Goal: Feedback & Contribution: Submit feedback/report problem

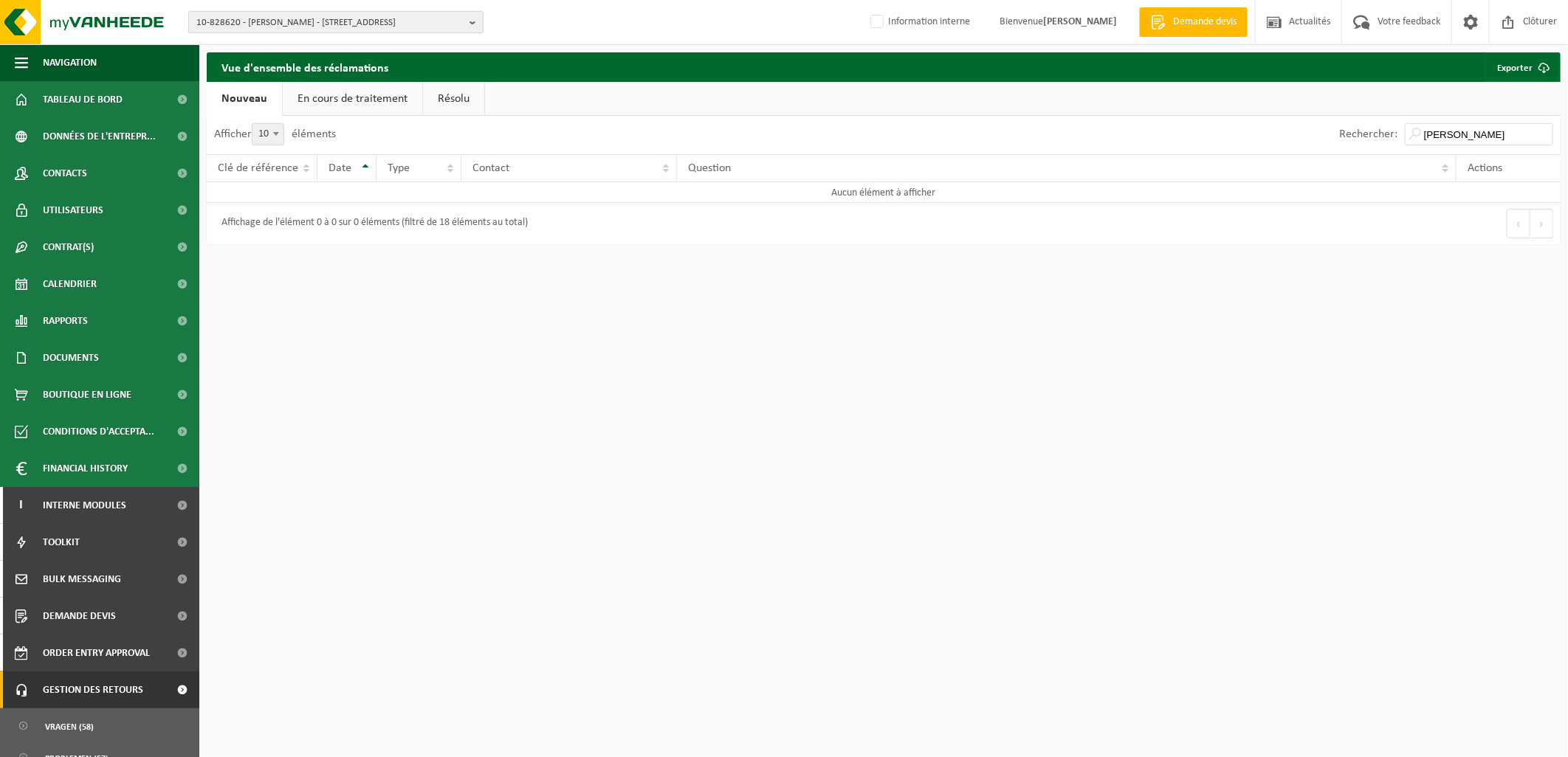
click at [274, 17] on span "10-828620 - [PERSON_NAME] - [STREET_ADDRESS]" at bounding box center [330, 23] width 267 height 22
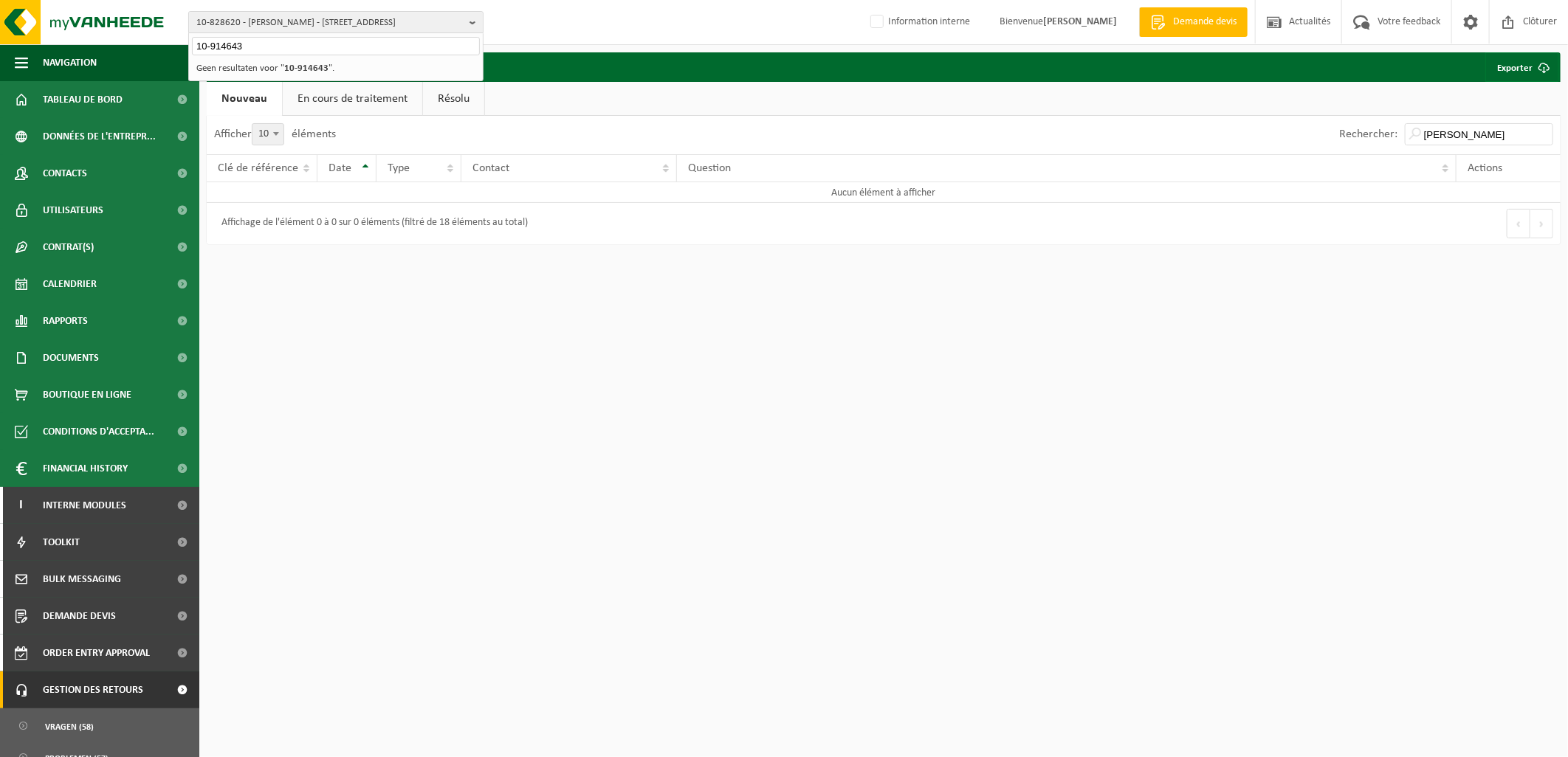
type input "10-914643"
click at [317, 71] on strong "10-914643" at bounding box center [306, 68] width 45 height 10
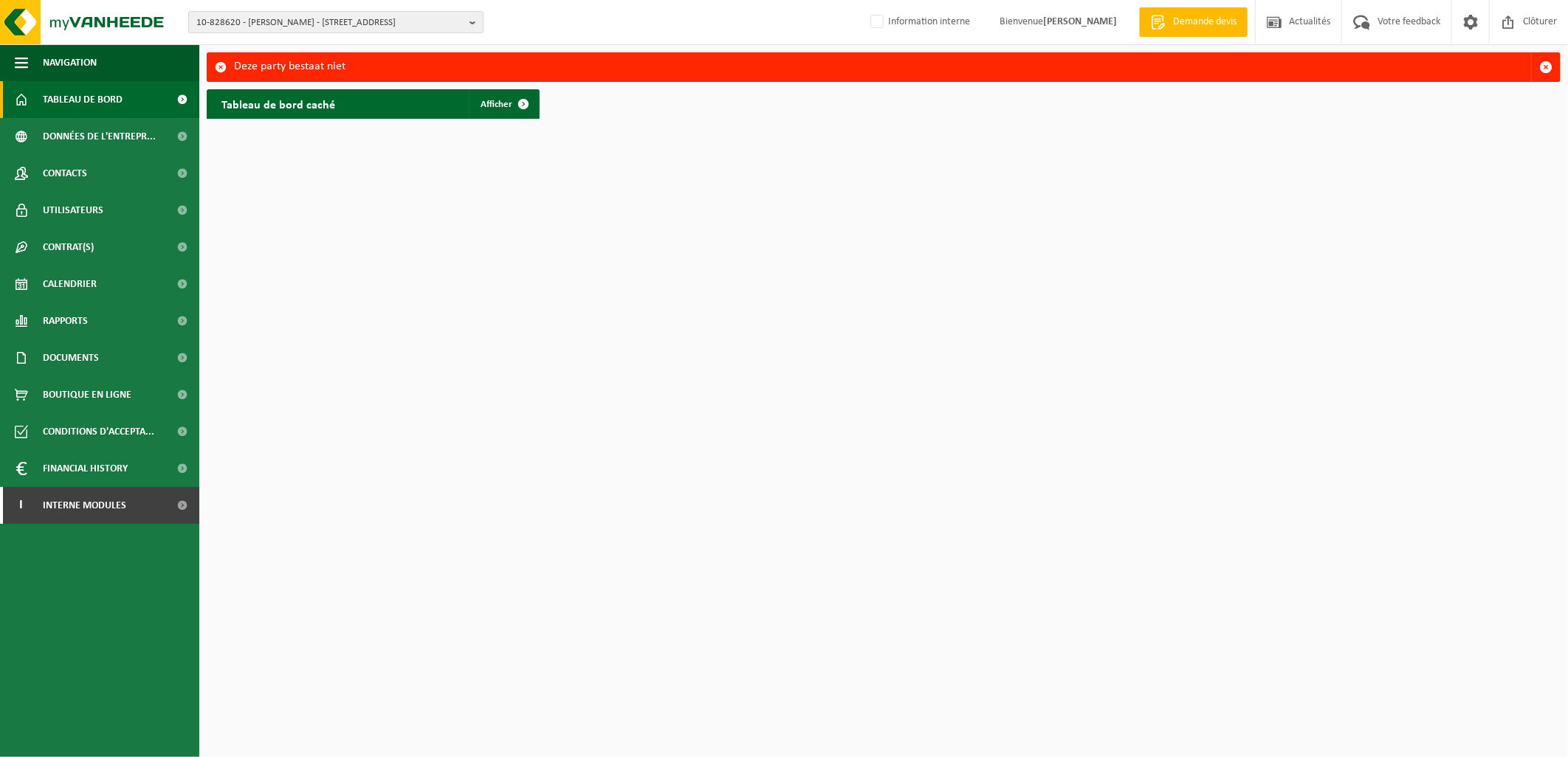
click at [246, 21] on span "10-828620 - [PERSON_NAME] - [STREET_ADDRESS]" at bounding box center [330, 23] width 267 height 22
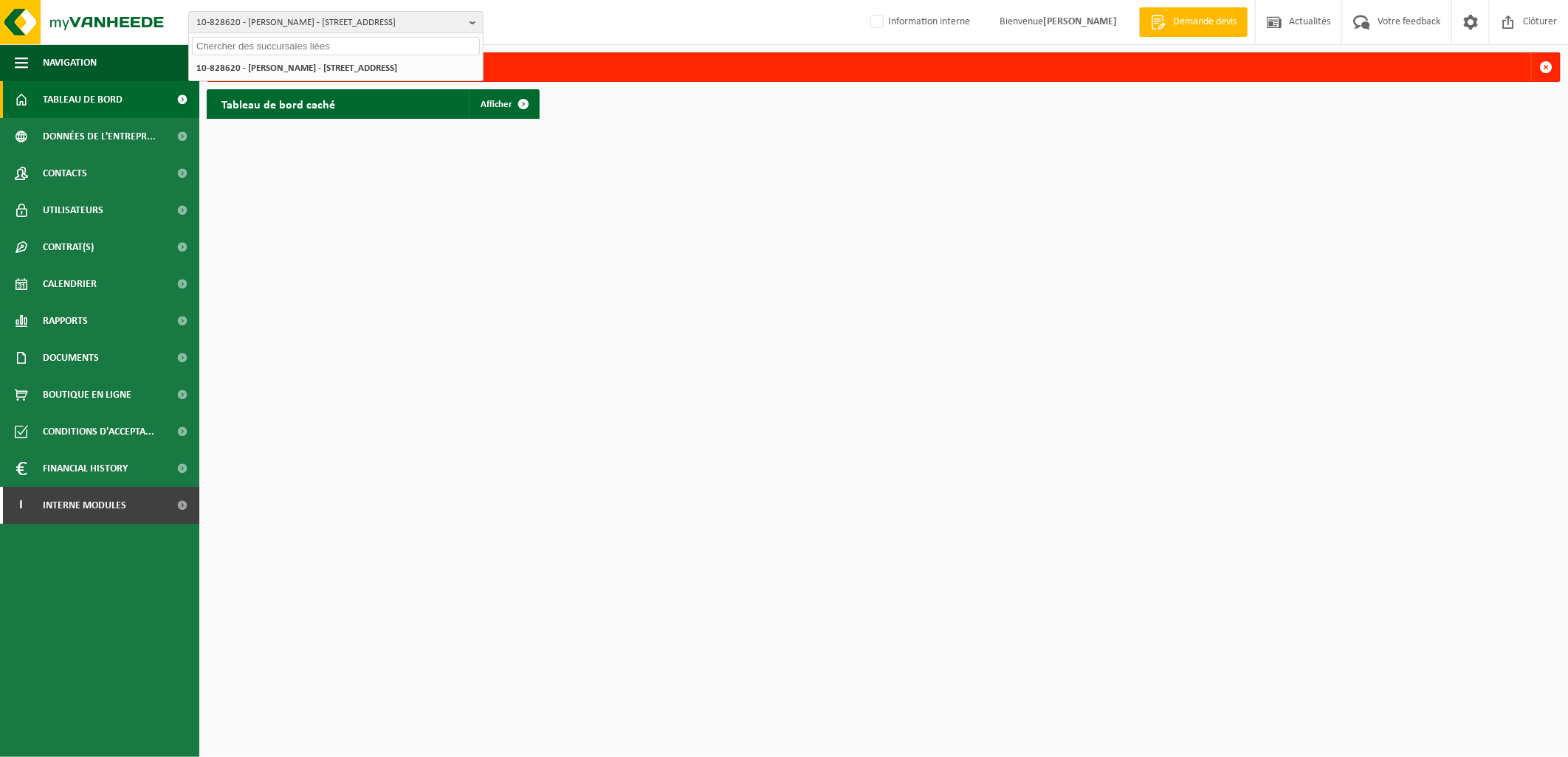
click at [240, 48] on input "text" at bounding box center [336, 46] width 288 height 18
paste input "10-877007"
type input "10-877007"
click at [301, 72] on strong "10-877007 - BARVANS - 6464 FORGES, RUE ROGER DE KEYSER 101" at bounding box center [315, 67] width 237 height 11
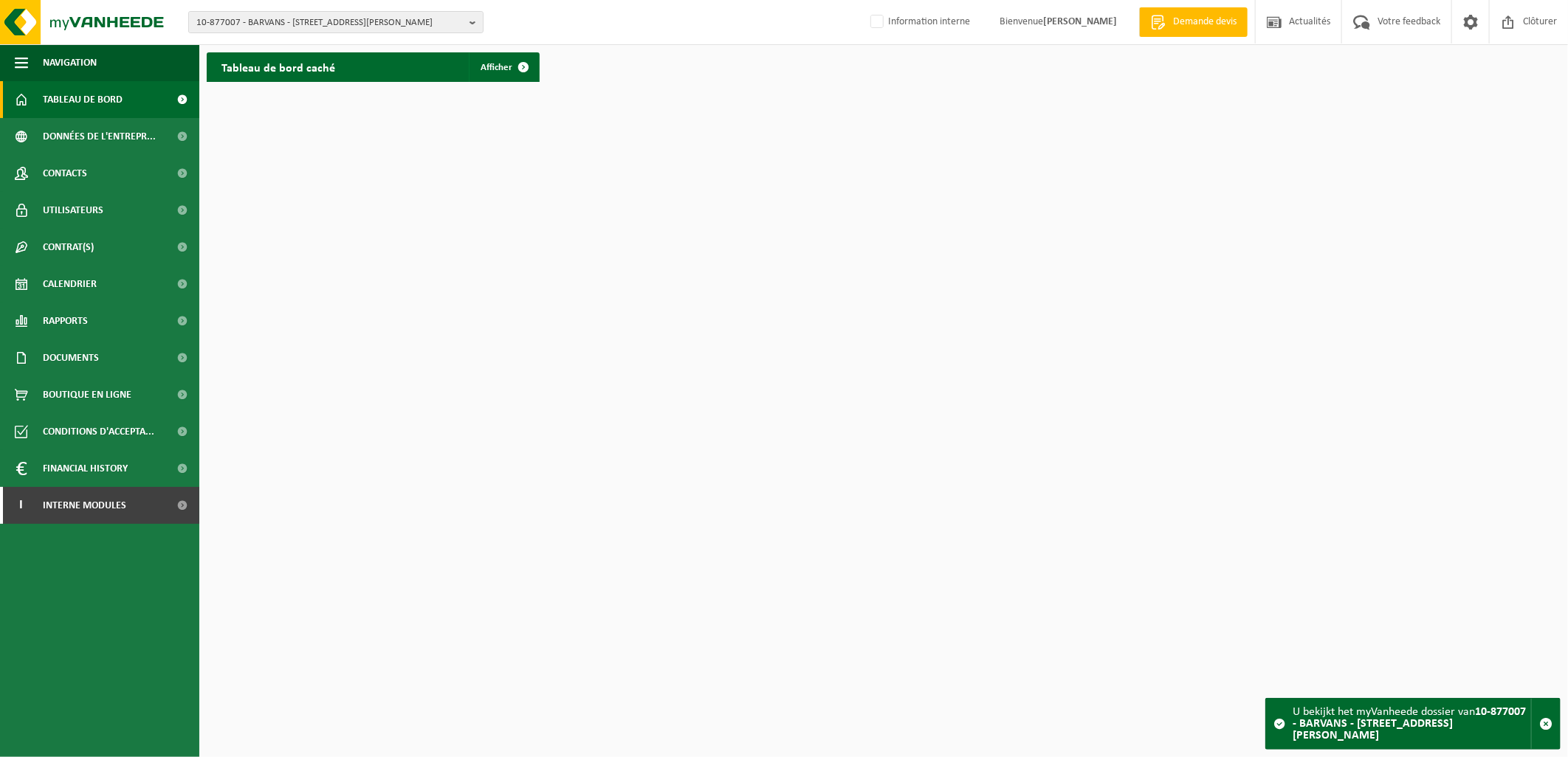
click at [659, 338] on html "10-877007 - BARVANS - 6464 FORGES, RUE ROGER DE KEYSER 101 10-877007 - BARVANS …" at bounding box center [784, 378] width 1568 height 757
click at [598, 204] on html "10-877007 - BARVANS - 6464 FORGES, RUE ROGER DE KEYSER 101 10-877007 - BARVANS …" at bounding box center [784, 378] width 1568 height 757
drag, startPoint x: 257, startPoint y: 16, endPoint x: 271, endPoint y: 23, distance: 15.7
click at [257, 16] on span "10-877007 - BARVANS - 6464 FORGES, RUE ROGER DE KEYSER 101" at bounding box center [330, 23] width 267 height 22
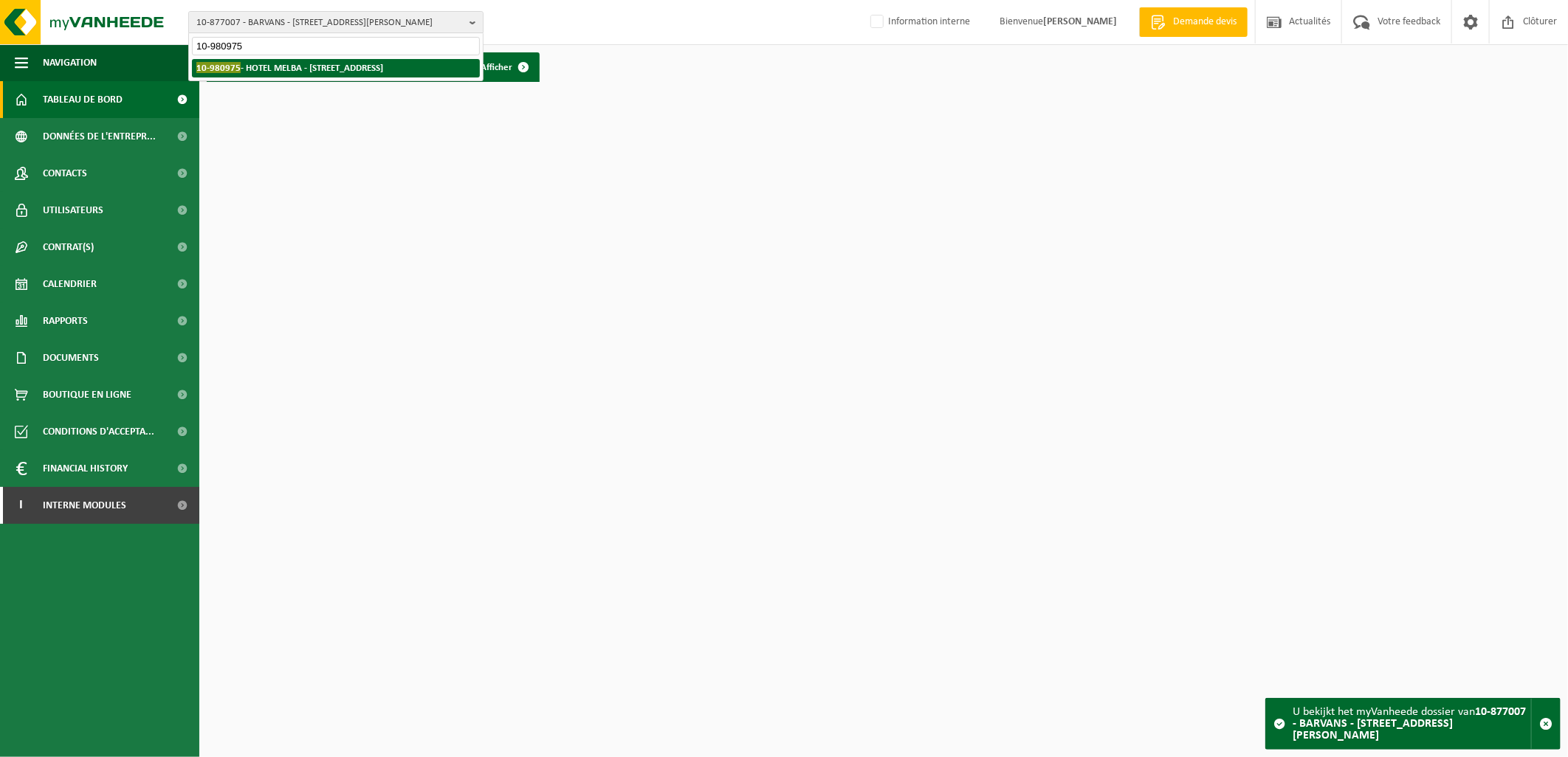
type input "10-980975"
click at [347, 62] on strong "10-980975 - HOTEL MELBA - 6600 BASTOGNE, AVENUE MATHIEU 49" at bounding box center [290, 67] width 187 height 11
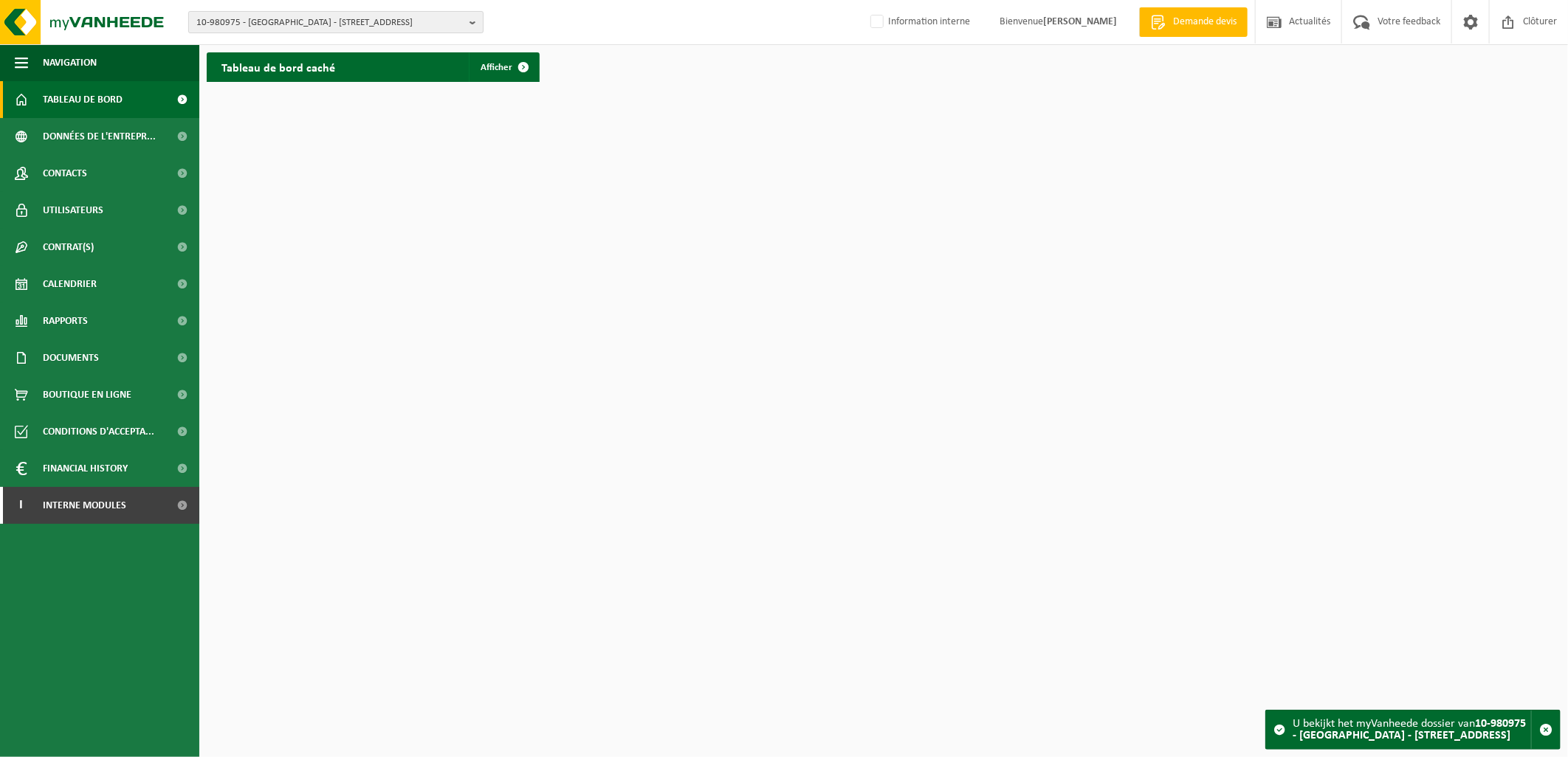
click at [230, 23] on span "10-980975 - HOTEL MELBA - 6600 BASTOGNE, AVENUE MATHIEU 49" at bounding box center [330, 23] width 267 height 22
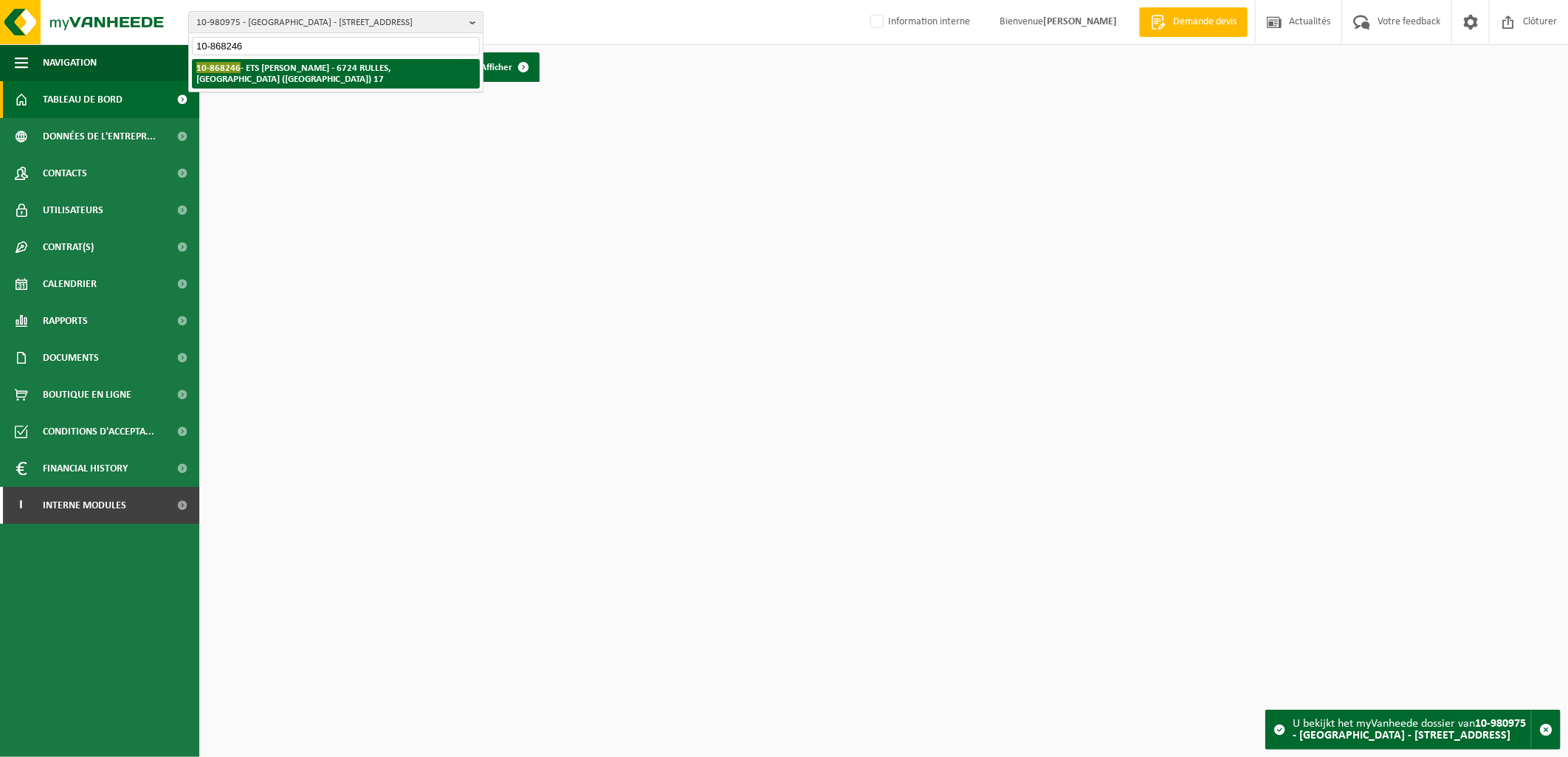
type input "10-868246"
click at [319, 67] on strong "10-868246 - ETS CLAUSSE DAMIEN - 6724 RULLES, RUE DE COURTEL (MARBEHAN) 17" at bounding box center [293, 73] width 194 height 22
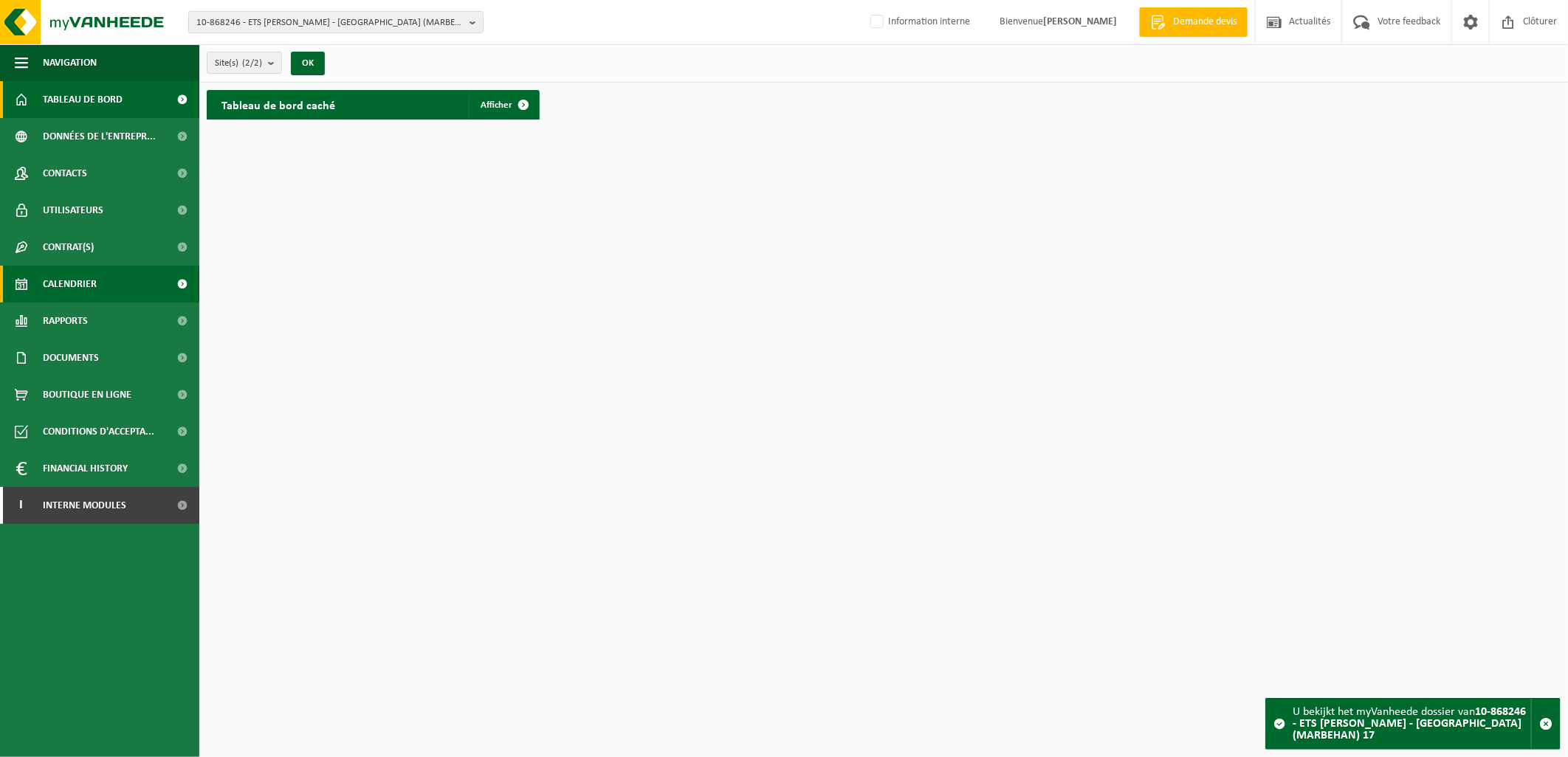
click at [84, 282] on span "Calendrier" at bounding box center [69, 284] width 54 height 37
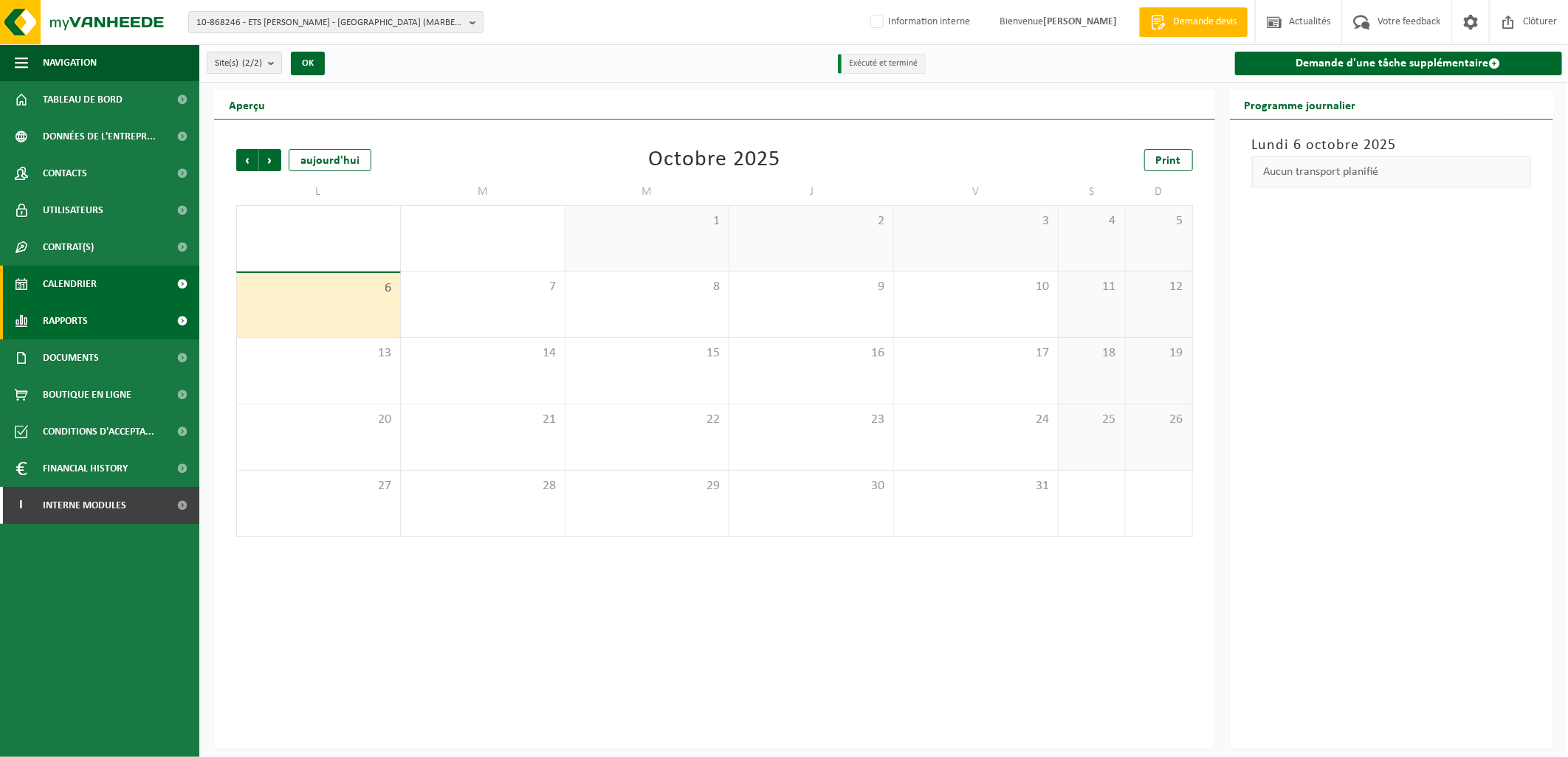
click at [93, 329] on link "Rapports" at bounding box center [99, 321] width 200 height 37
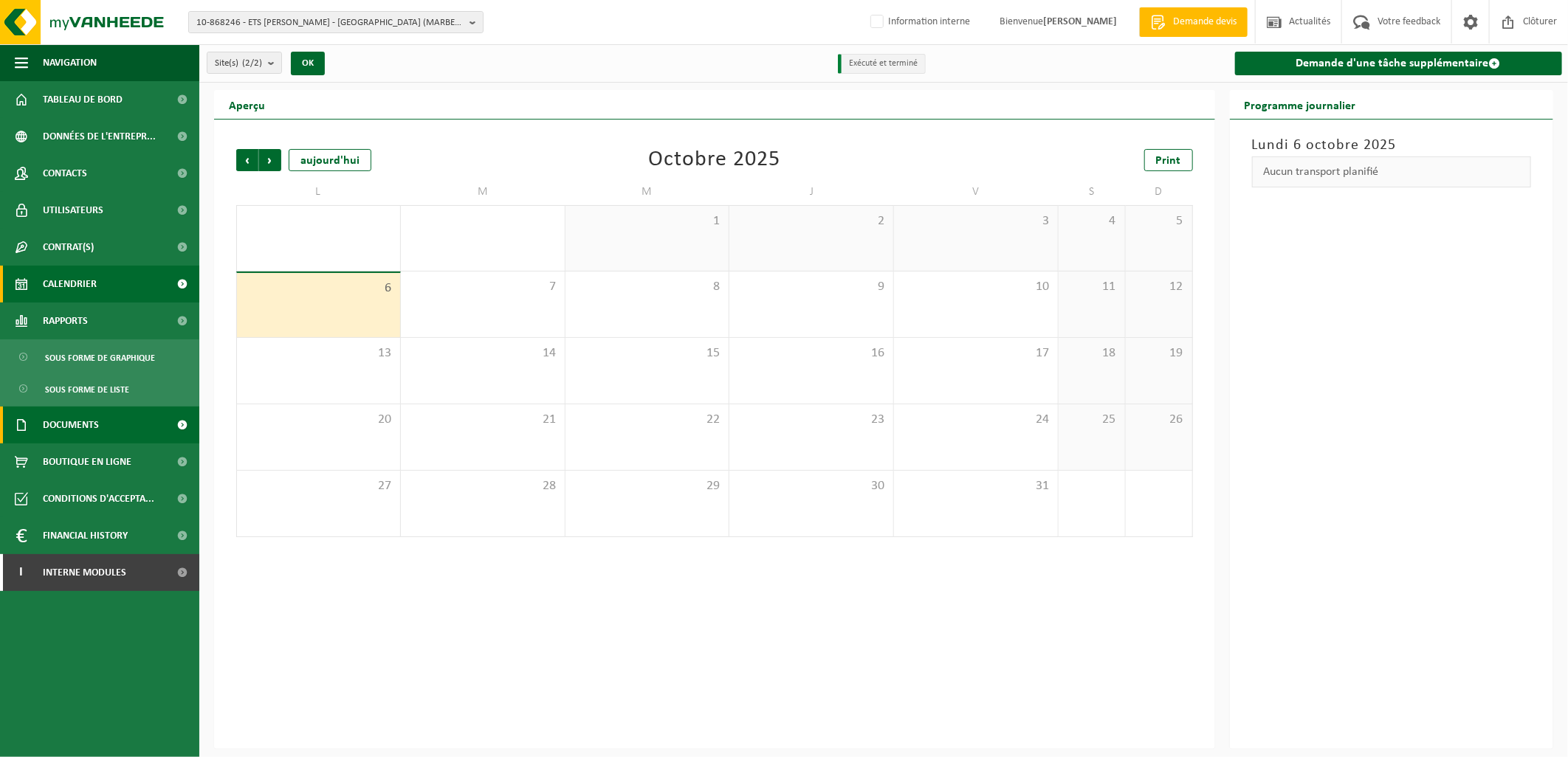
click at [87, 429] on span "Documents" at bounding box center [71, 425] width 56 height 37
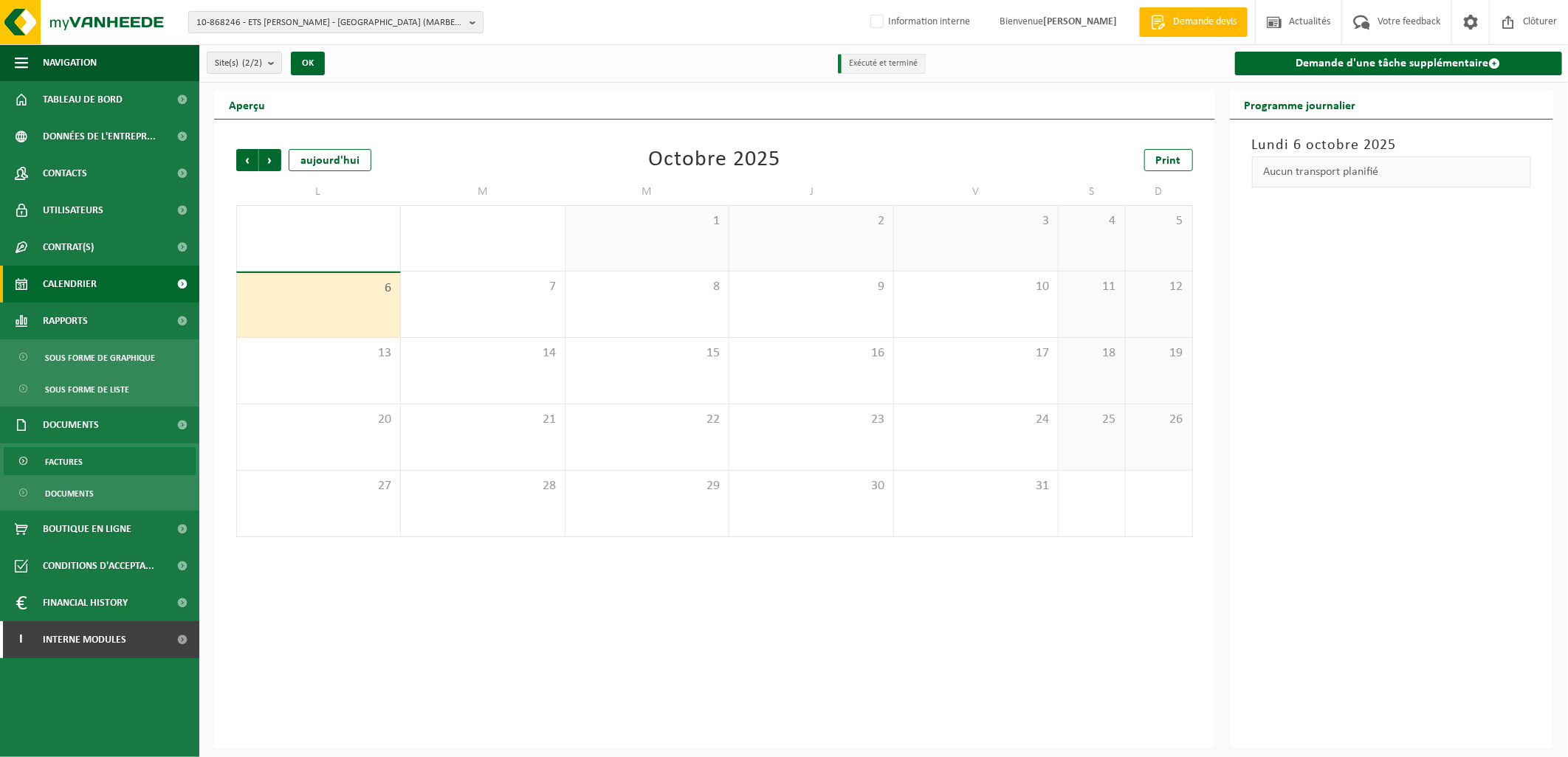
click at [91, 456] on link "Factures" at bounding box center [99, 461] width 192 height 28
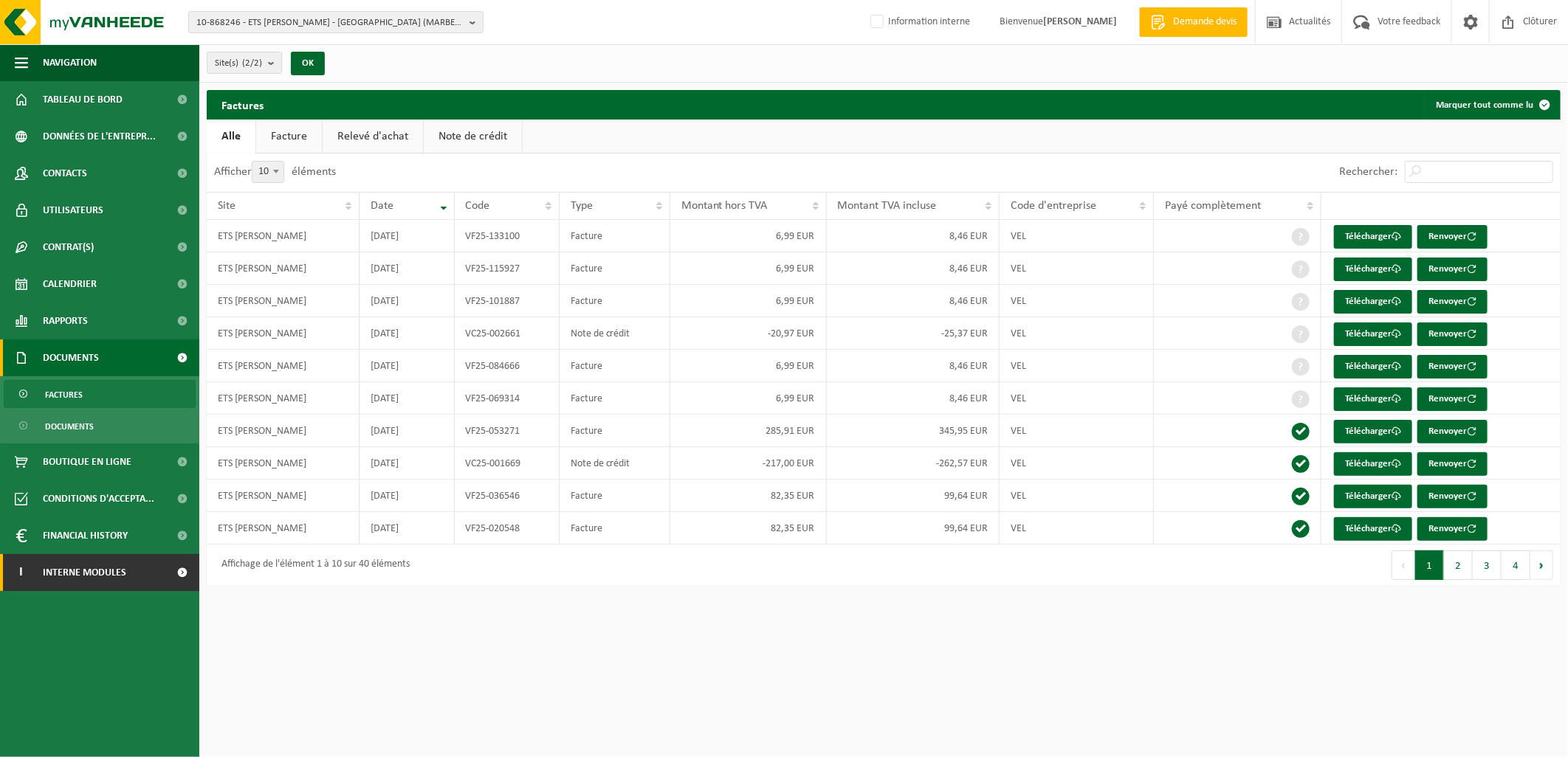
click at [43, 558] on span "Interne modules" at bounding box center [85, 573] width 84 height 37
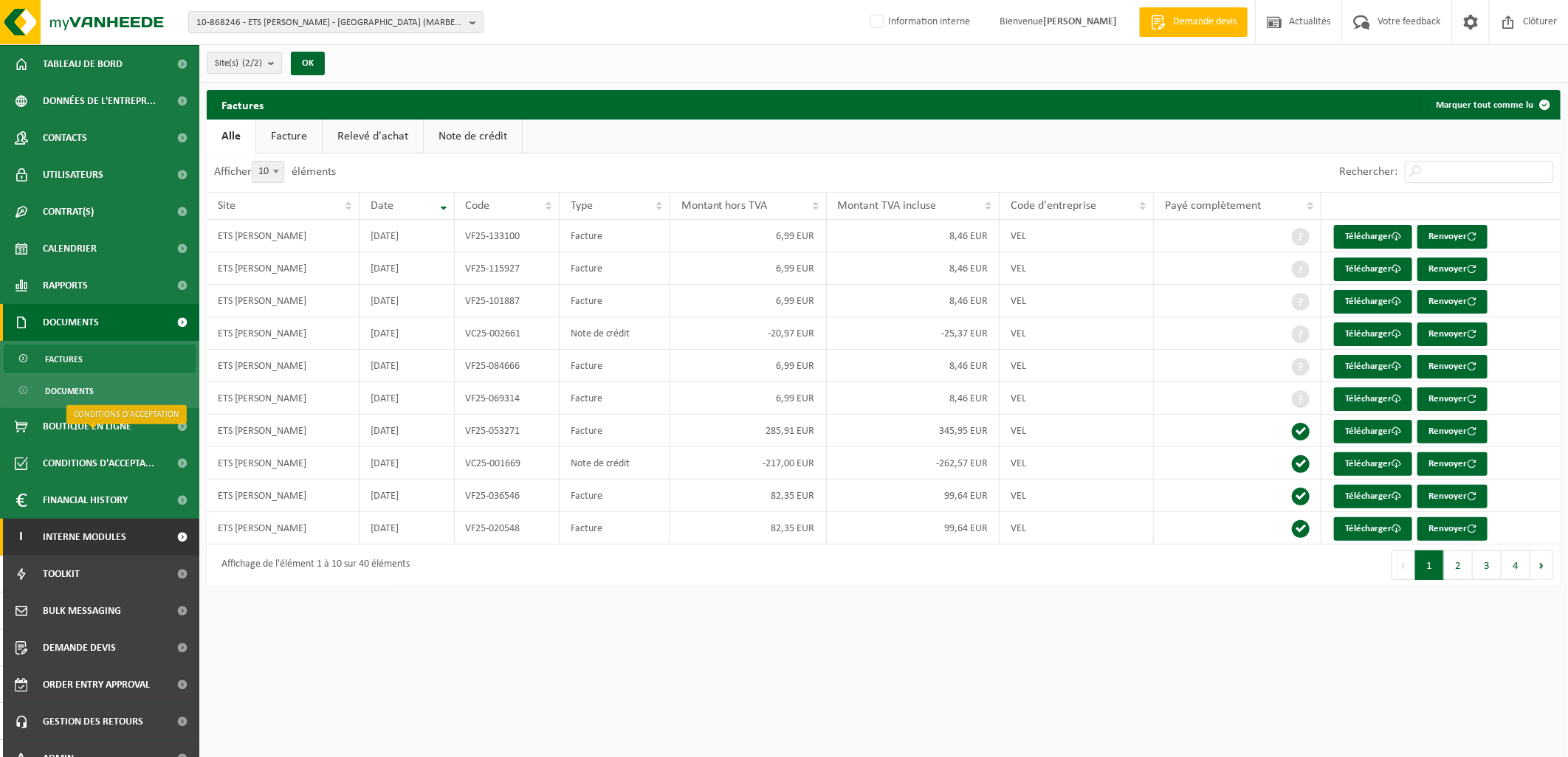
scroll to position [55, 0]
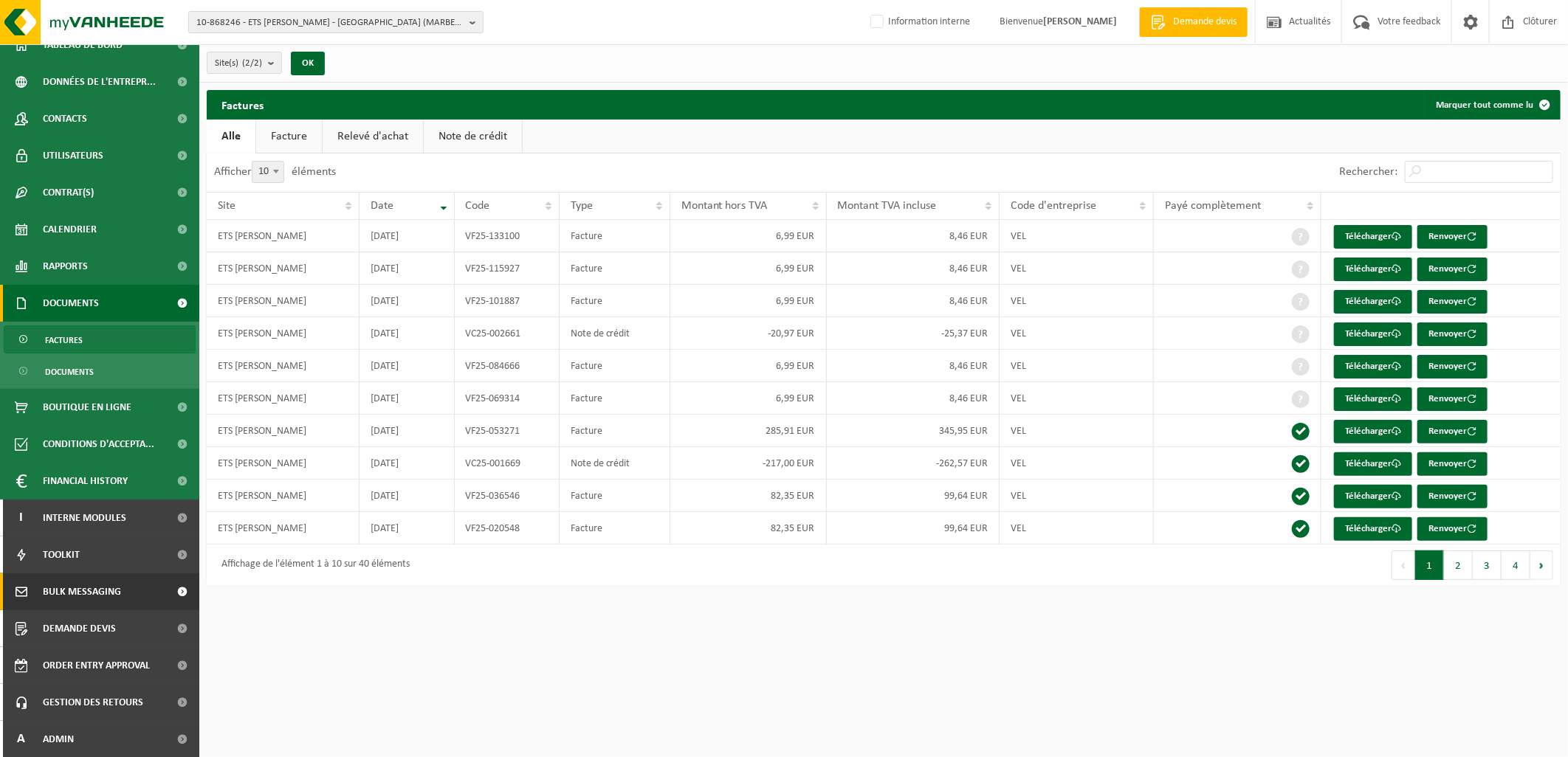
click at [121, 579] on link "Bulk Messaging" at bounding box center [99, 592] width 200 height 37
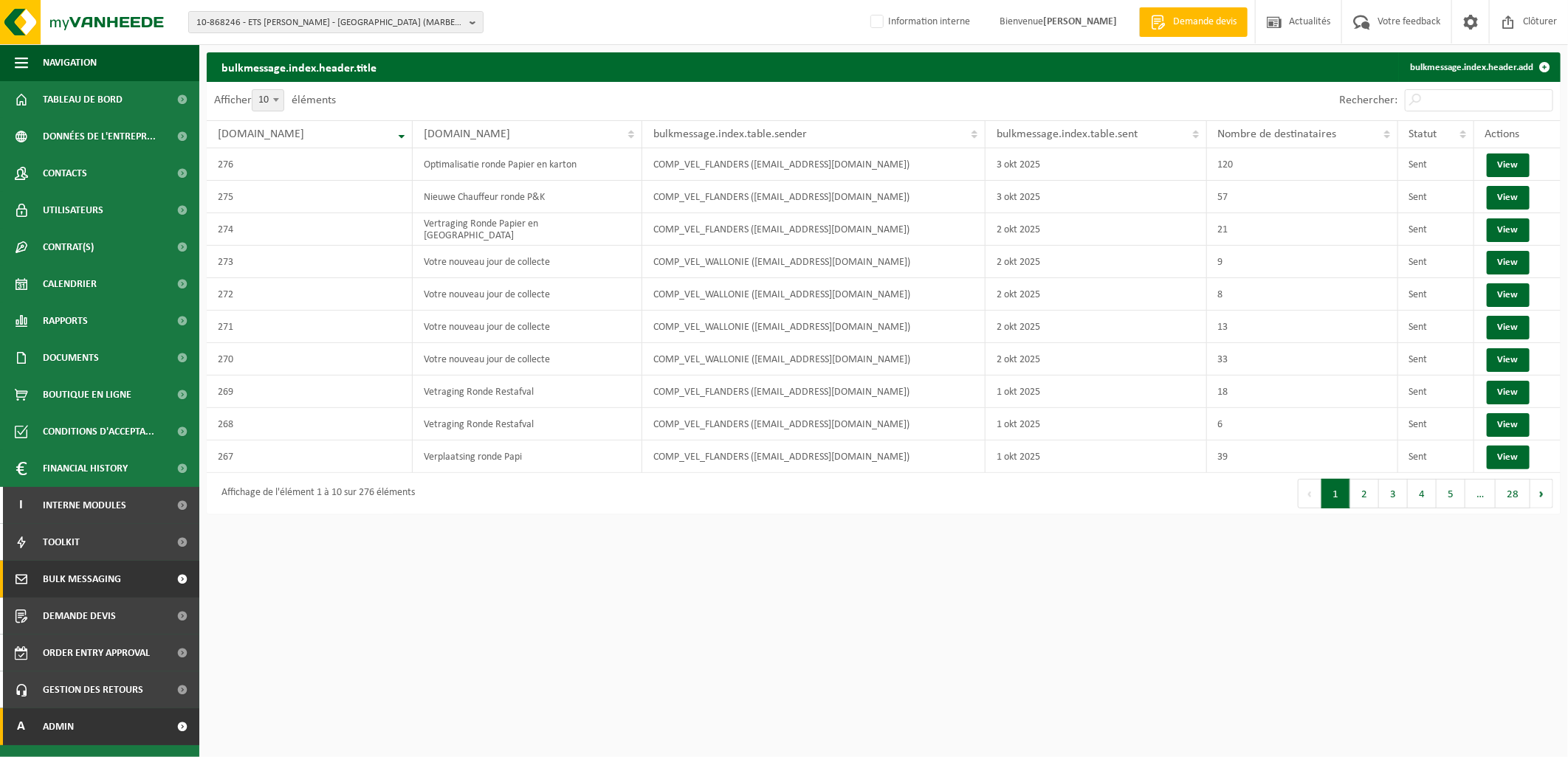
click at [99, 731] on link "A Admin" at bounding box center [99, 727] width 200 height 37
click at [136, 677] on span "Gestion des retours" at bounding box center [93, 690] width 100 height 37
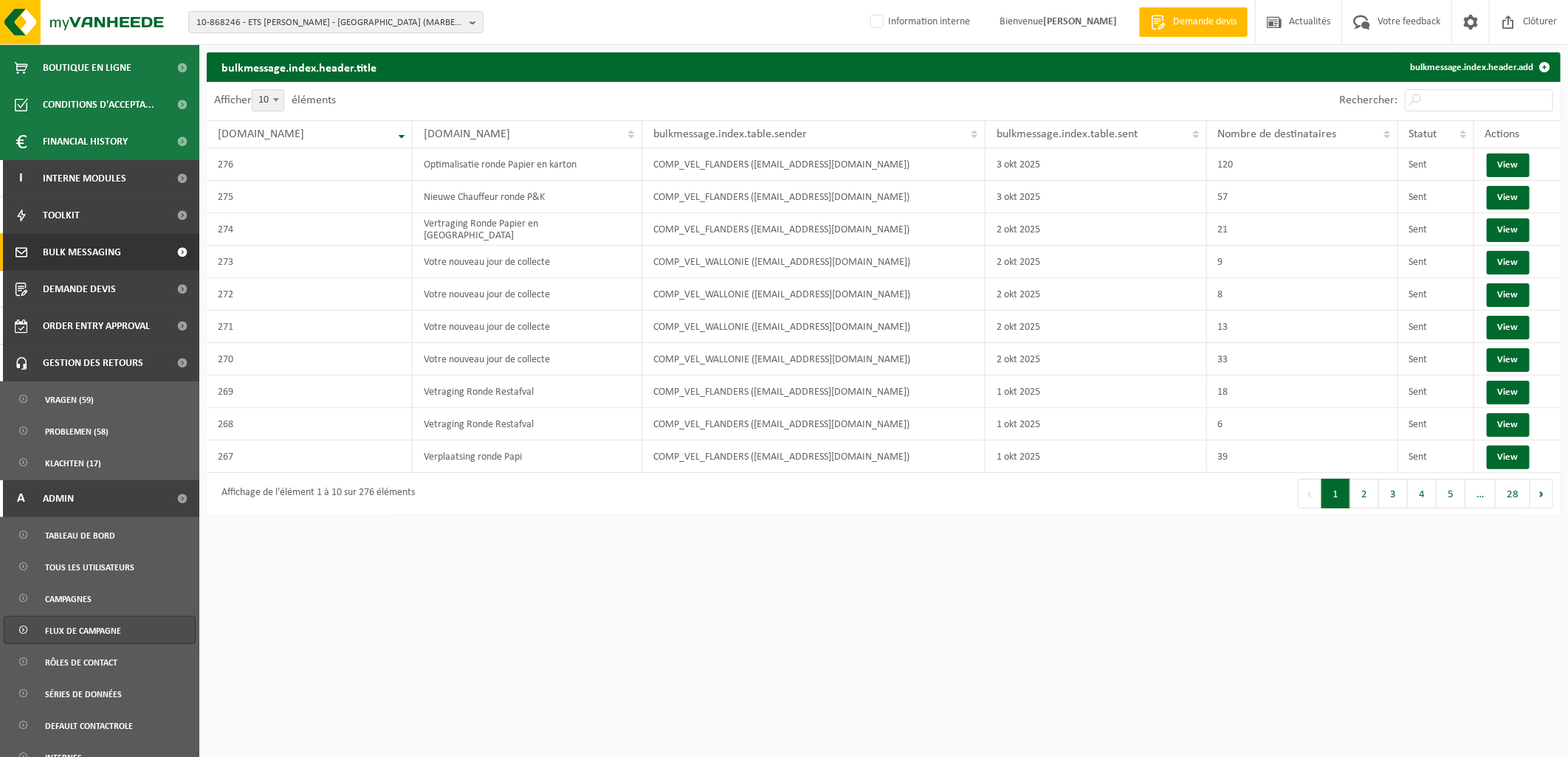
scroll to position [328, 0]
click at [88, 470] on span "Klachten (17)" at bounding box center [73, 463] width 56 height 28
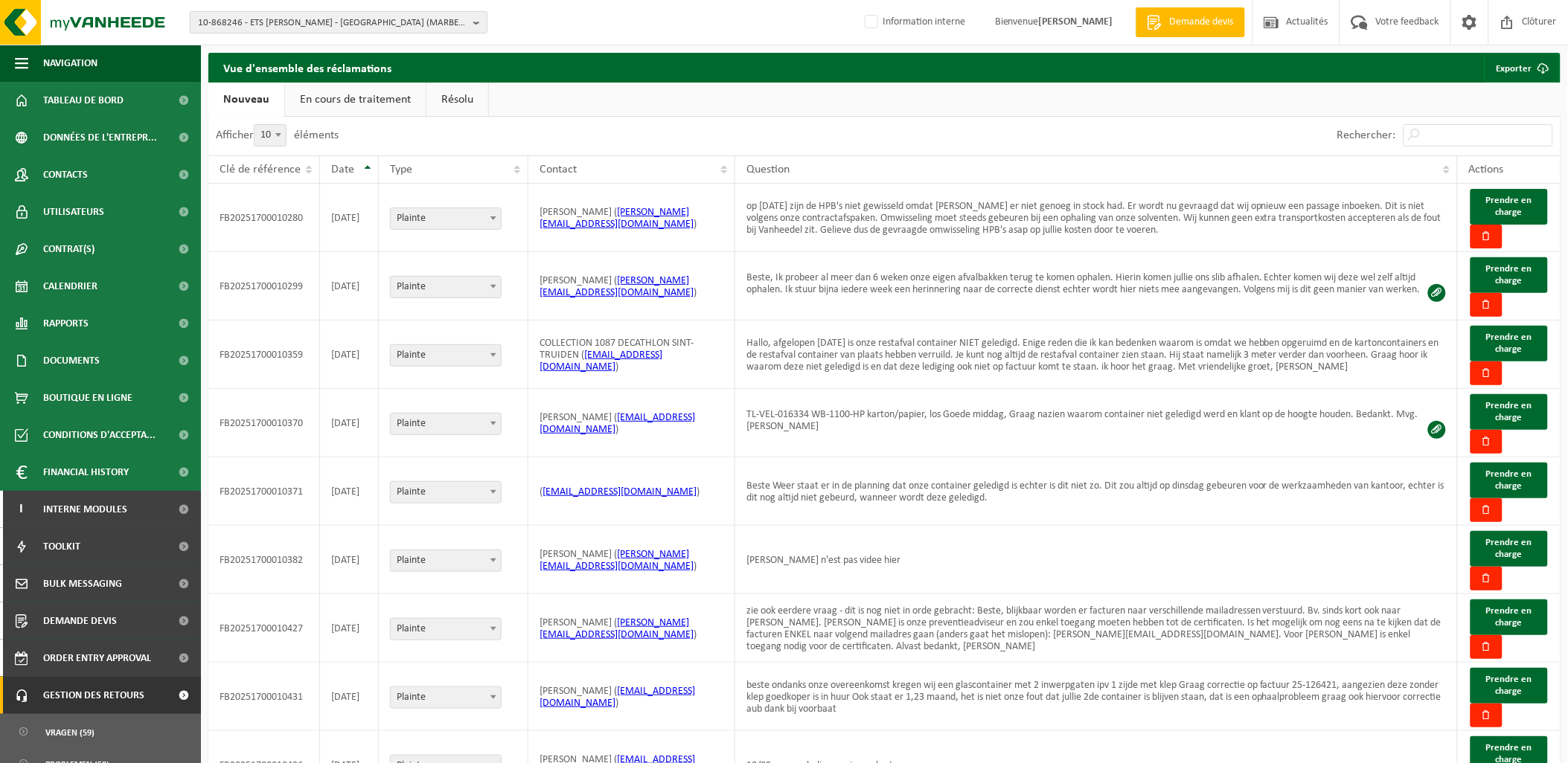
click at [292, 17] on span "10-868246 - ETS CLAUSSE DAMIEN - 6724 RULLES, RUE DE COURTEL (MARBEHAN) 17" at bounding box center [333, 23] width 269 height 22
type input "10-877007"
click at [402, 68] on strong "10-877007 - BARVANS - 6464 FORGES, RUE ROGER DE KEYSER 101" at bounding box center [318, 68] width 239 height 11
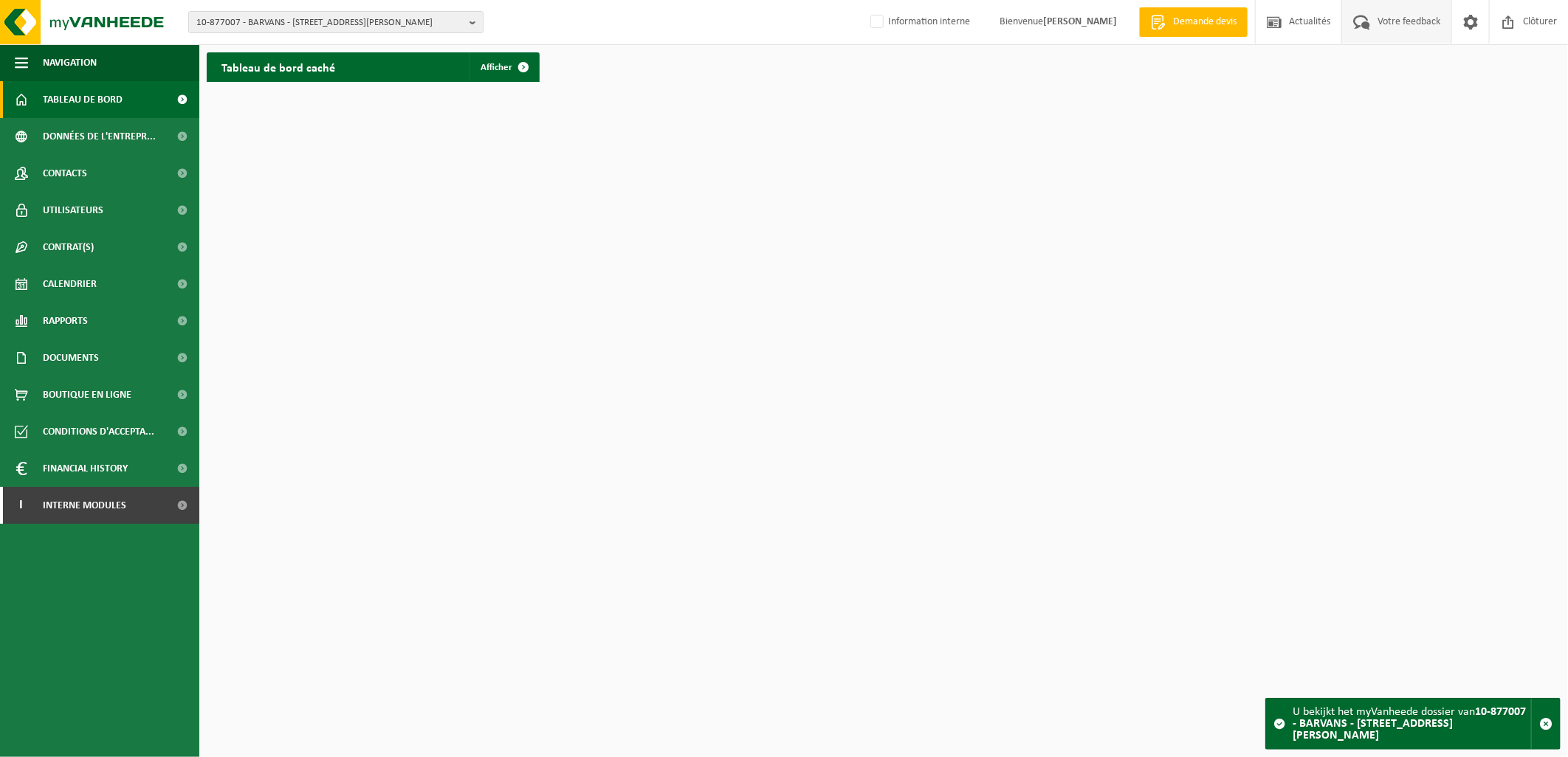
click at [1397, 15] on span "Votre feedback" at bounding box center [1409, 22] width 70 height 44
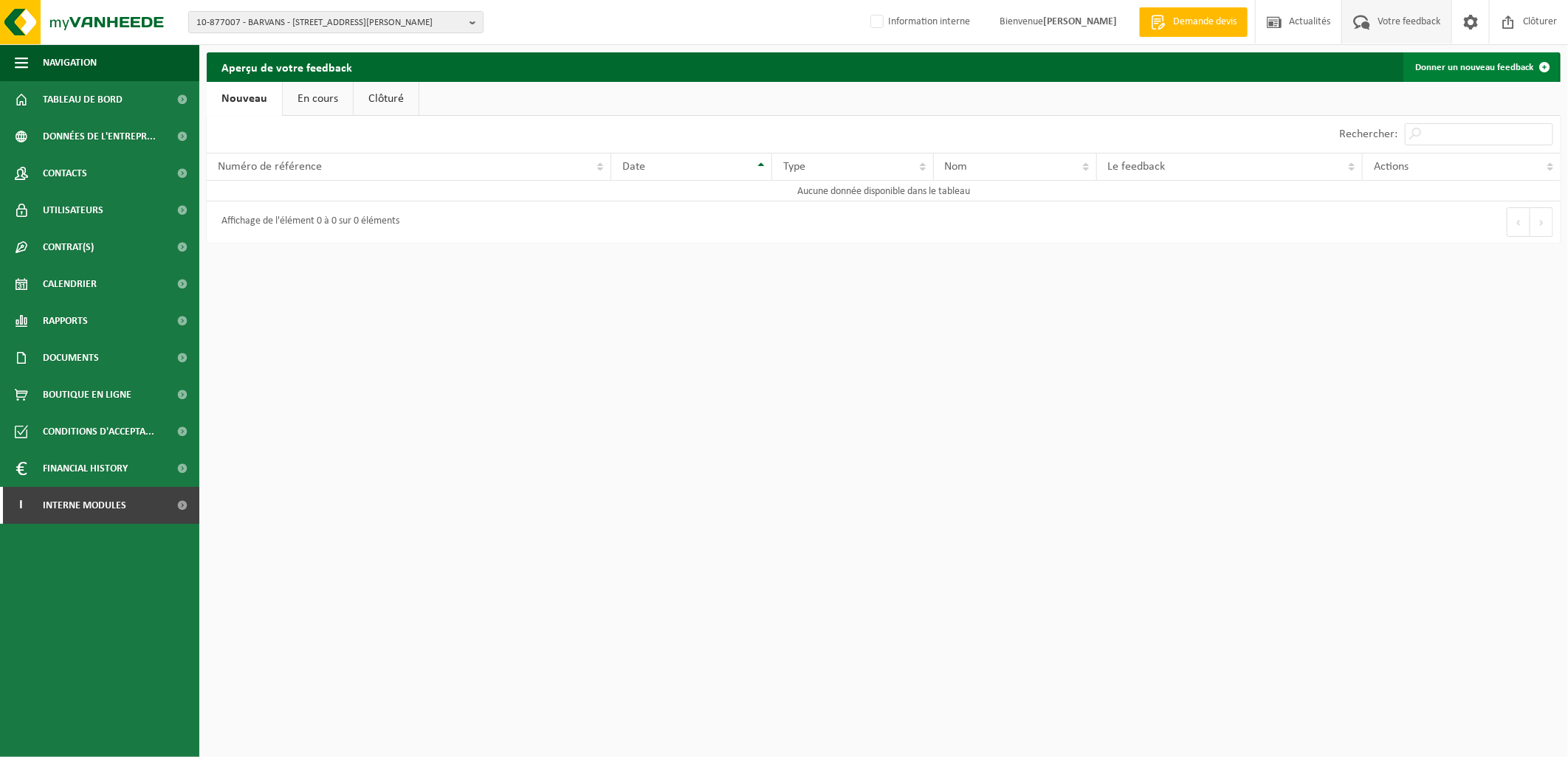
click at [1497, 63] on link "Donner un nouveau feedback" at bounding box center [1481, 67] width 156 height 29
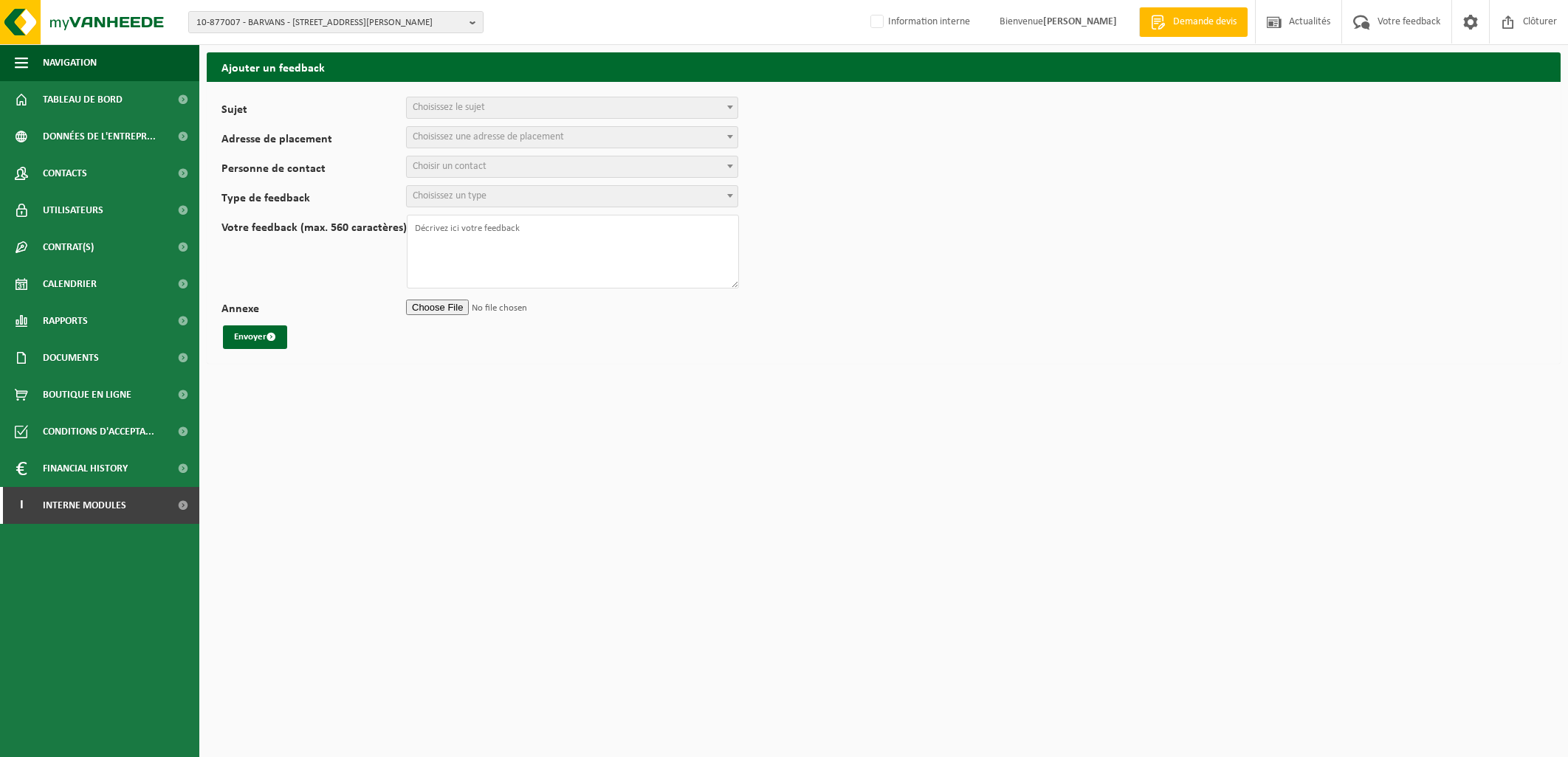
select select
click at [533, 117] on span "Choisissez le sujet" at bounding box center [572, 107] width 331 height 21
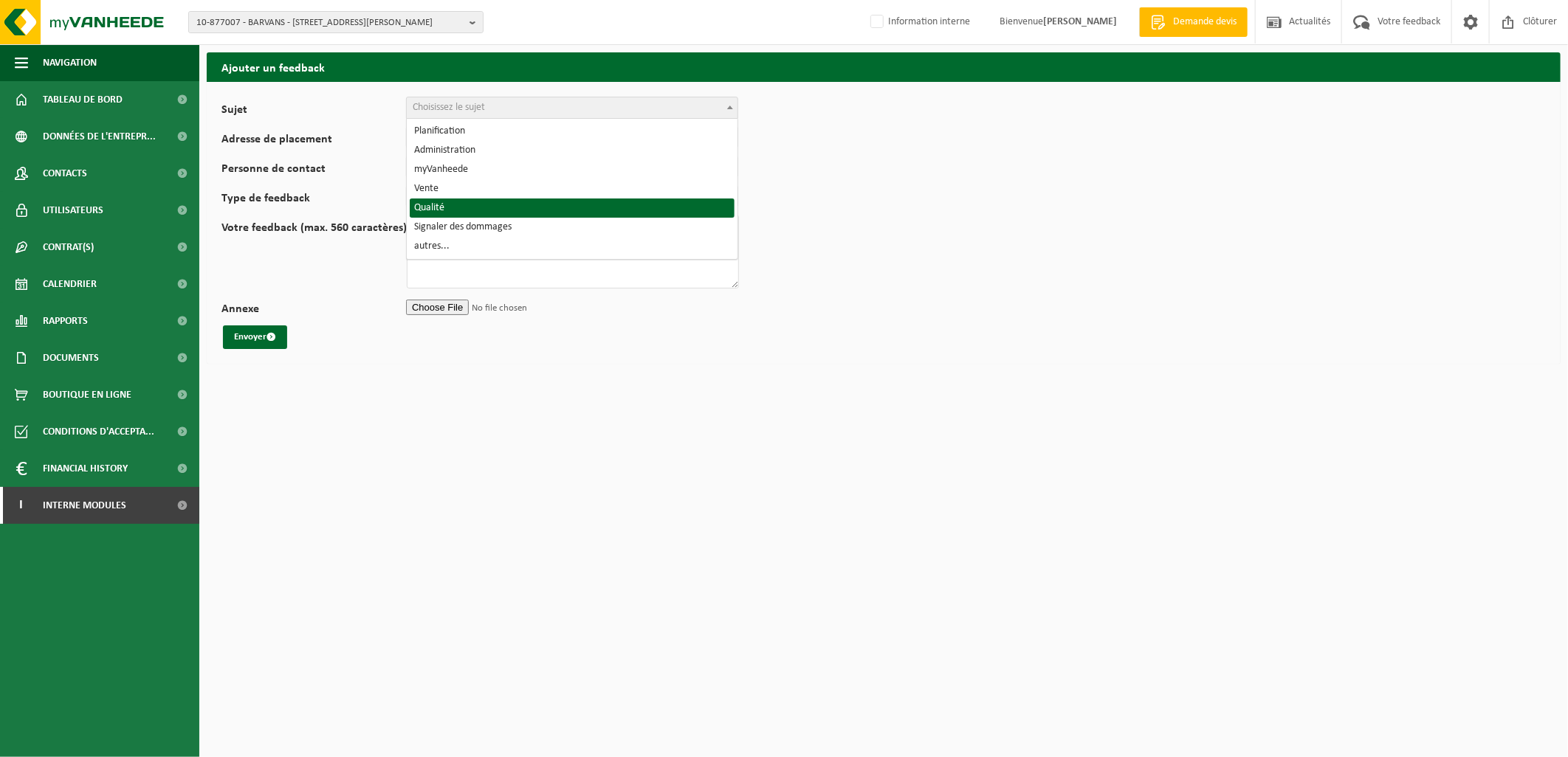
select select "25"
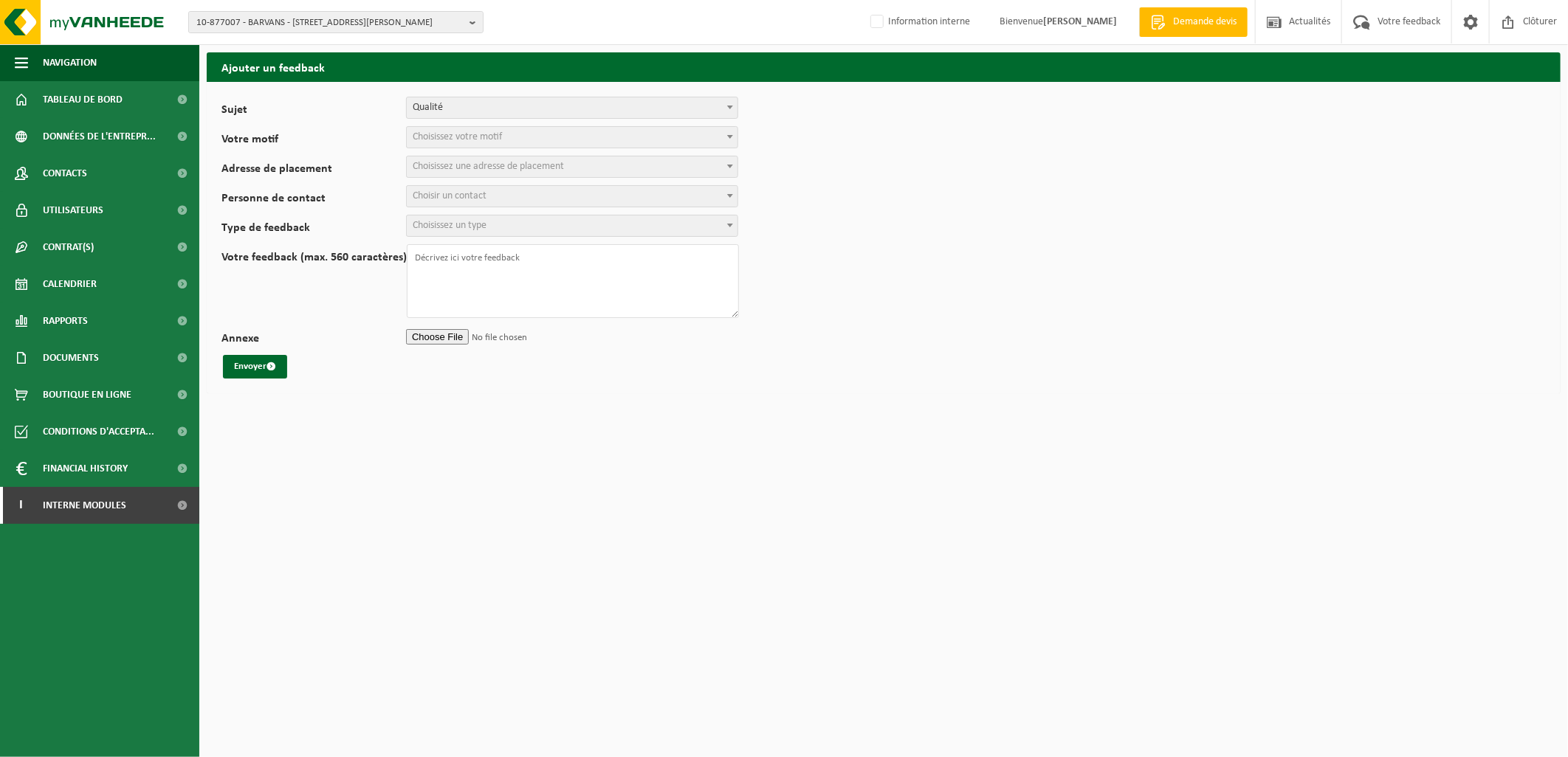
click at [532, 127] on span "Choisissez votre motif" at bounding box center [572, 138] width 333 height 22
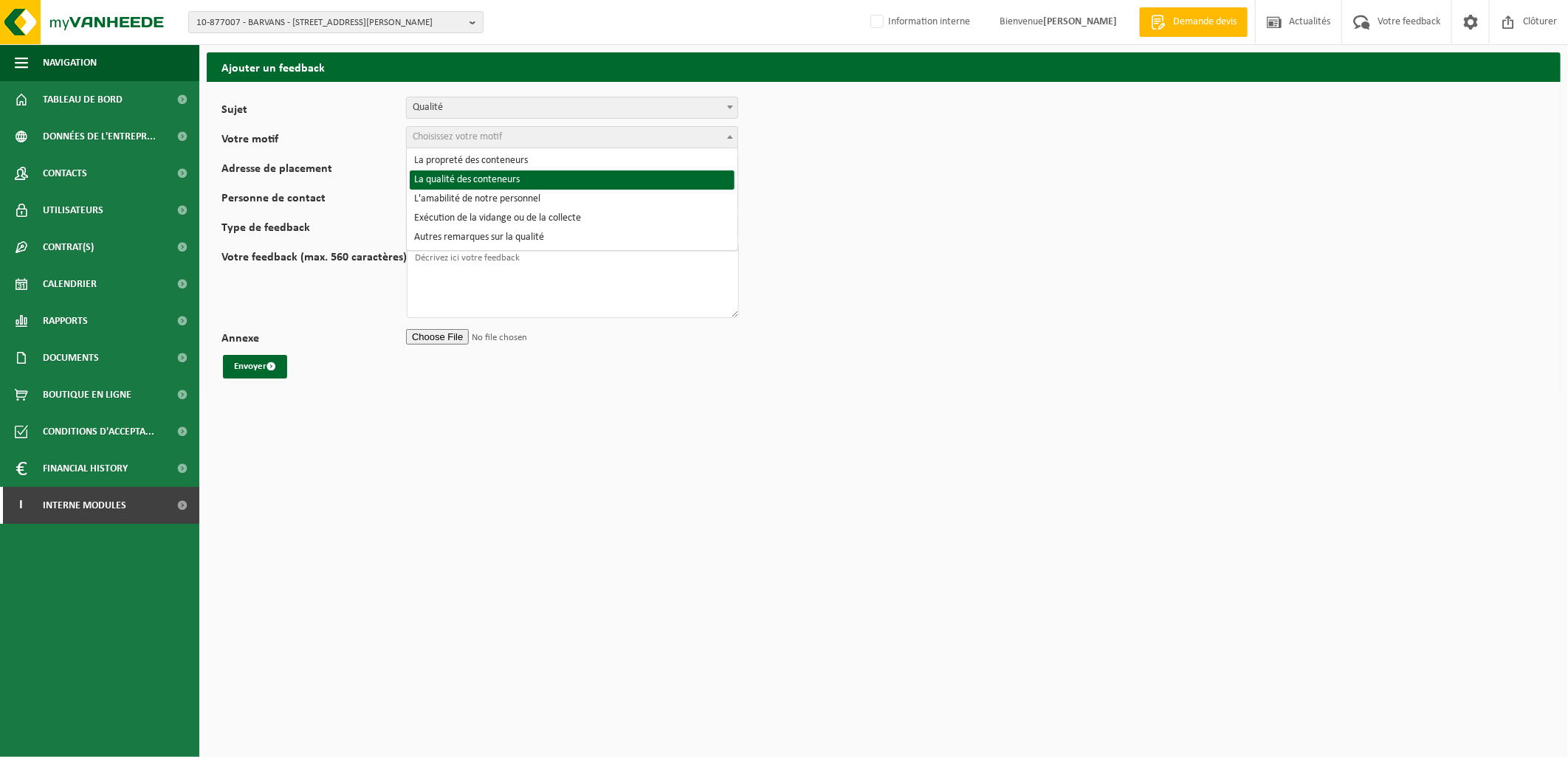
select select "27"
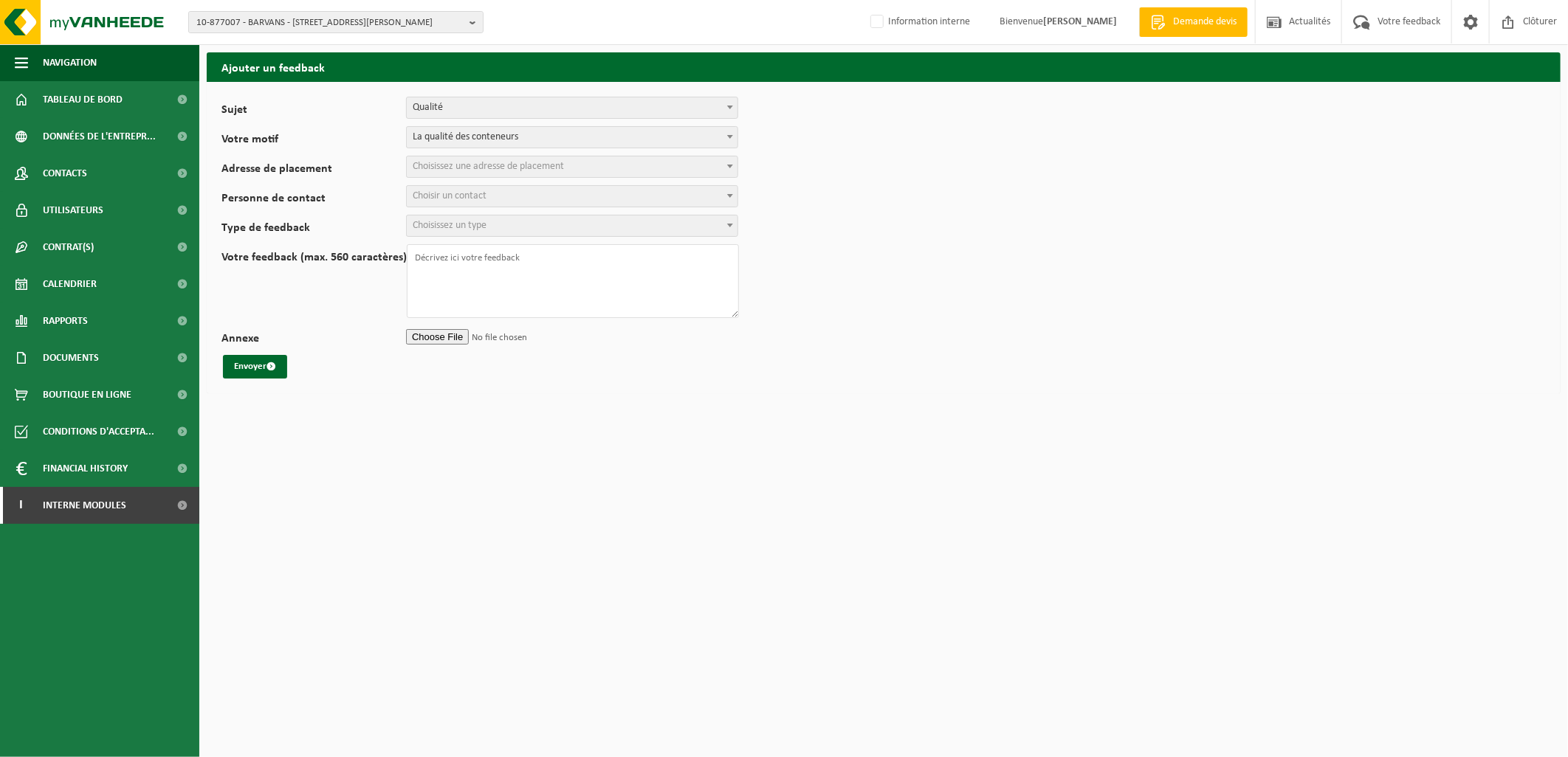
click at [485, 111] on span "Qualité" at bounding box center [572, 107] width 331 height 21
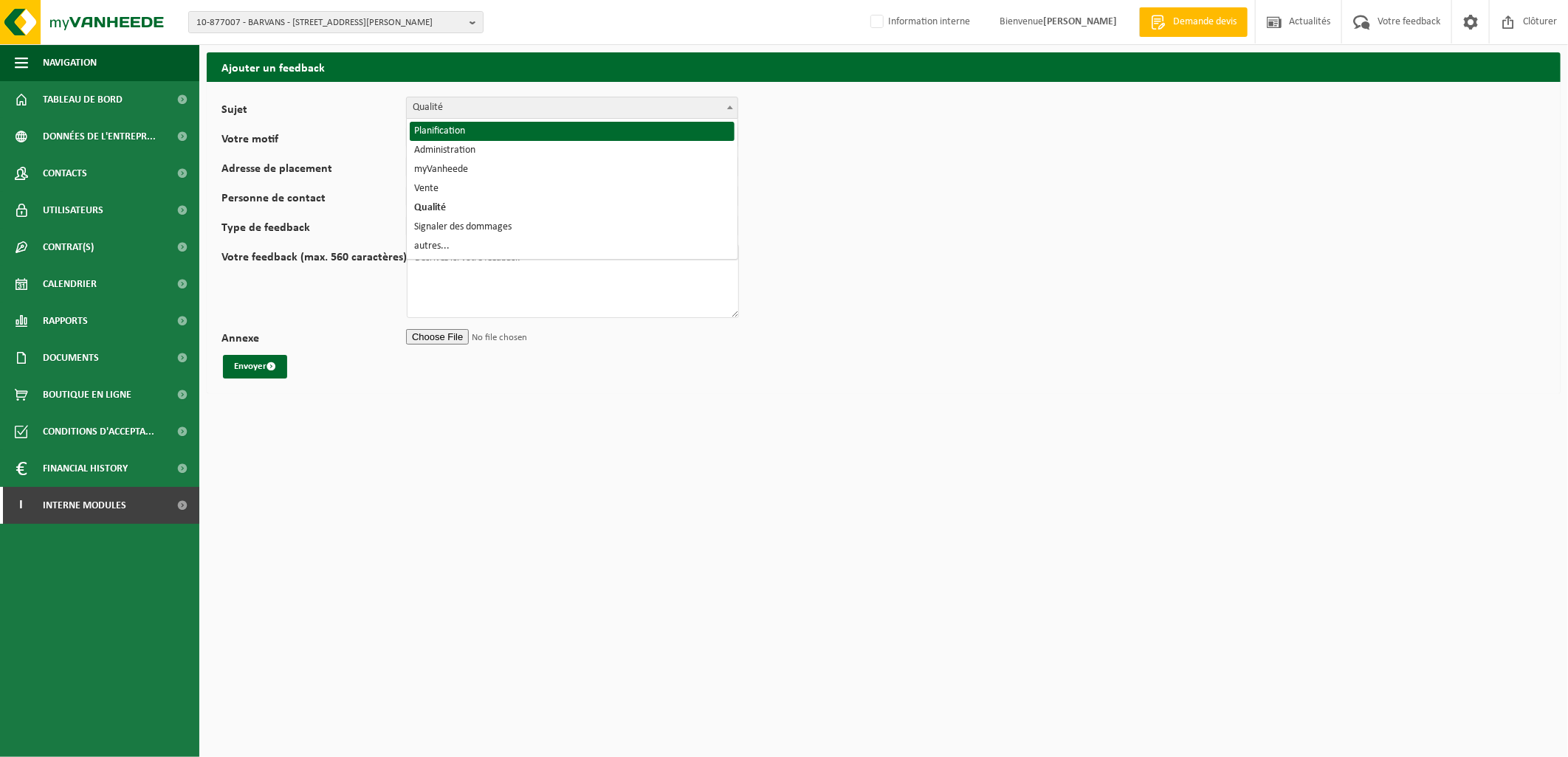
select select "1"
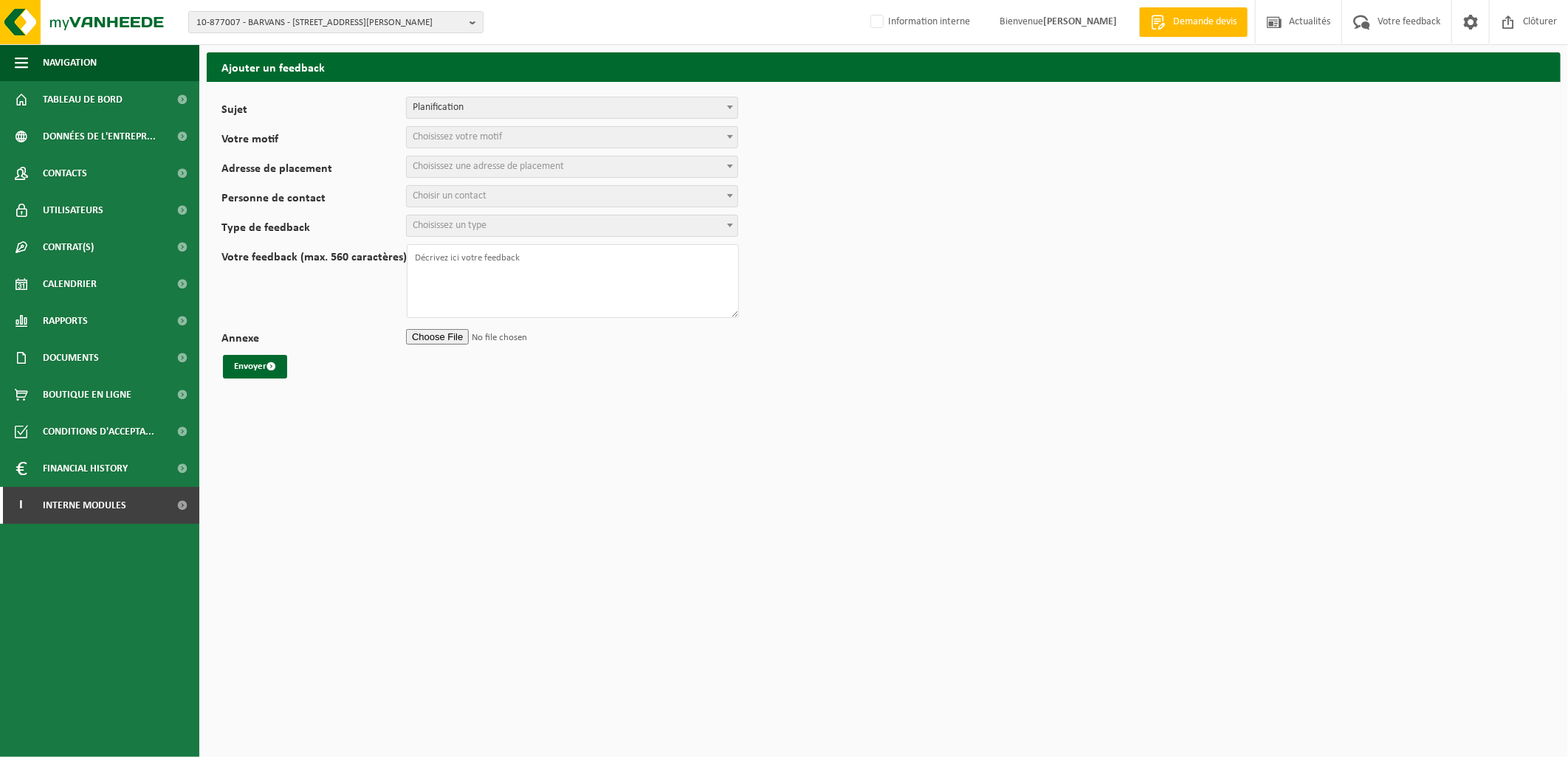
click at [485, 136] on span "Choisissez votre motif" at bounding box center [457, 137] width 89 height 11
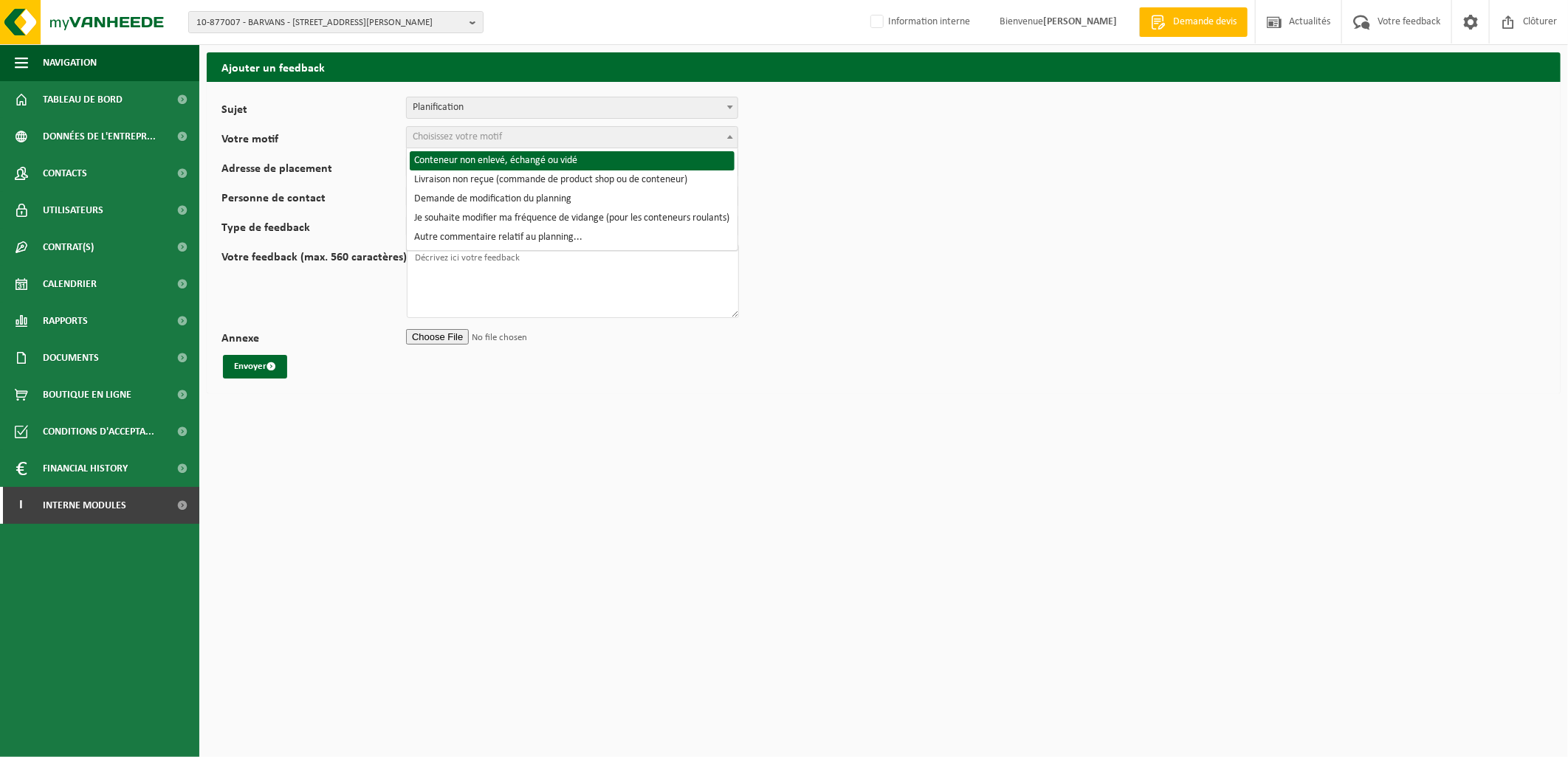
select select "2"
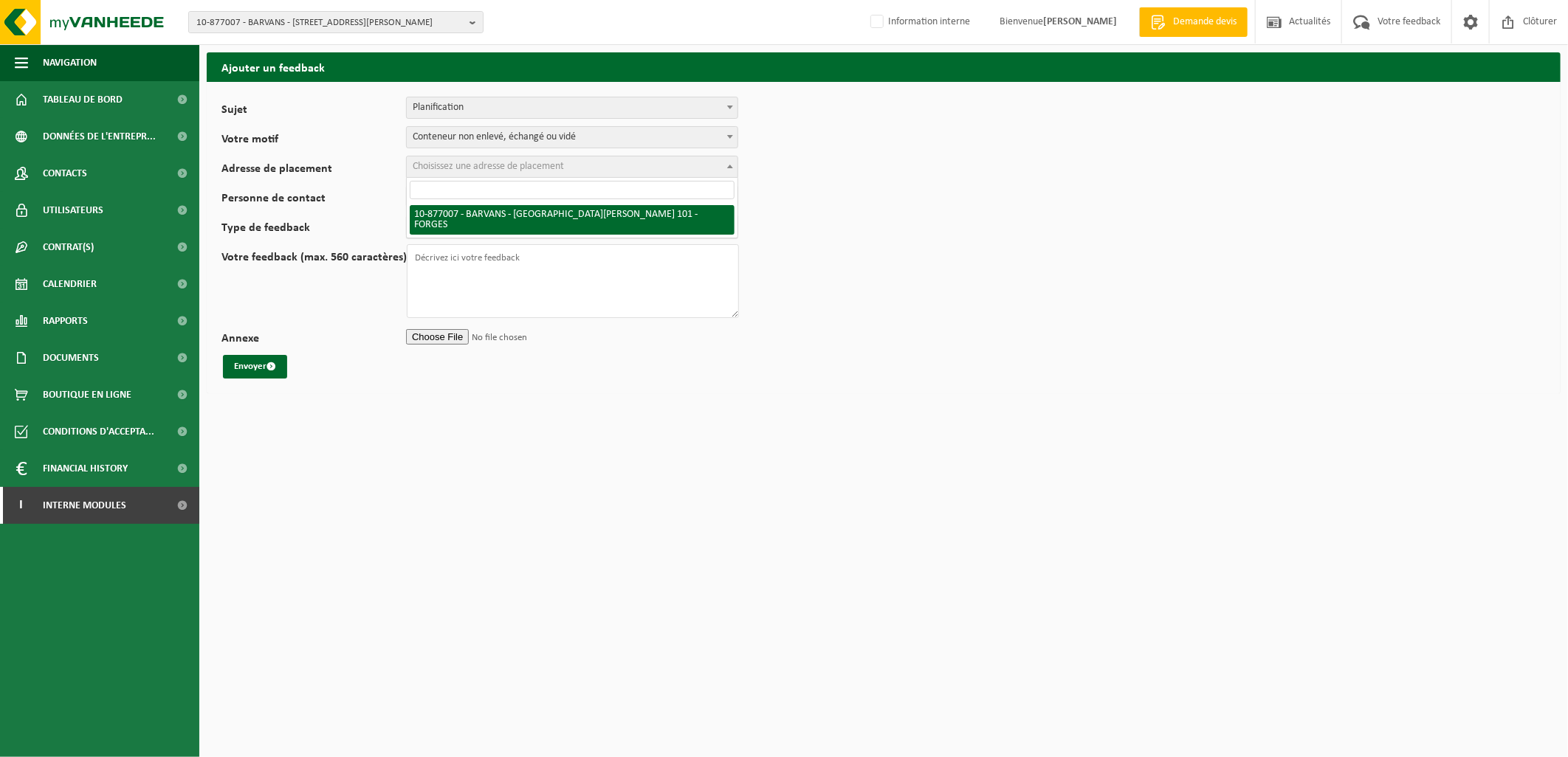
click at [482, 165] on span "Choisissez une adresse de placement" at bounding box center [488, 167] width 151 height 11
select select "107802"
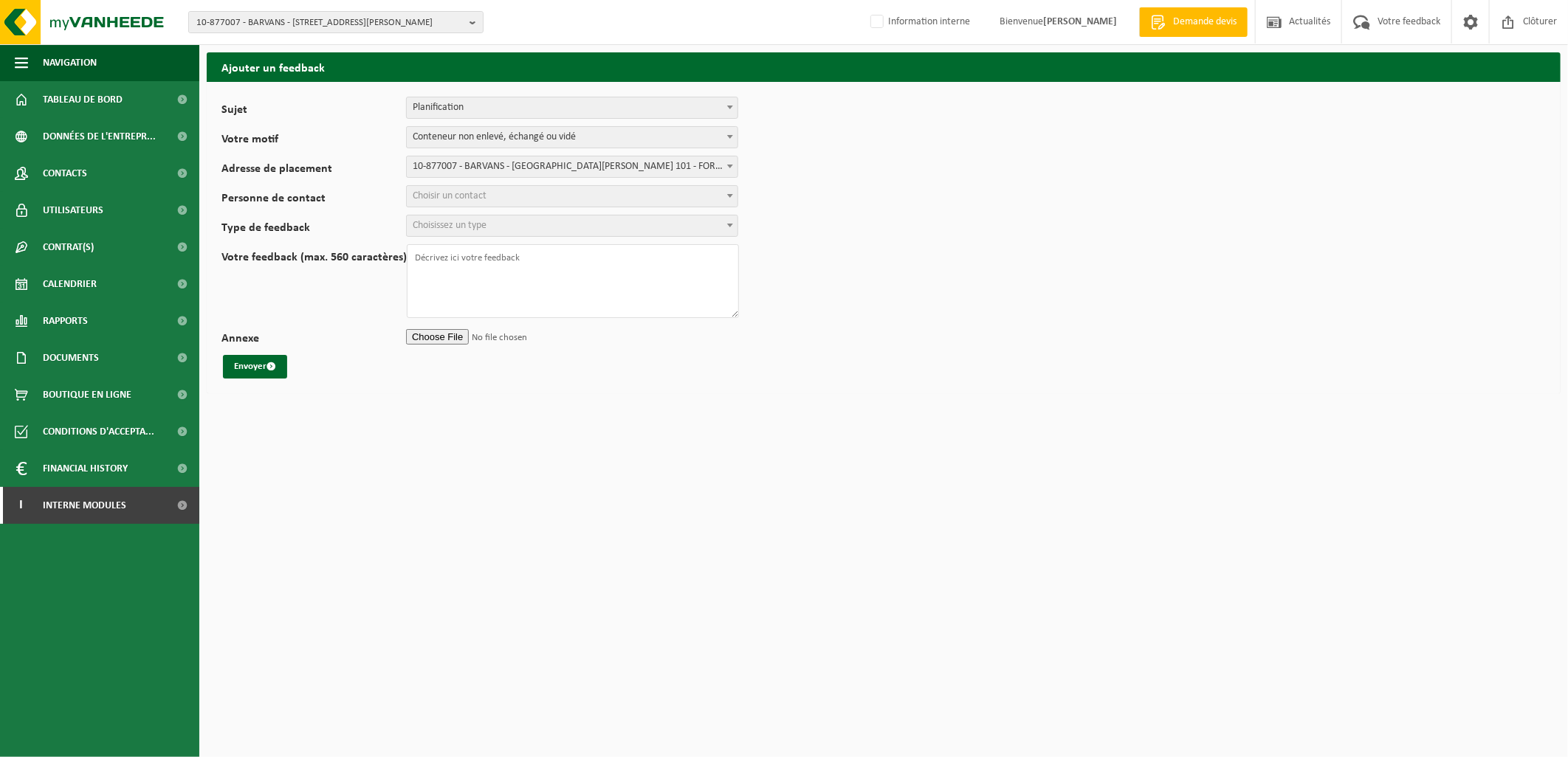
click at [481, 189] on span "Choisir un contact" at bounding box center [572, 196] width 331 height 21
select select "76857"
click at [489, 234] on span "Choisissez un type" at bounding box center [572, 226] width 331 height 21
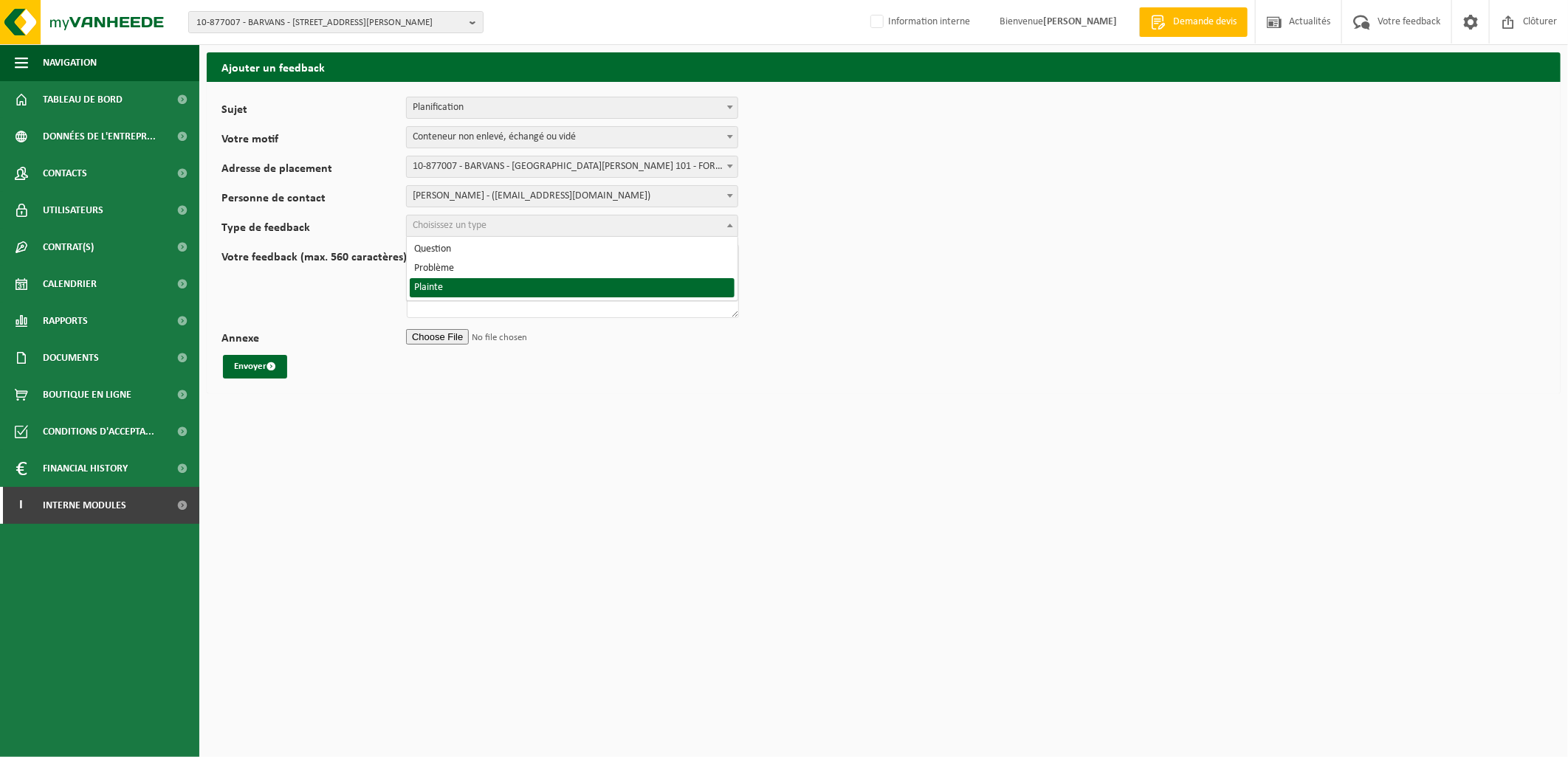
select select "COM"
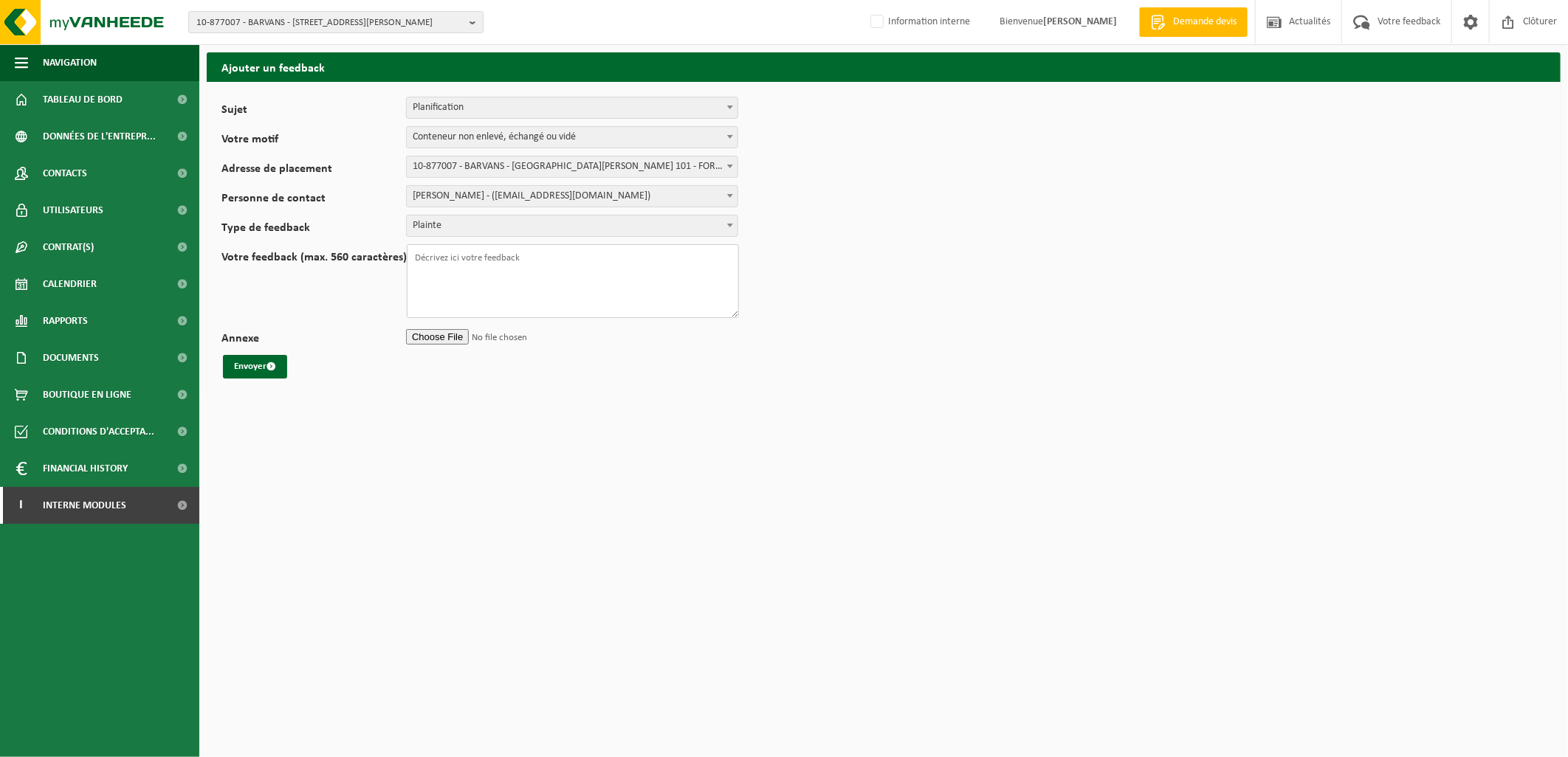
click at [478, 254] on textarea "Votre feedback (max. 560 caractères)" at bounding box center [573, 281] width 333 height 74
click at [474, 250] on textarea "Votre feedback (max. 560 caractères)" at bounding box center [573, 281] width 333 height 74
paste textarea "Je me permets de vous écrire car plusieurs points concernant notre collaboratio…"
click at [461, 293] on textarea "Je me permets de vous écrire car plusieurs points concernant notre collaboratio…" at bounding box center [573, 281] width 333 height 74
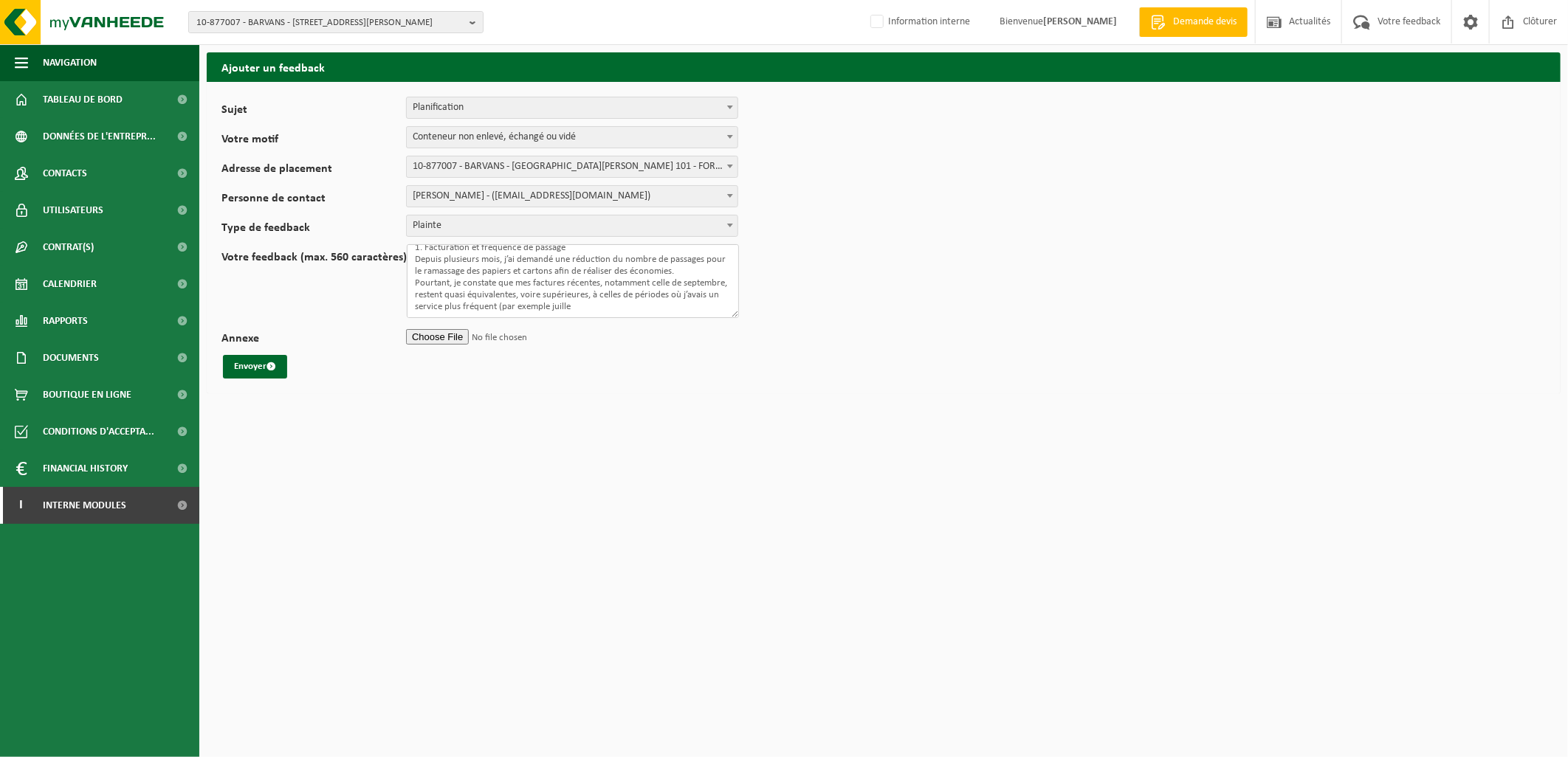
click at [648, 306] on textarea "Je me permets de vous écrire car plusieurs points concernant notre collaboratio…" at bounding box center [573, 281] width 333 height 74
drag, startPoint x: 636, startPoint y: 310, endPoint x: 548, endPoint y: 305, distance: 88.1
click at [548, 305] on textarea "Je me permets de vous écrire car plusieurs points concernant notre collaboratio…" at bounding box center [573, 281] width 333 height 74
type textarea "Je me permets de vous écrire car plusieurs points concernant notre collaboratio…"
click at [436, 337] on input "Annexe" at bounding box center [572, 336] width 333 height 22
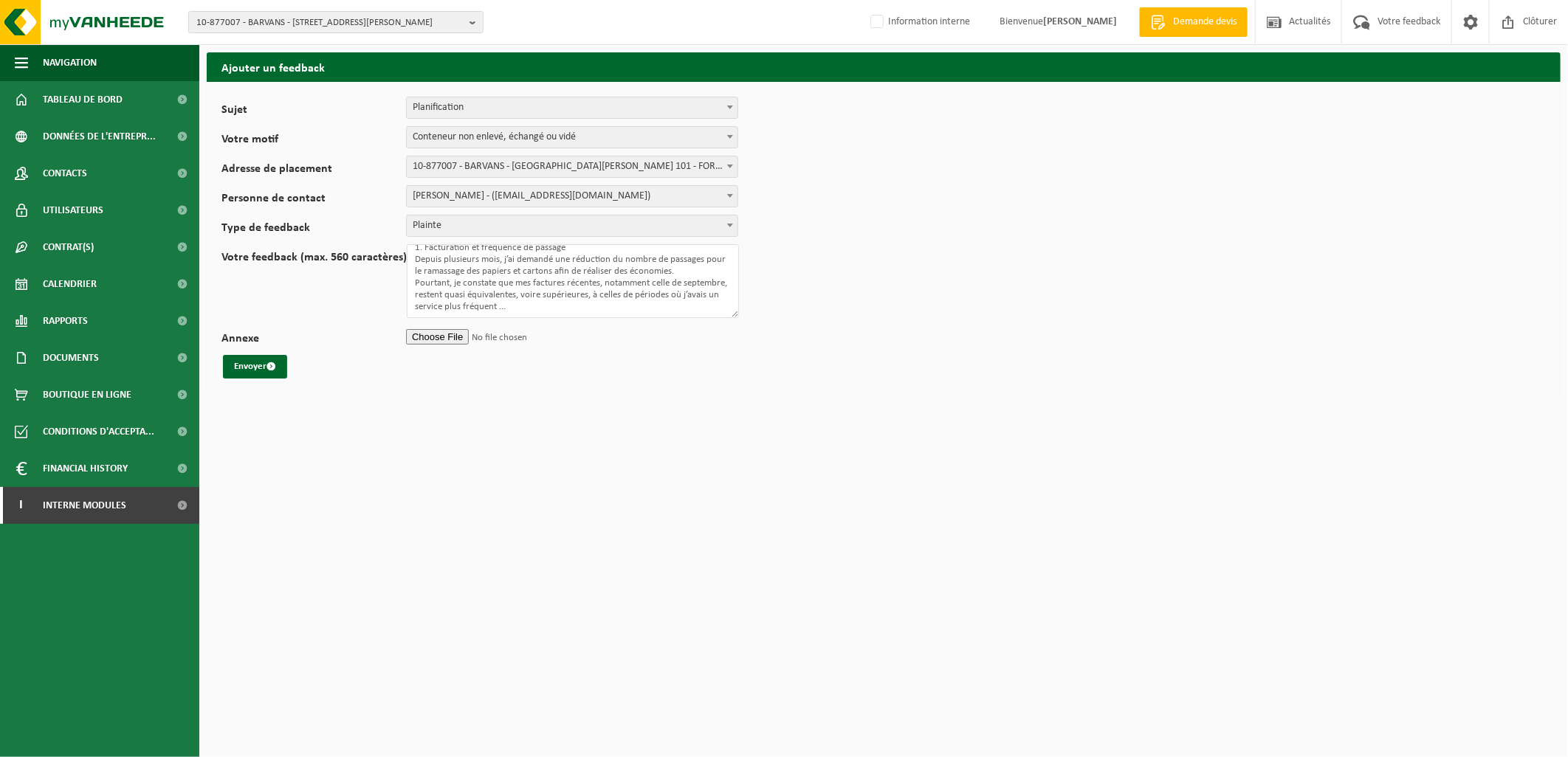
click at [435, 343] on input "Annexe" at bounding box center [572, 336] width 333 height 22
type input "C:\fakepath\Re_ FW_ Résiliation 10-877007 BARVANS.msg"
click at [259, 367] on button "Envoyer" at bounding box center [255, 367] width 65 height 24
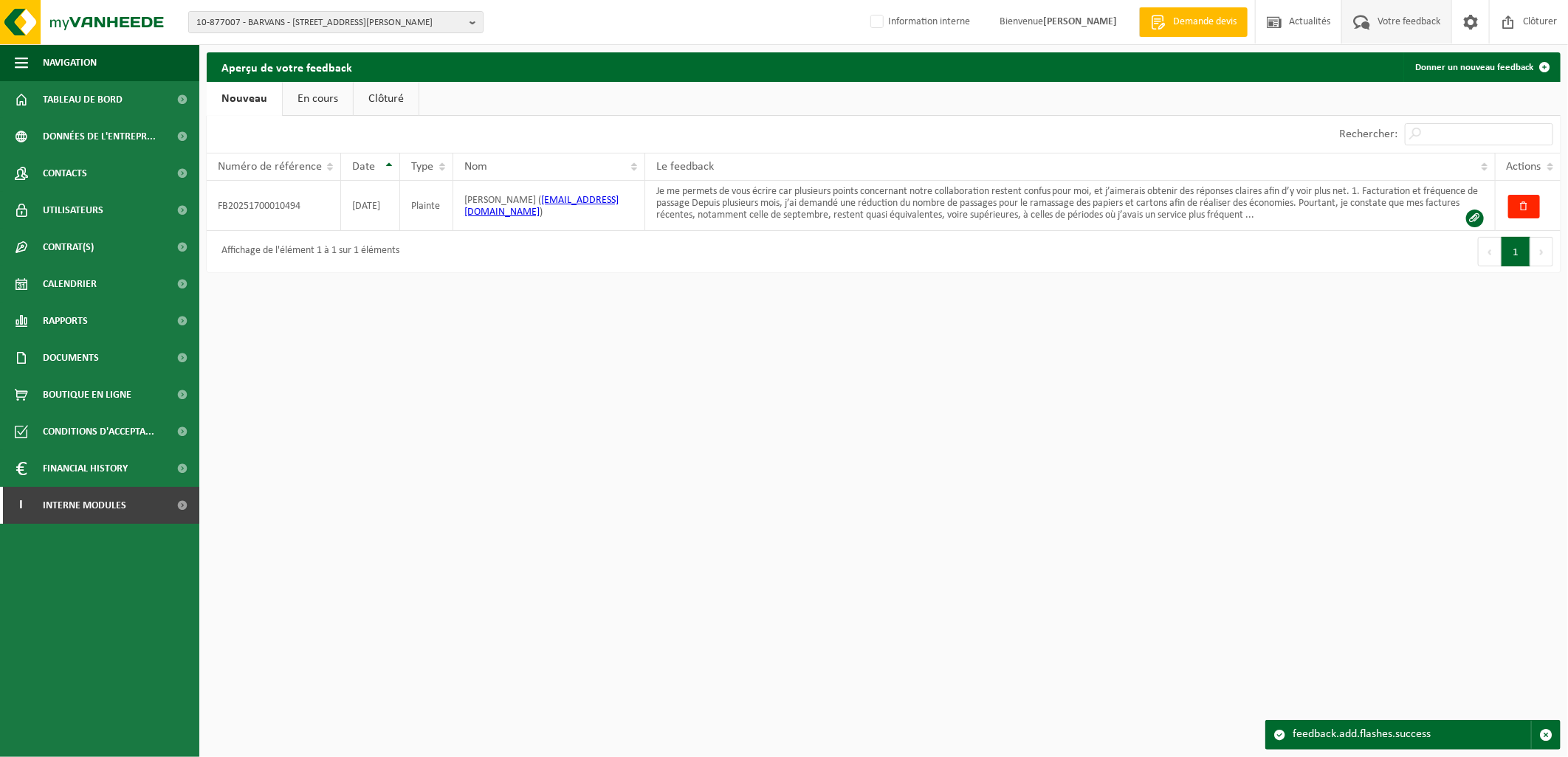
click at [251, 99] on link "Nouveau" at bounding box center [244, 98] width 76 height 34
click at [115, 505] on span "Interne modules" at bounding box center [85, 506] width 84 height 37
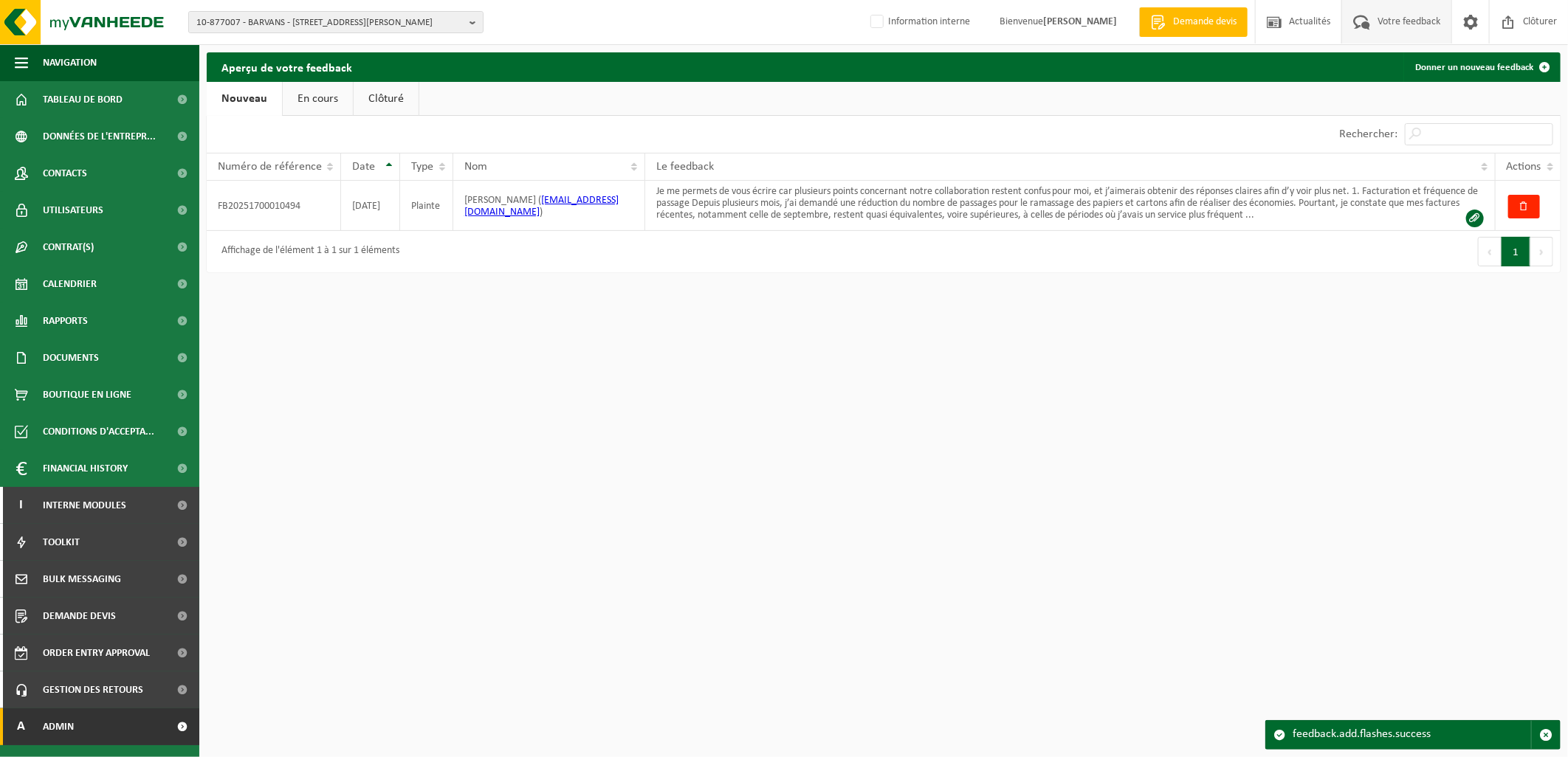
click at [124, 742] on link "A Admin" at bounding box center [99, 727] width 200 height 37
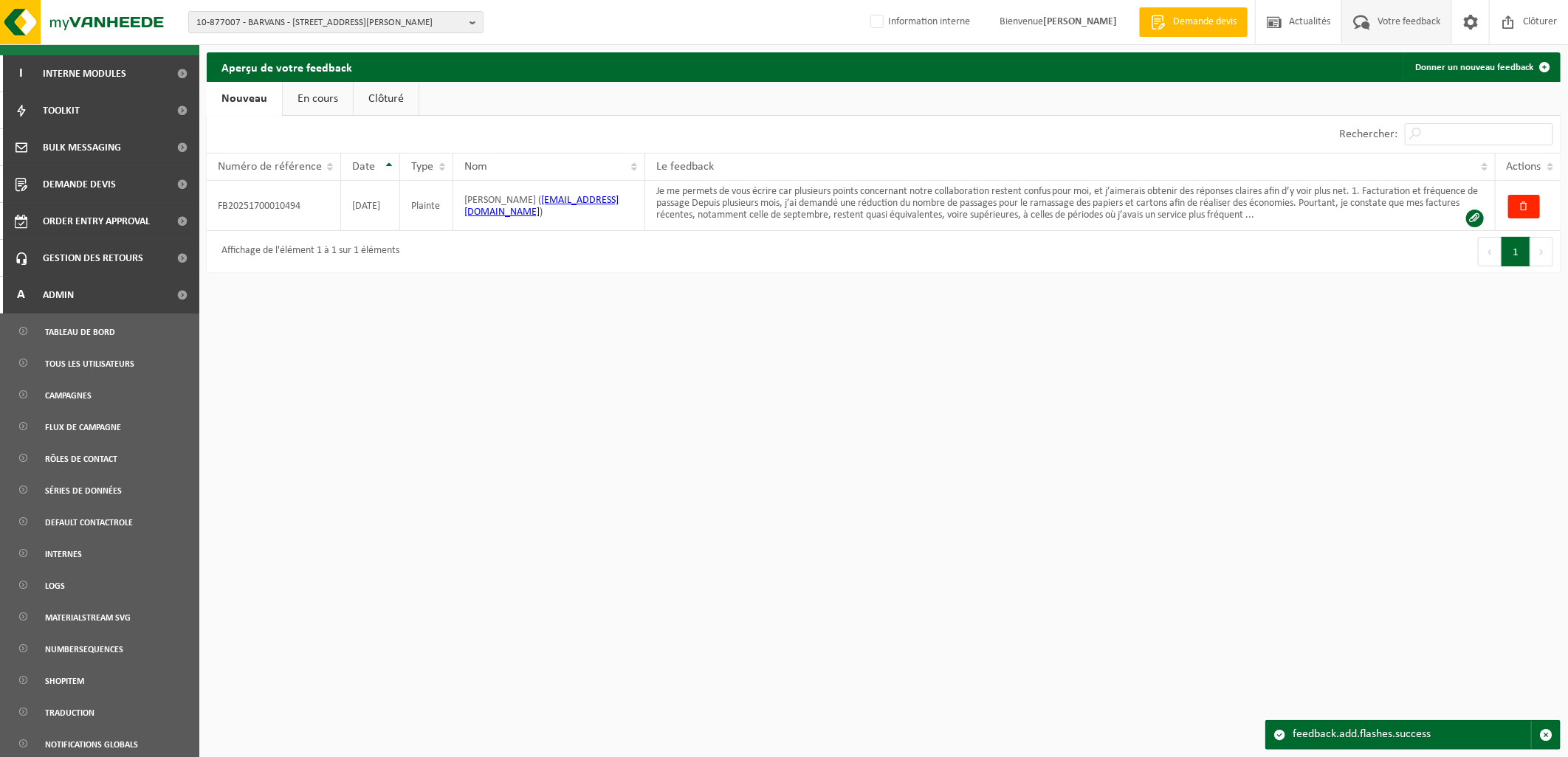
scroll to position [492, 0]
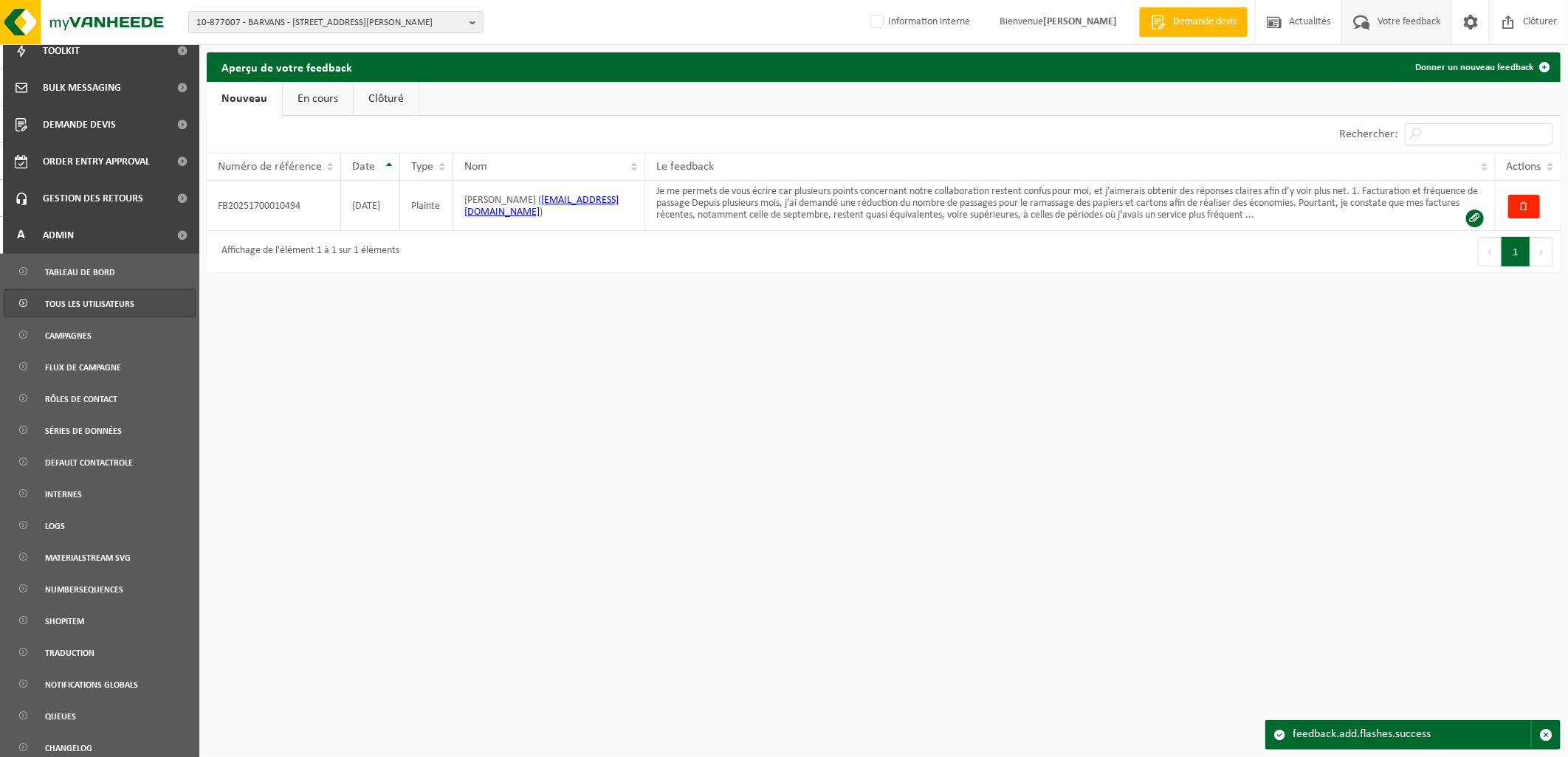
click at [91, 302] on span "Tous les utilisateurs" at bounding box center [89, 303] width 89 height 28
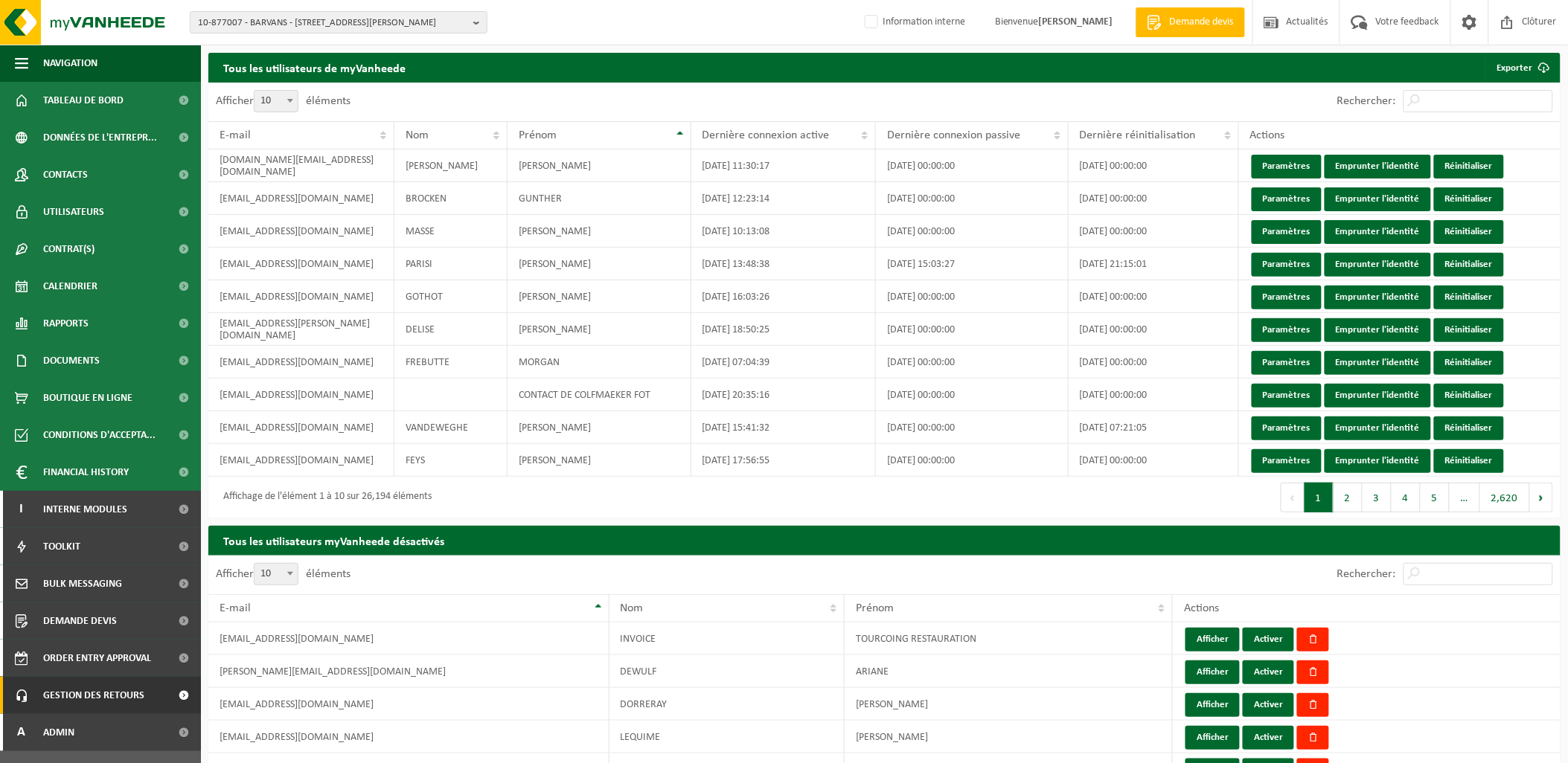
click at [81, 689] on span "Gestion des retours" at bounding box center [94, 695] width 101 height 38
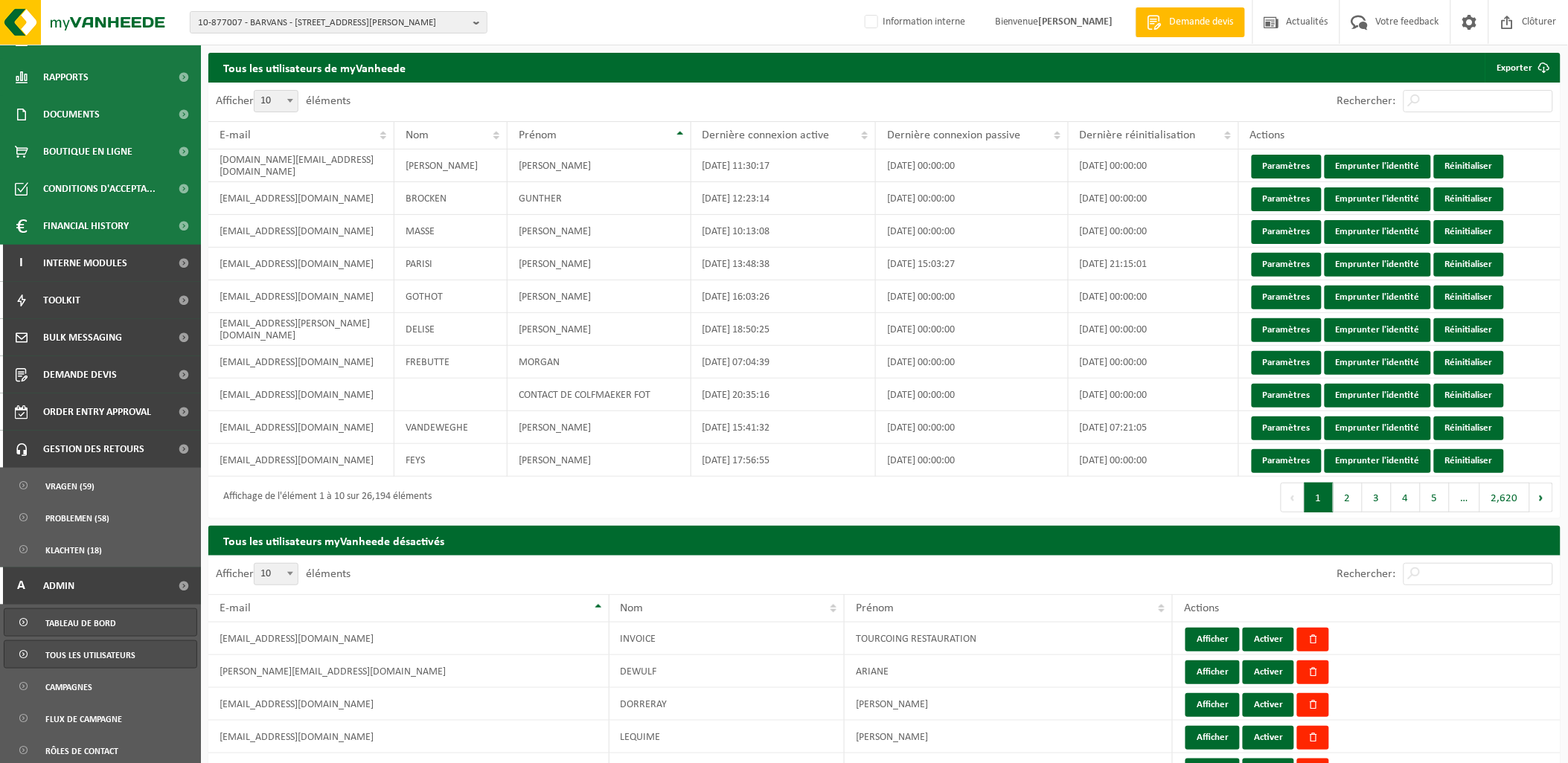
scroll to position [248, 0]
click at [87, 540] on span "Klachten (18)" at bounding box center [73, 549] width 57 height 28
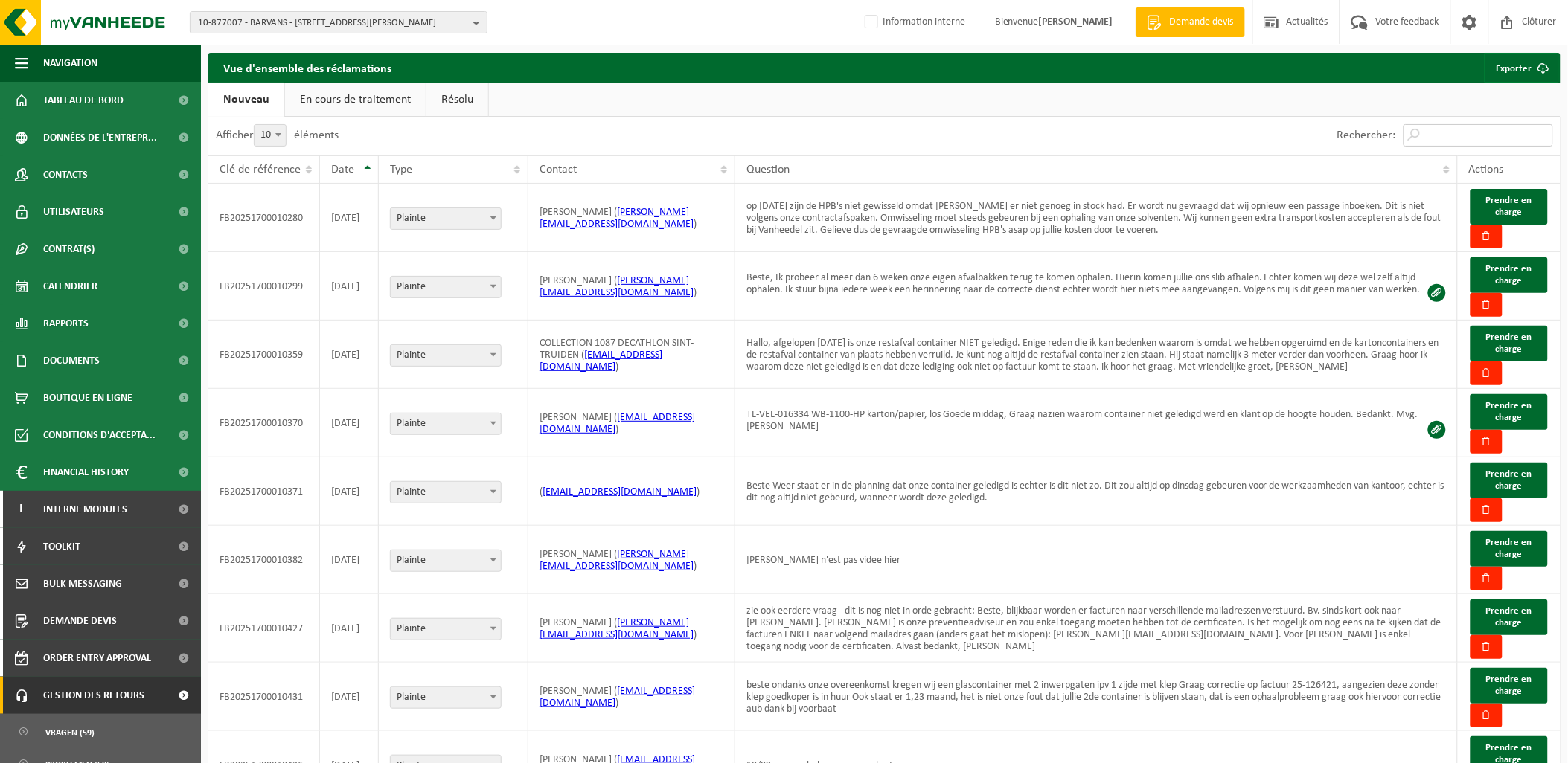
click at [1451, 127] on input "Rechercher:" at bounding box center [1478, 135] width 150 height 22
type input "aurelie"
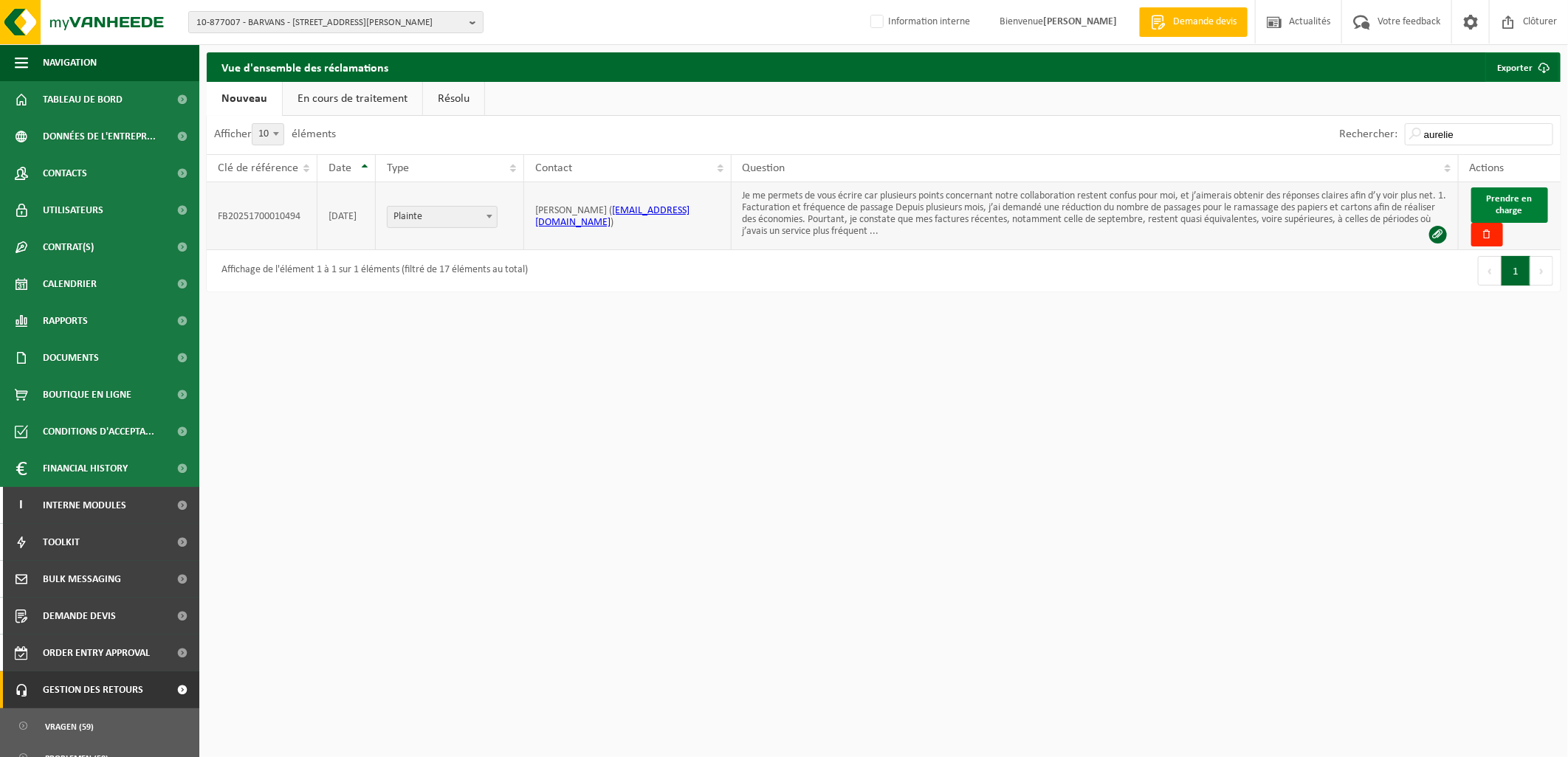
click at [1521, 204] on span "Prendre en charge" at bounding box center [1510, 205] width 46 height 22
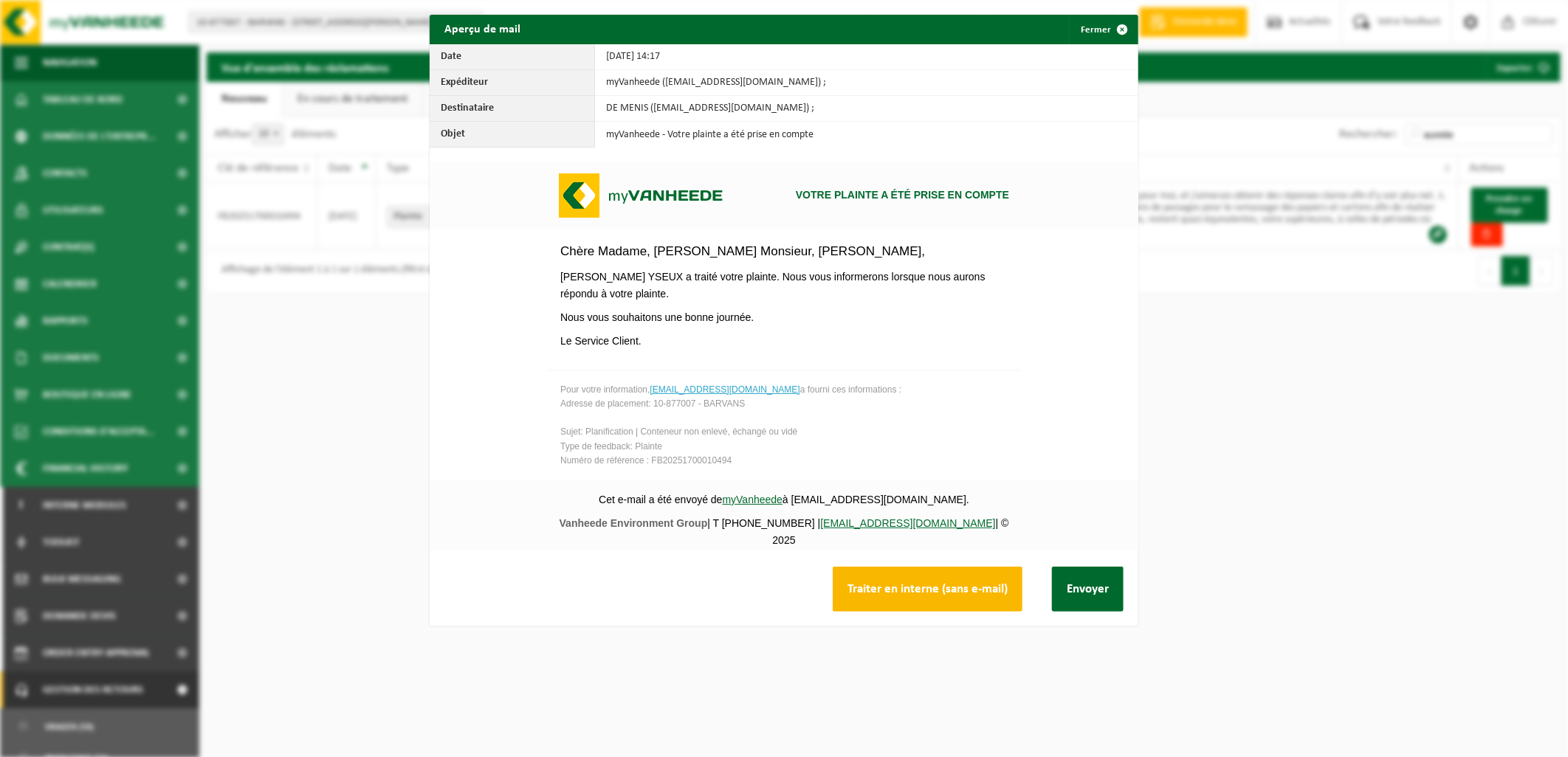
click at [930, 588] on button "Traiter en interne (sans e-mail)" at bounding box center [927, 588] width 190 height 45
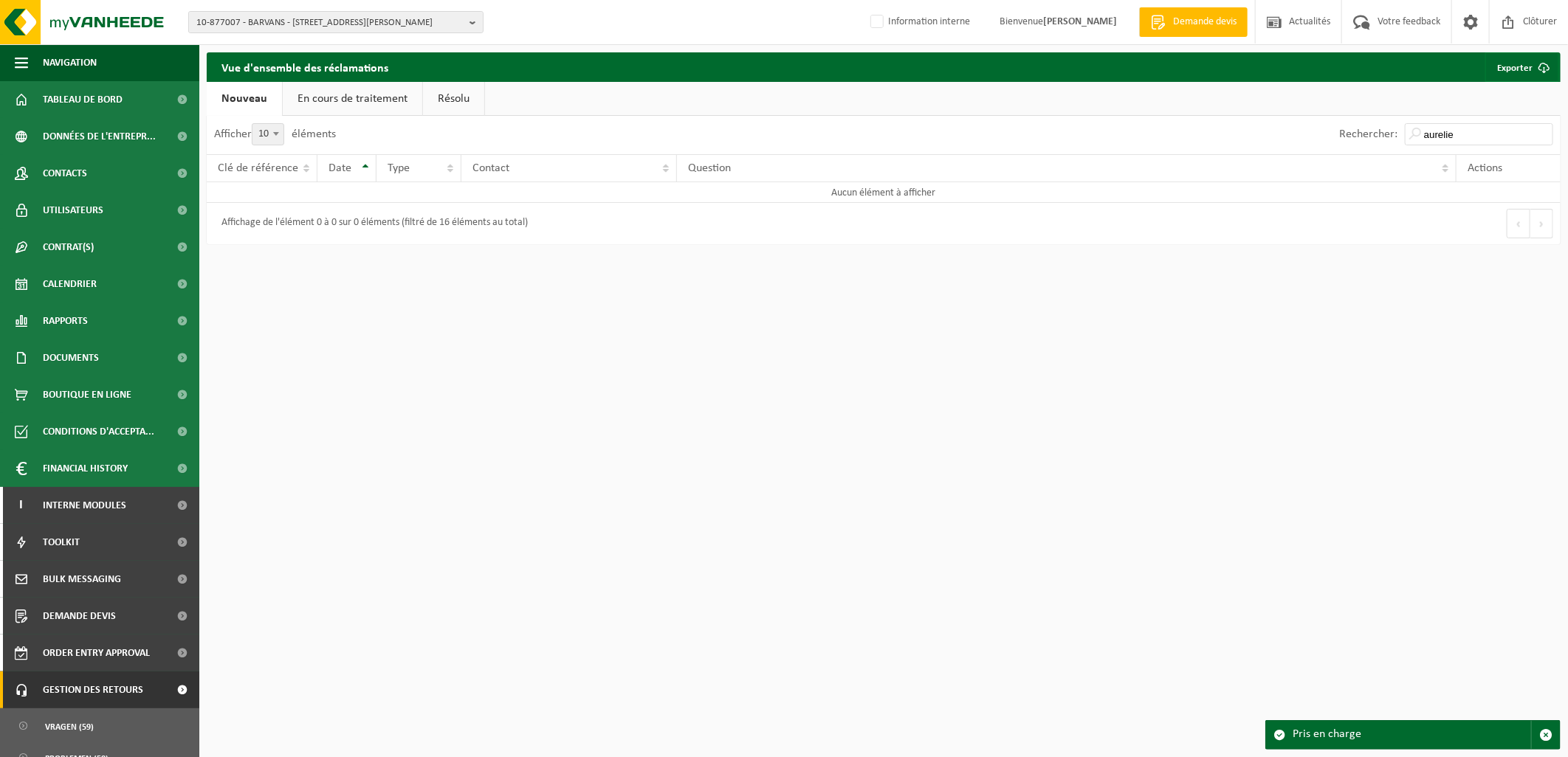
click at [343, 84] on link "En cours de traitement" at bounding box center [352, 98] width 139 height 34
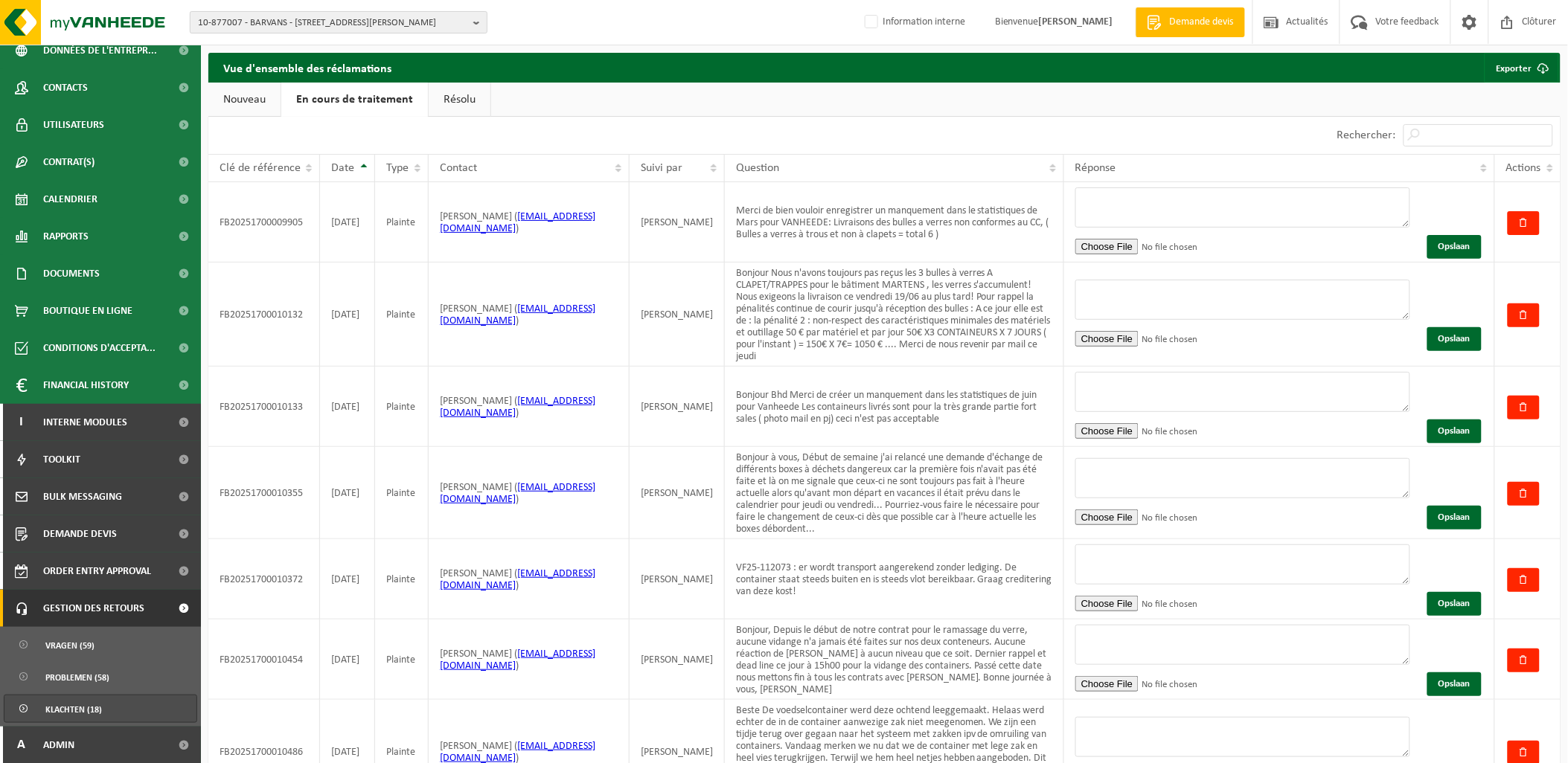
click at [287, 25] on span "10-877007 - BARVANS - 6464 FORGES, RUE ROGER DE KEYSER 101" at bounding box center [333, 23] width 269 height 22
click at [269, 42] on input "text" at bounding box center [339, 47] width 290 height 18
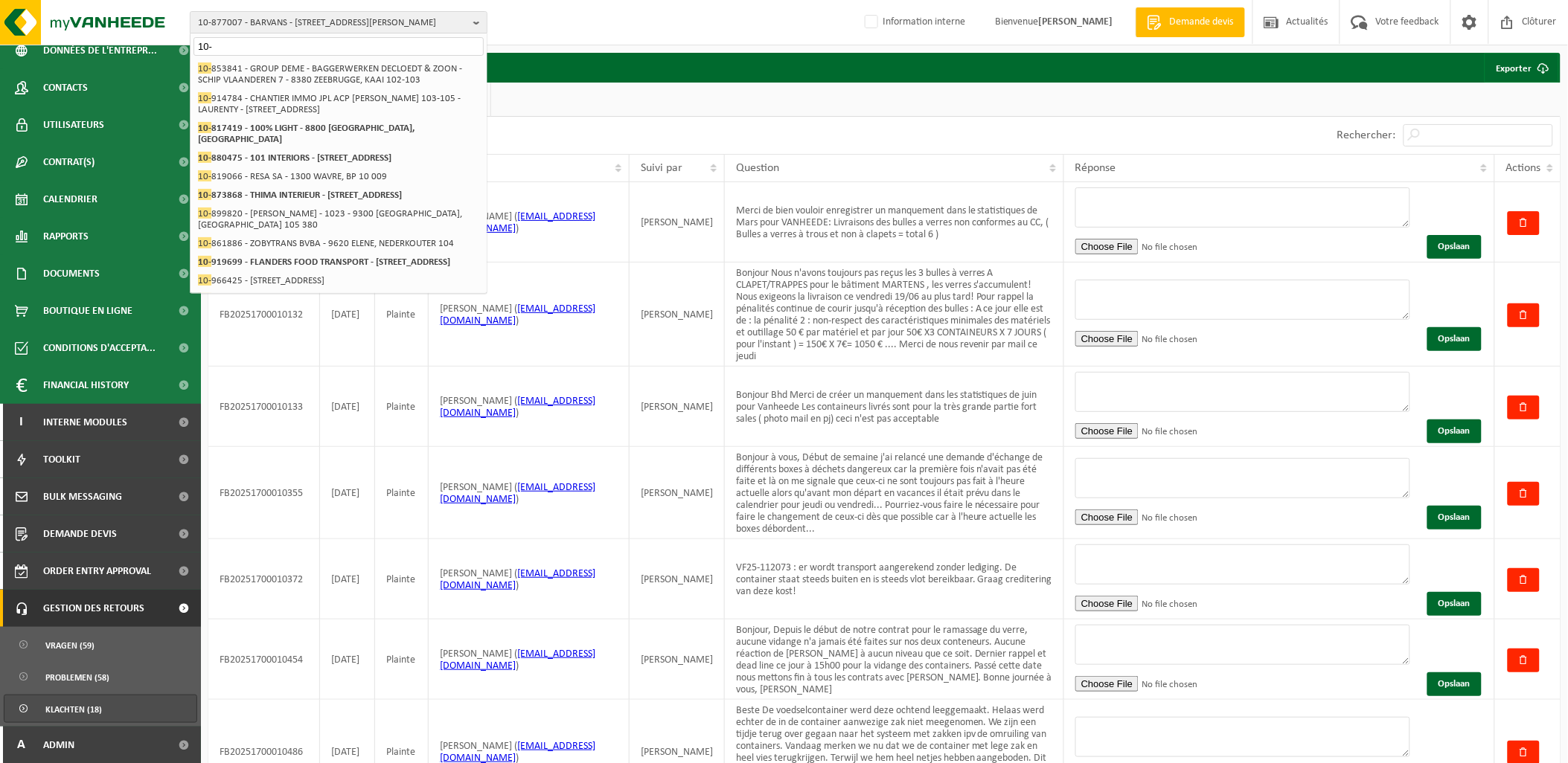
click at [240, 46] on input "10-" at bounding box center [339, 47] width 290 height 18
click at [968, 103] on ul "Nouveau En cours de traitement Résolu" at bounding box center [885, 99] width 1352 height 34
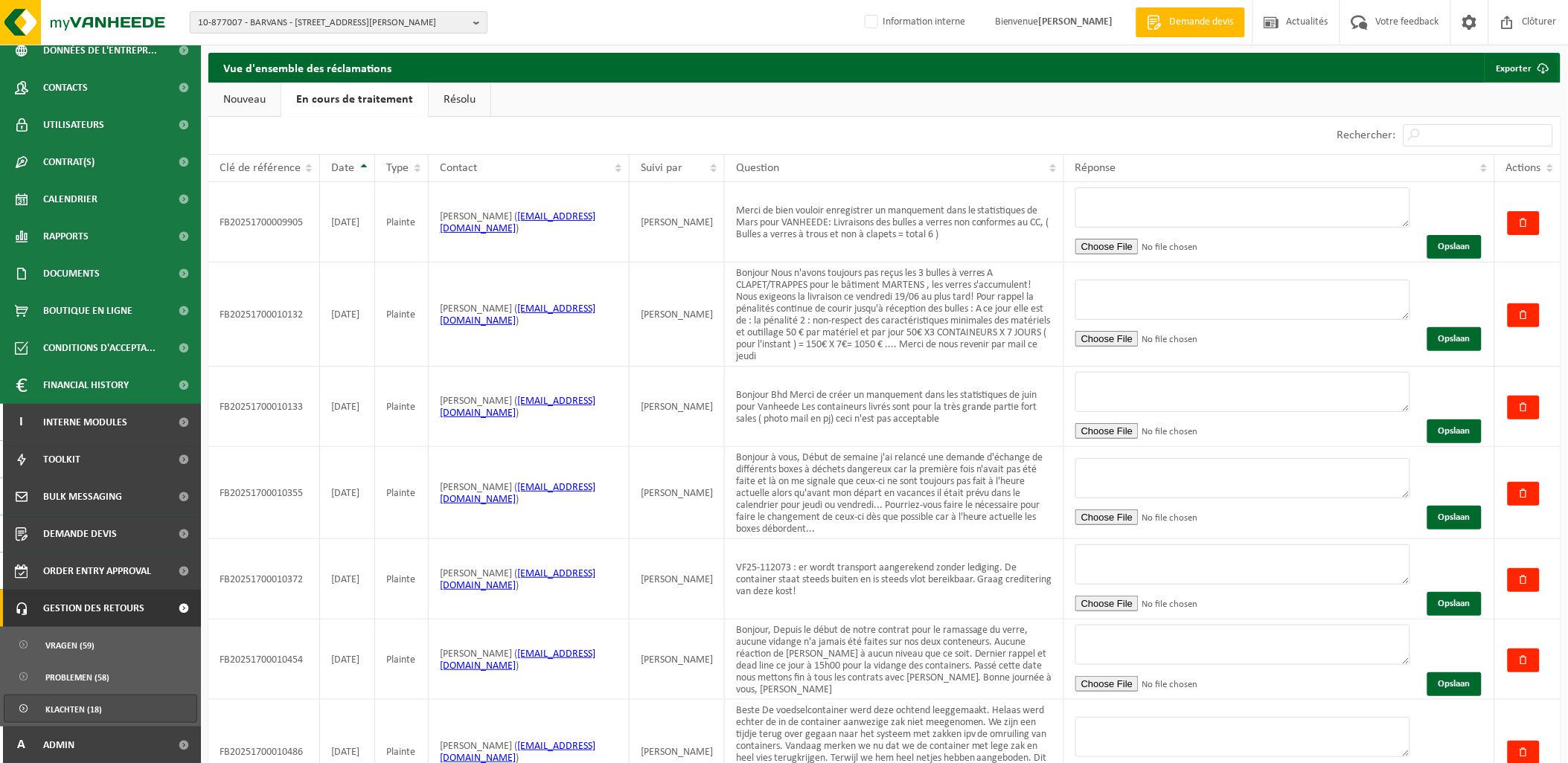
click at [276, 20] on span "10-877007 - BARVANS - 6464 FORGES, RUE ROGER DE KEYSER 101" at bounding box center [333, 23] width 269 height 22
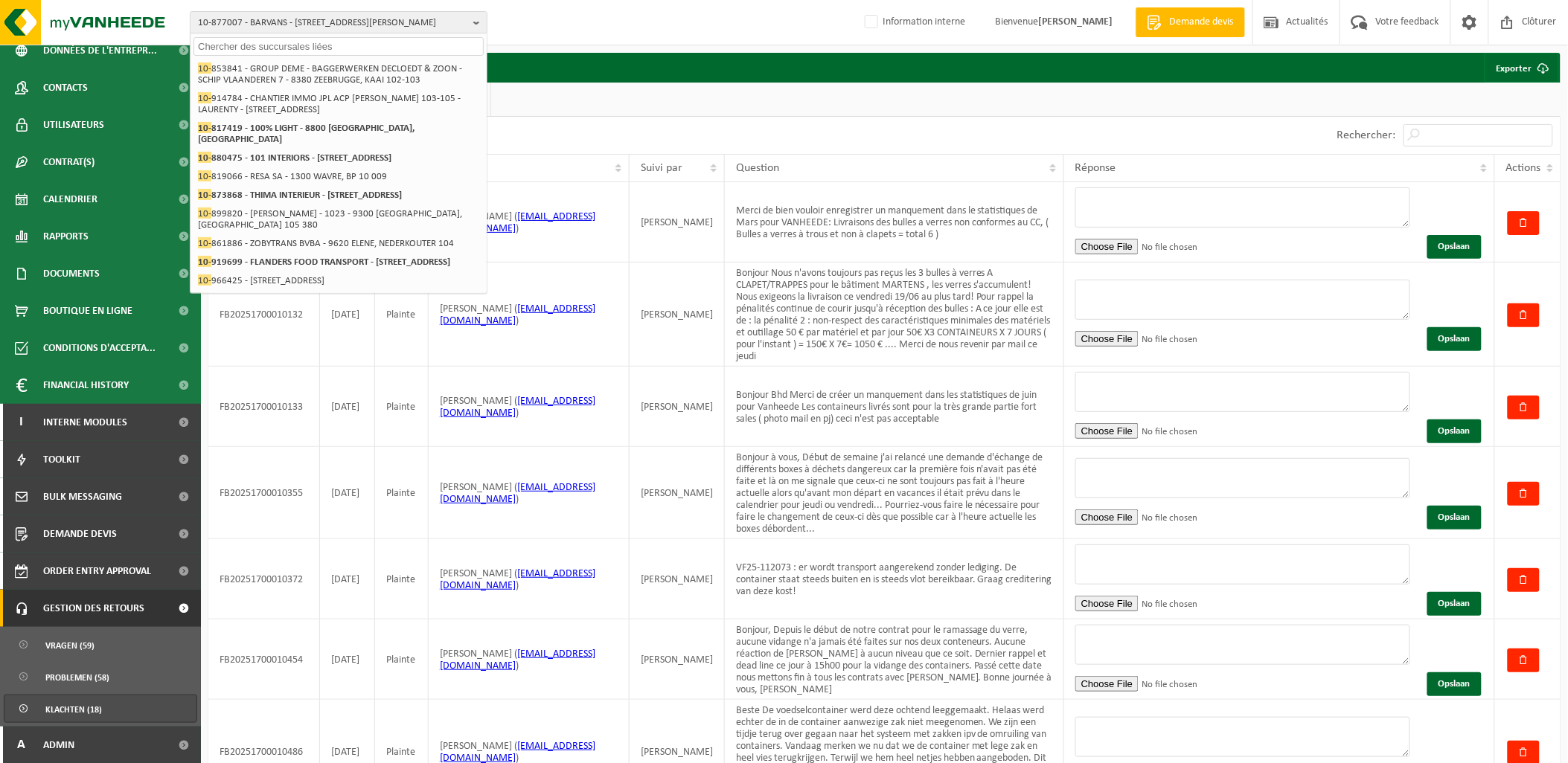
click at [268, 48] on input "text" at bounding box center [339, 47] width 290 height 18
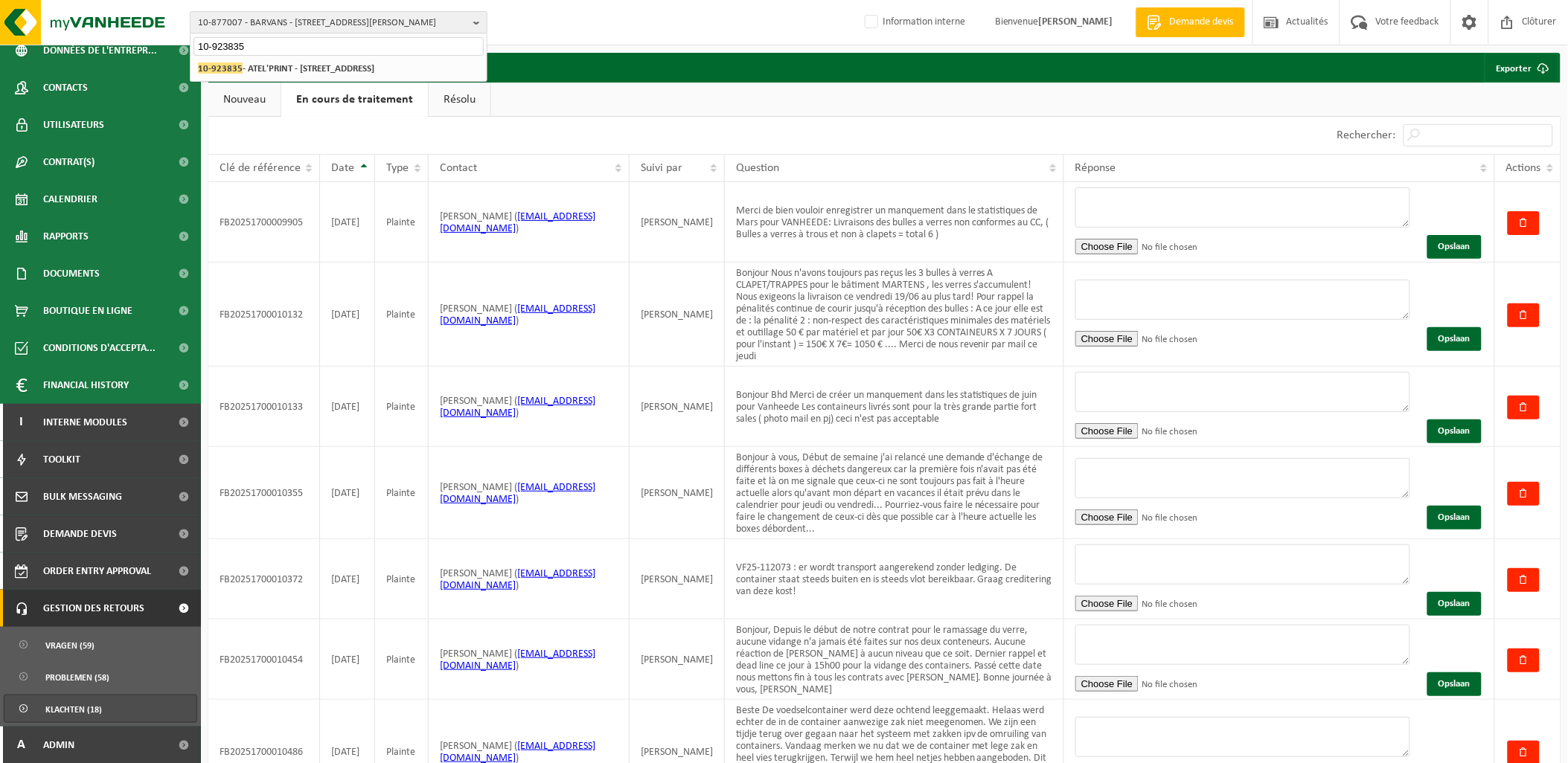
click at [265, 49] on input "10-923835" at bounding box center [339, 47] width 290 height 18
type input "10-923835"
click at [263, 70] on strong "10-923835 - ATEL'PRINT - 7134 LEVAL-TRAHEGNIES, RUE DES BOULOIS 118" at bounding box center [287, 68] width 176 height 11
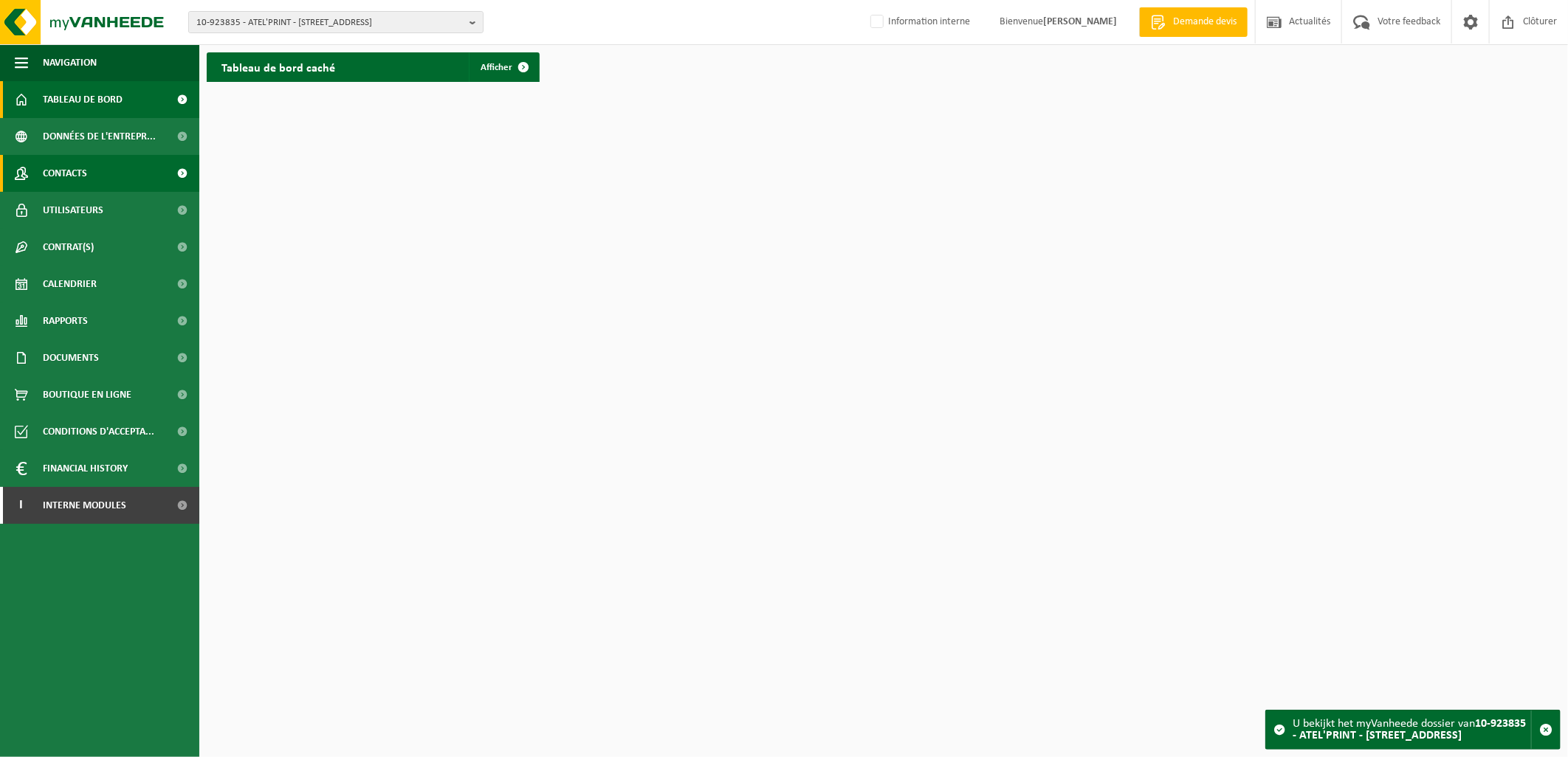
click at [43, 169] on span "Contacts" at bounding box center [65, 173] width 45 height 37
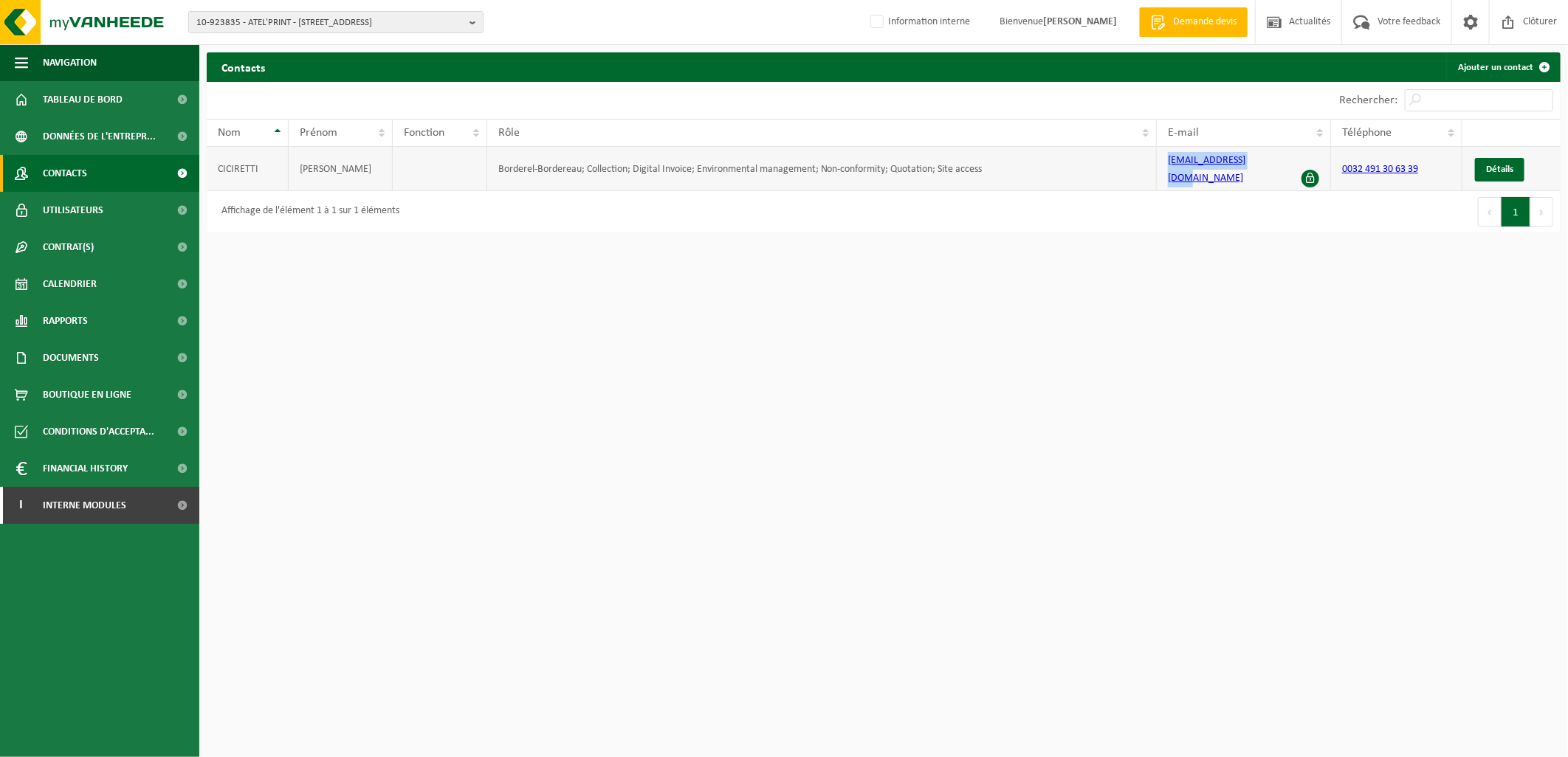
drag, startPoint x: 1259, startPoint y: 166, endPoint x: 1163, endPoint y: 167, distance: 96.0
click at [1163, 167] on td "[EMAIL_ADDRESS][DOMAIN_NAME]" at bounding box center [1244, 169] width 174 height 45
copy link "[EMAIL_ADDRESS][DOMAIN_NAME]"
click at [1300, 159] on td "[EMAIL_ADDRESS][DOMAIN_NAME]" at bounding box center [1244, 169] width 174 height 45
drag, startPoint x: 1237, startPoint y: 166, endPoint x: 1143, endPoint y: 166, distance: 94.0
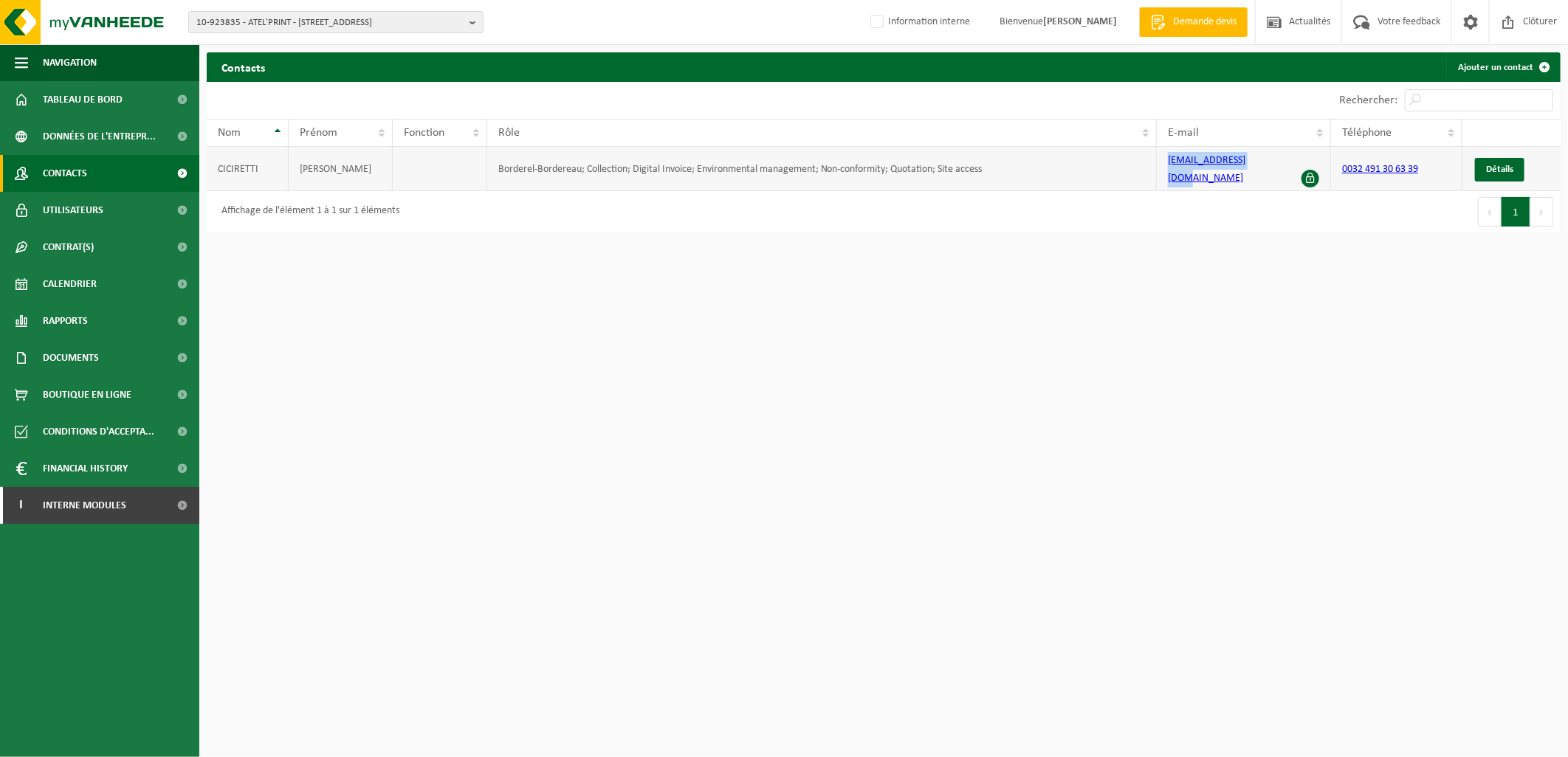
click at [1143, 166] on tr "[PERSON_NAME]; Collection; Digital Invoice; Environmental management; Non-confo…" at bounding box center [884, 169] width 1354 height 45
copy tr "[EMAIL_ADDRESS][DOMAIN_NAME]"
click at [699, 539] on html "10-923835 - ATEL'PRINT - 7134 LEVAL-TRAHEGNIES, [STREET_ADDRESS] 10-923835 - AT…" at bounding box center [784, 378] width 1568 height 757
click at [390, 25] on span "10-923835 - ATEL'PRINT - [STREET_ADDRESS]" at bounding box center [330, 23] width 267 height 22
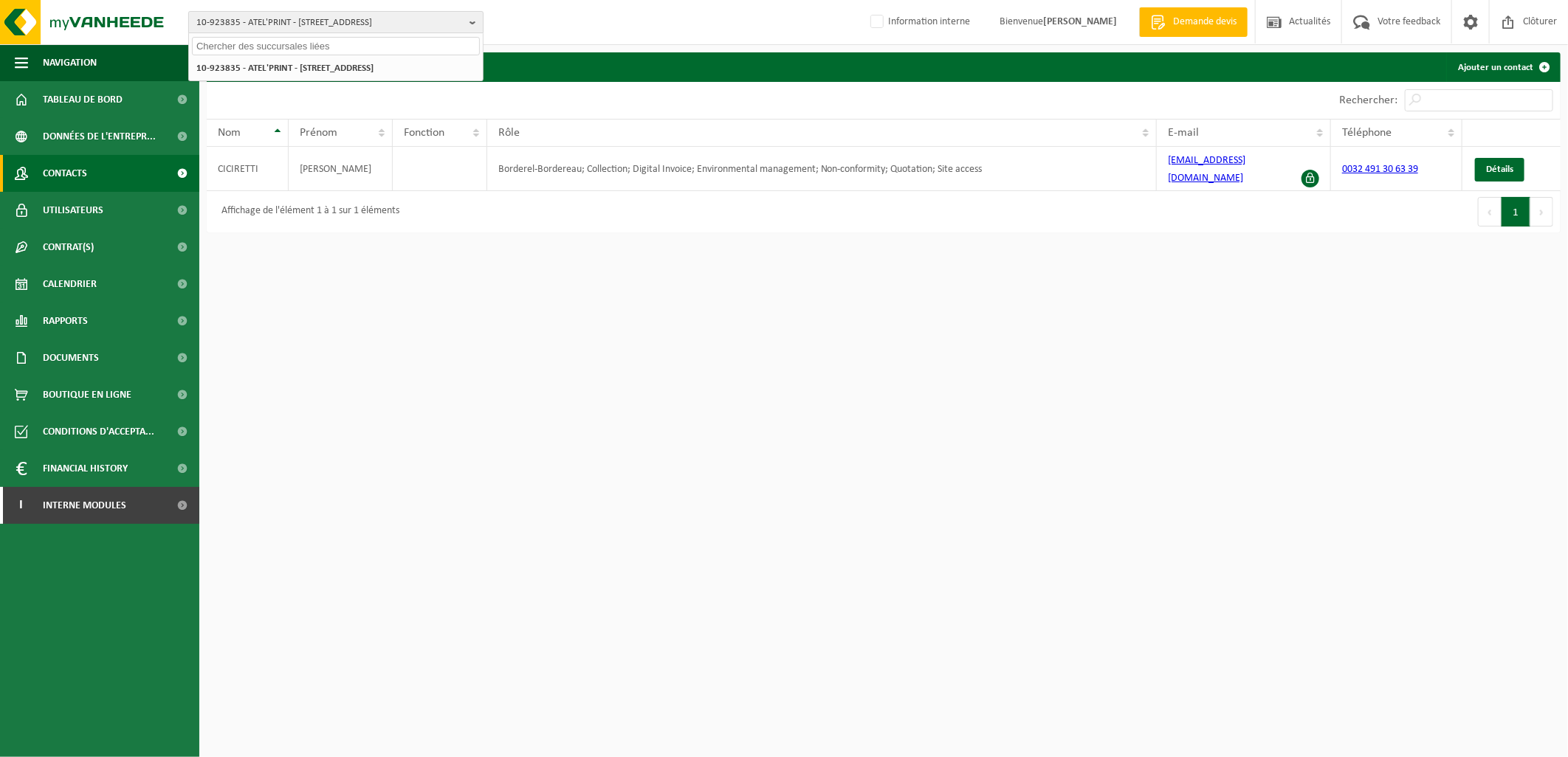
click at [390, 25] on span "10-923835 - ATEL'PRINT - [STREET_ADDRESS]" at bounding box center [330, 23] width 267 height 22
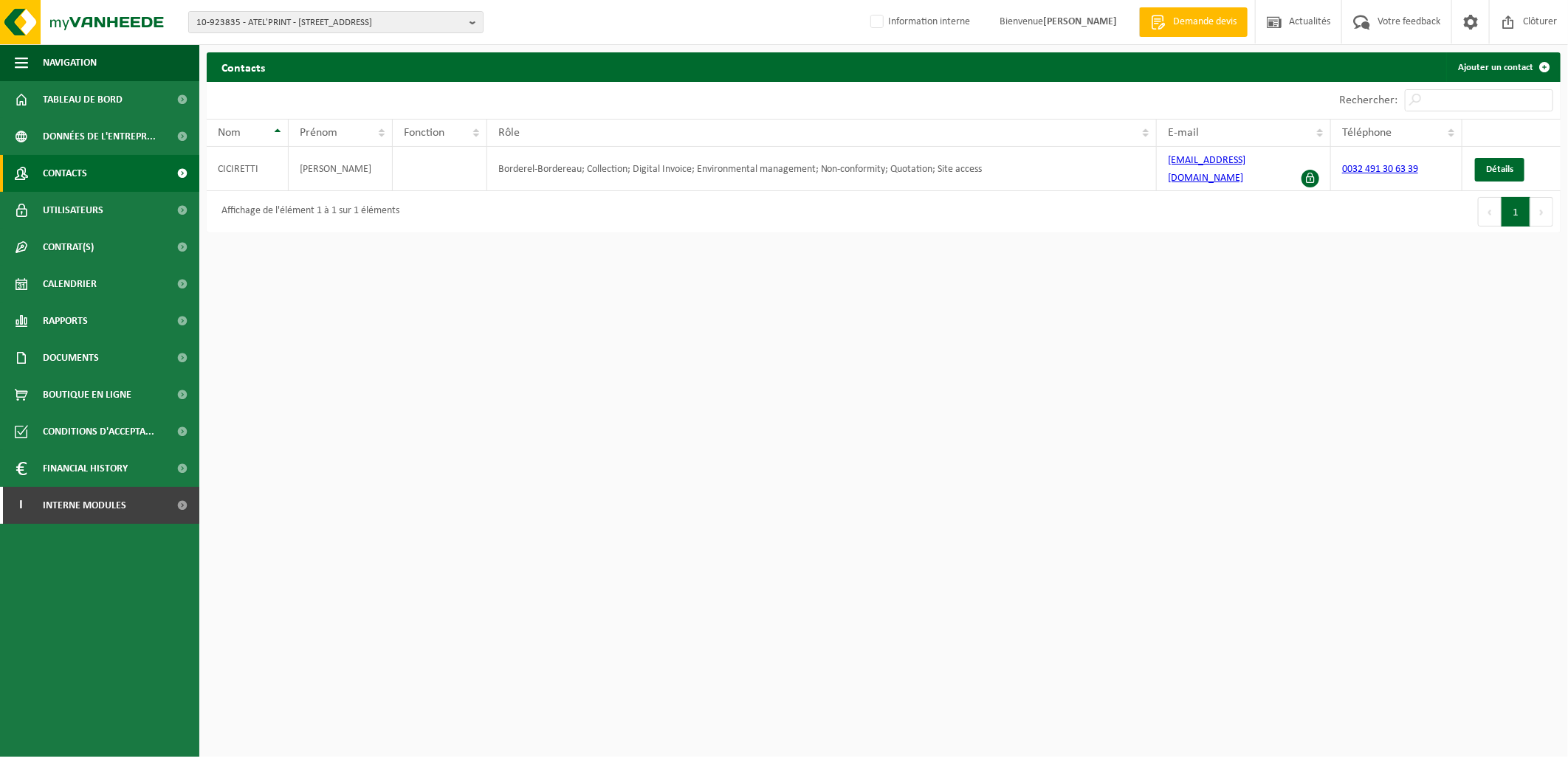
click at [306, 43] on div "10-923835 - ATEL'PRINT - 7134 LEVAL-TRAHEGNIES, RUE DES BOULOIS 118 10-923835 -…" at bounding box center [784, 22] width 1568 height 45
click at [304, 21] on span "10-923835 - ATEL'PRINT - 7134 LEVAL-TRAHEGNIES, RUE DES BOULOIS 118" at bounding box center [330, 23] width 267 height 22
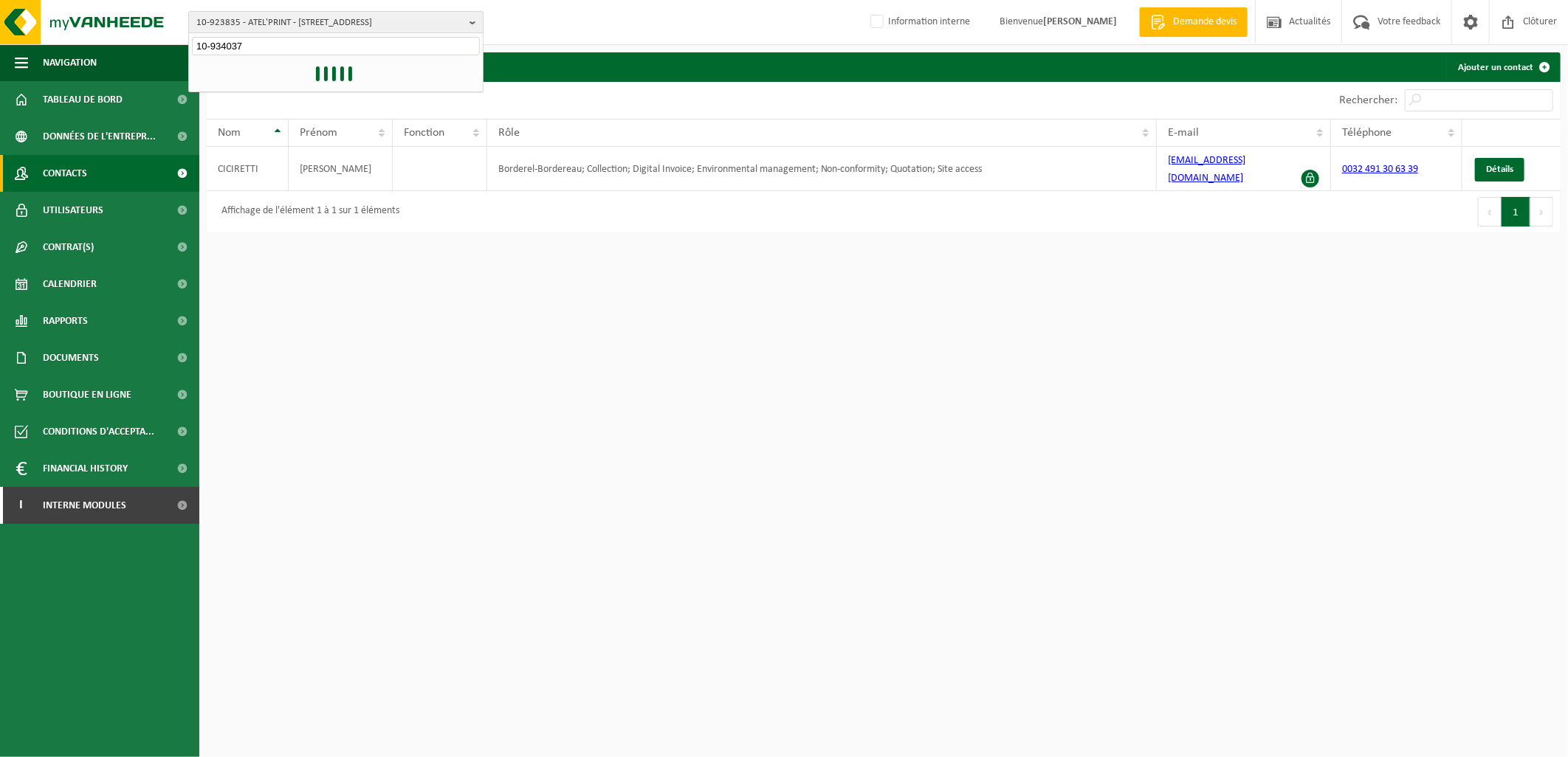
type input "10-934037"
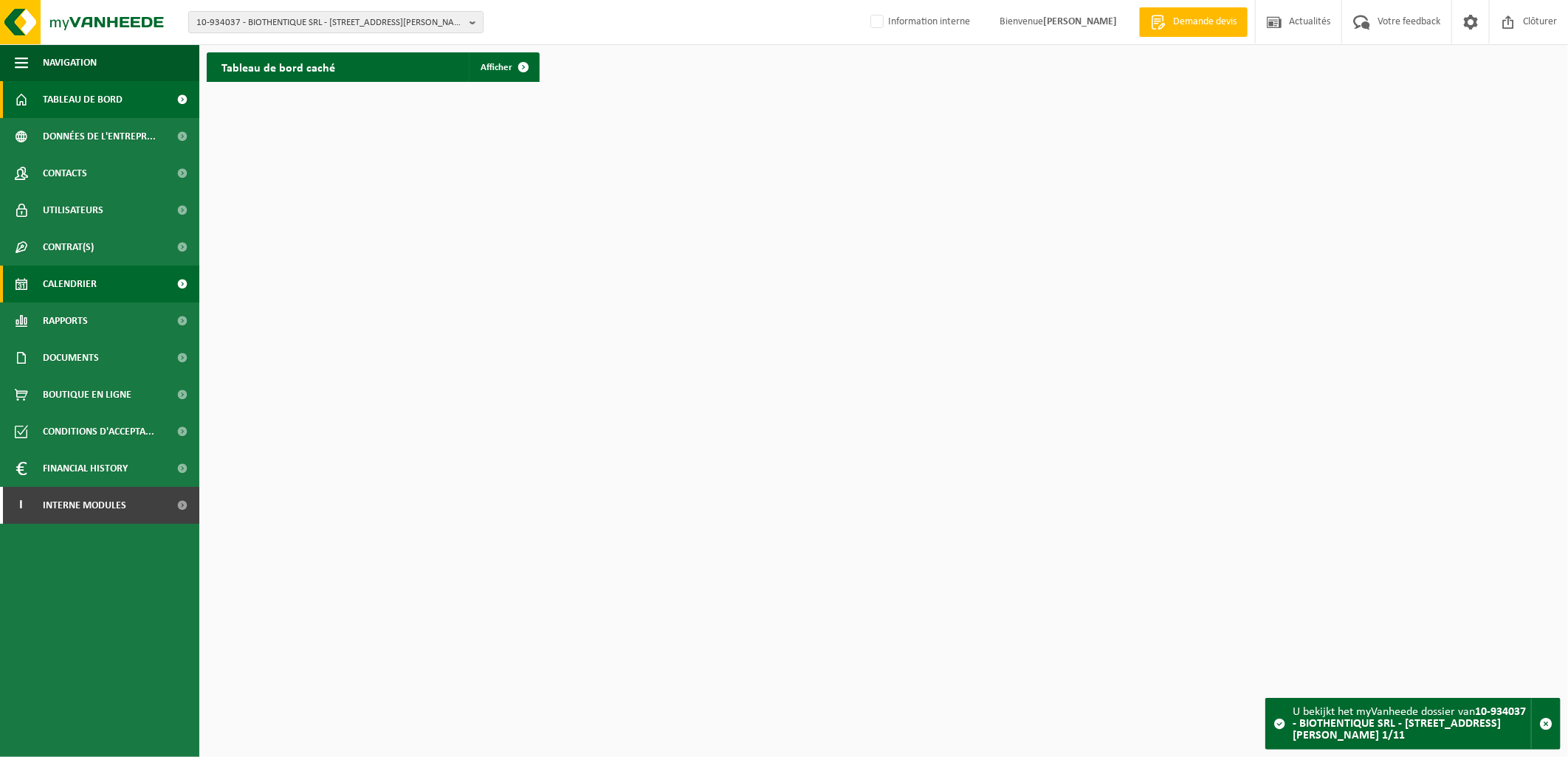
click at [82, 285] on span "Calendrier" at bounding box center [69, 284] width 54 height 37
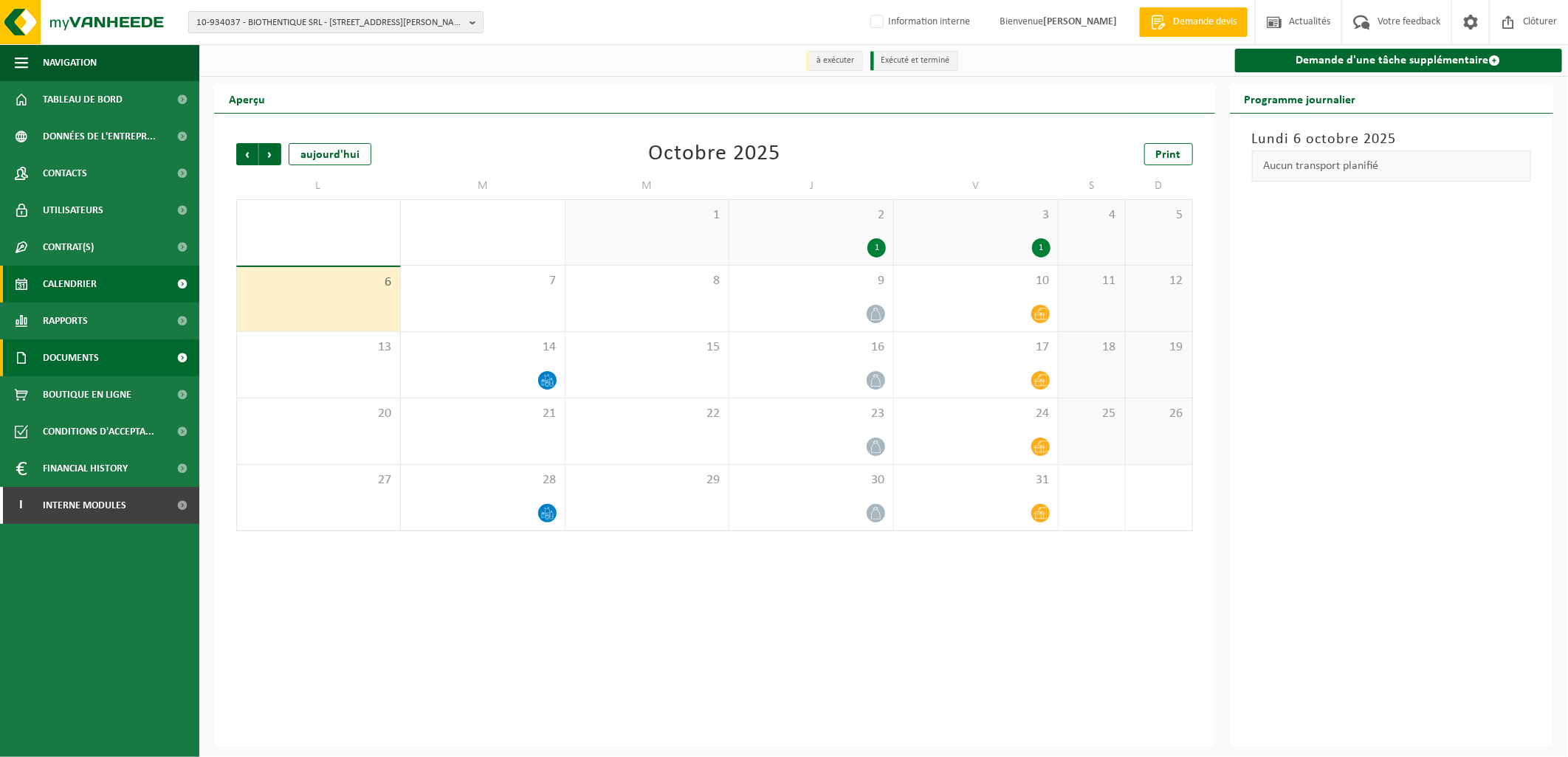
click at [78, 356] on span "Documents" at bounding box center [71, 358] width 56 height 37
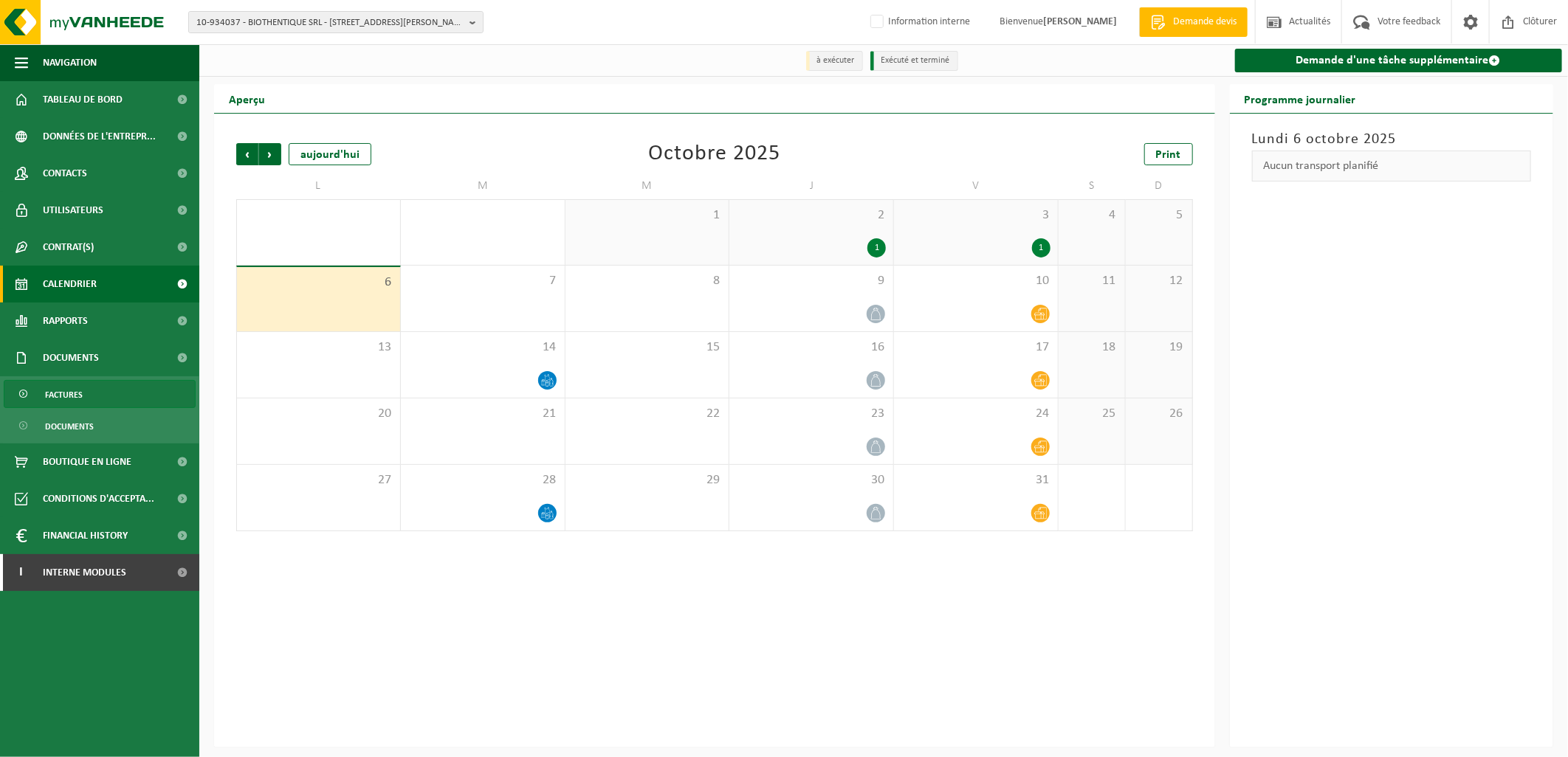
click at [77, 399] on span "Factures" at bounding box center [63, 394] width 37 height 28
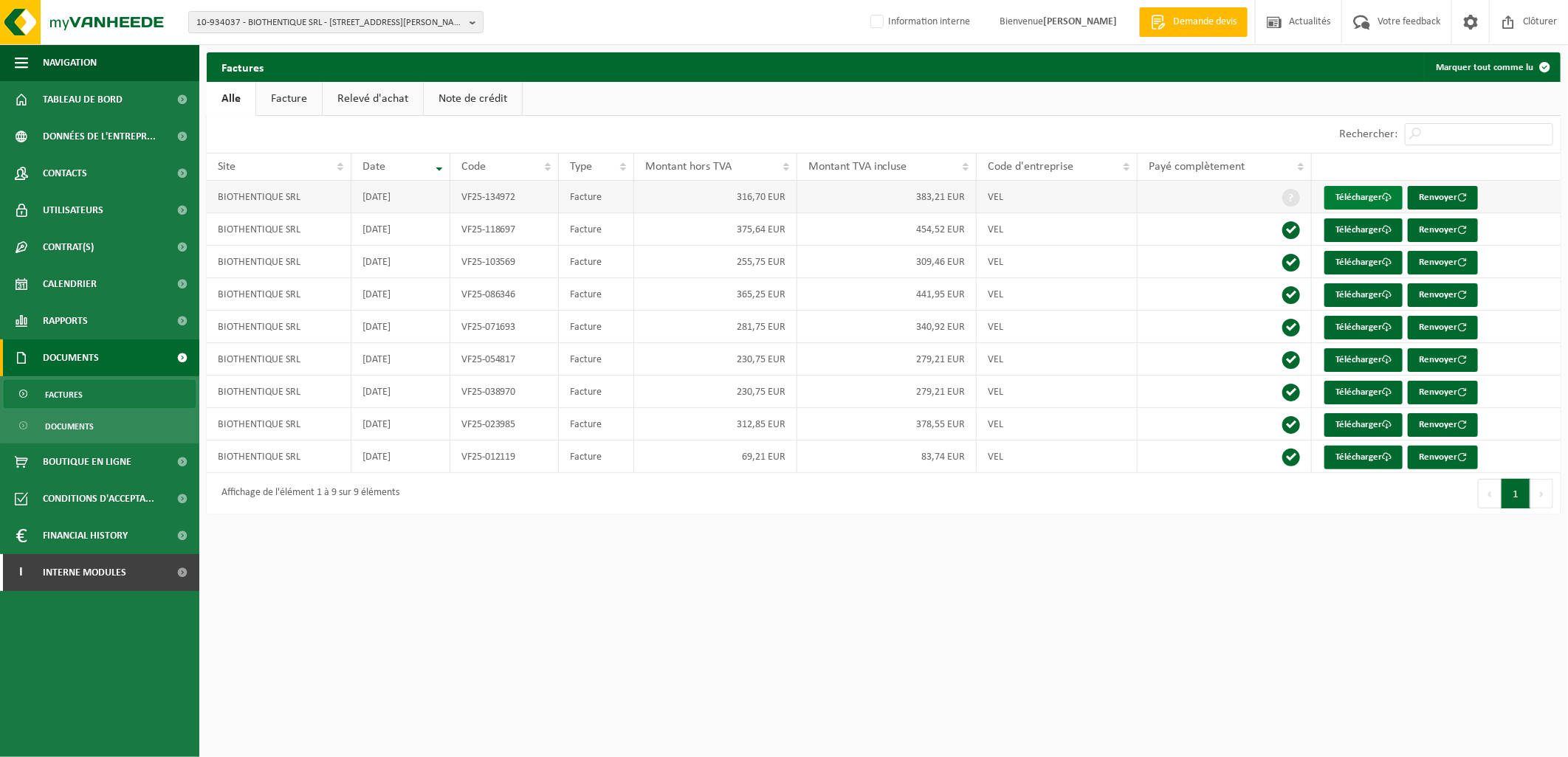
click at [1362, 189] on link "Télécharger" at bounding box center [1364, 198] width 78 height 24
click at [67, 177] on span "Contacts" at bounding box center [65, 173] width 45 height 37
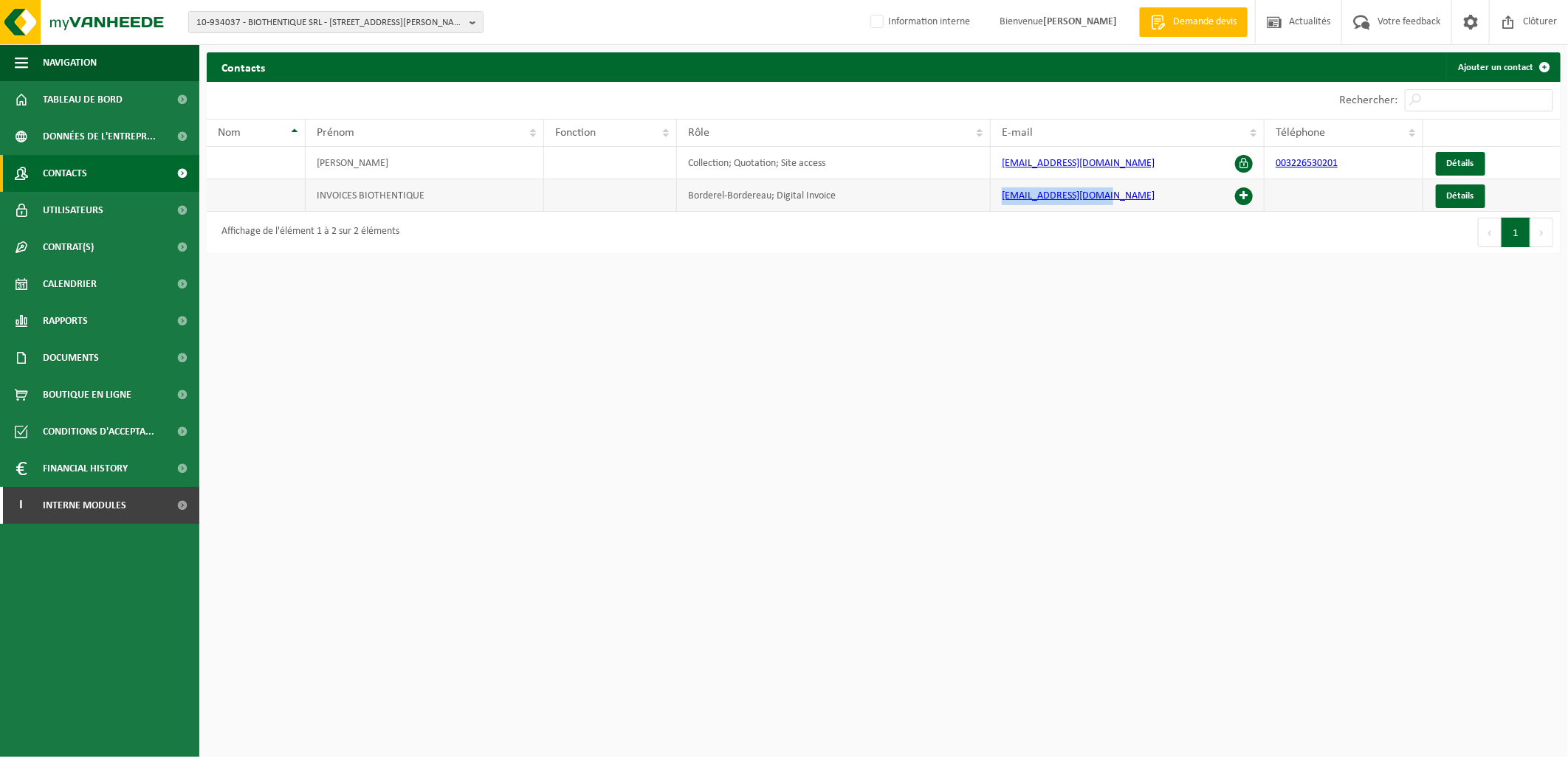
drag, startPoint x: 1110, startPoint y: 200, endPoint x: 999, endPoint y: 202, distance: 111.0
click at [999, 202] on td "[EMAIL_ADDRESS][DOMAIN_NAME]" at bounding box center [1128, 196] width 274 height 33
copy link "[EMAIL_ADDRESS][DOMAIN_NAME]"
click at [812, 364] on html "10-934037 - BIOTHENTIQUE SRL - [STREET_ADDRESS][PERSON_NAME] 1/11 10-934037 - B…" at bounding box center [784, 378] width 1568 height 757
